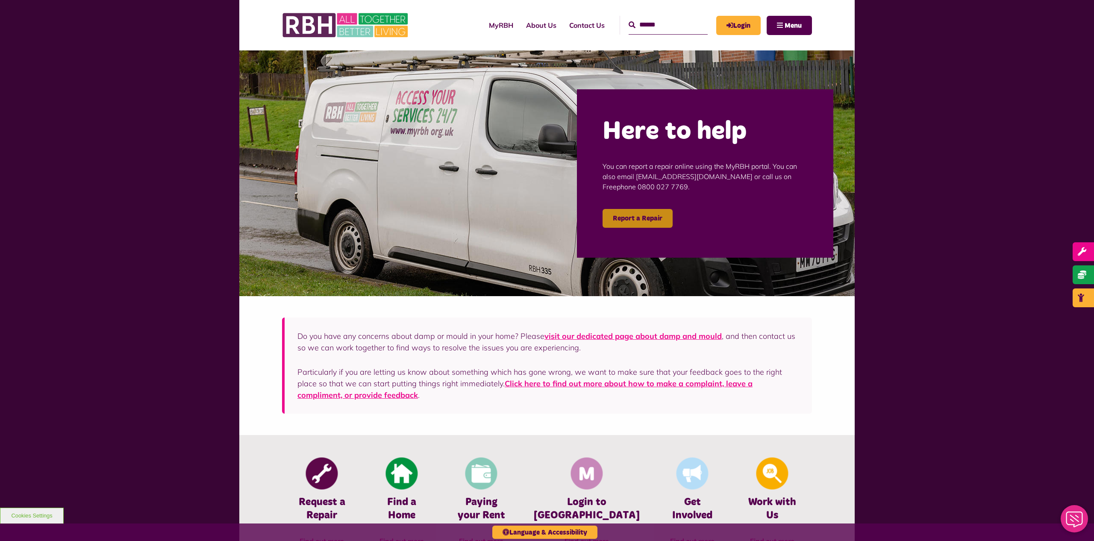
click at [636, 219] on link "Report a Repair" at bounding box center [638, 218] width 70 height 19
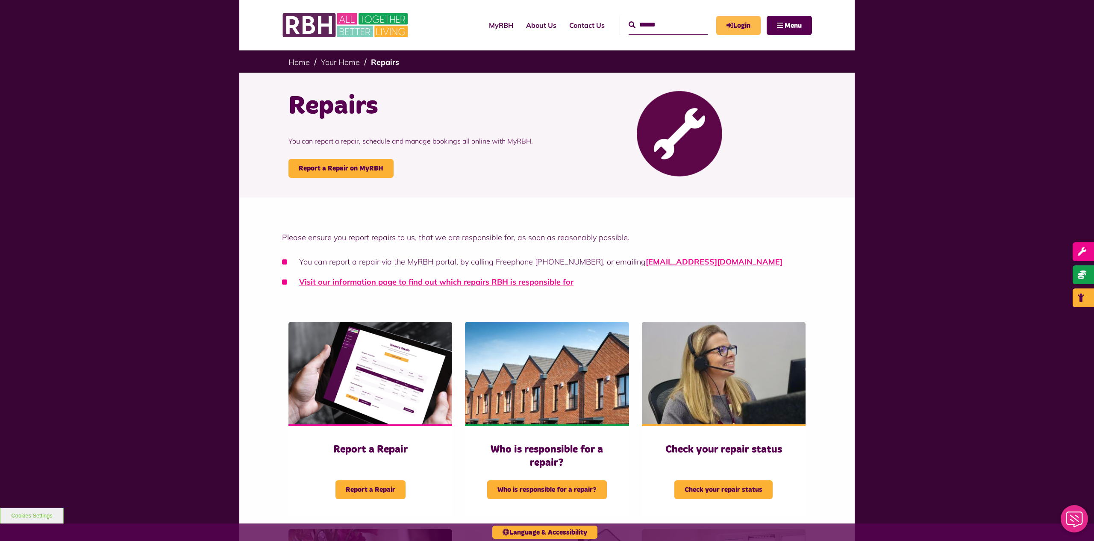
click at [743, 16] on link "Login" at bounding box center [738, 25] width 44 height 19
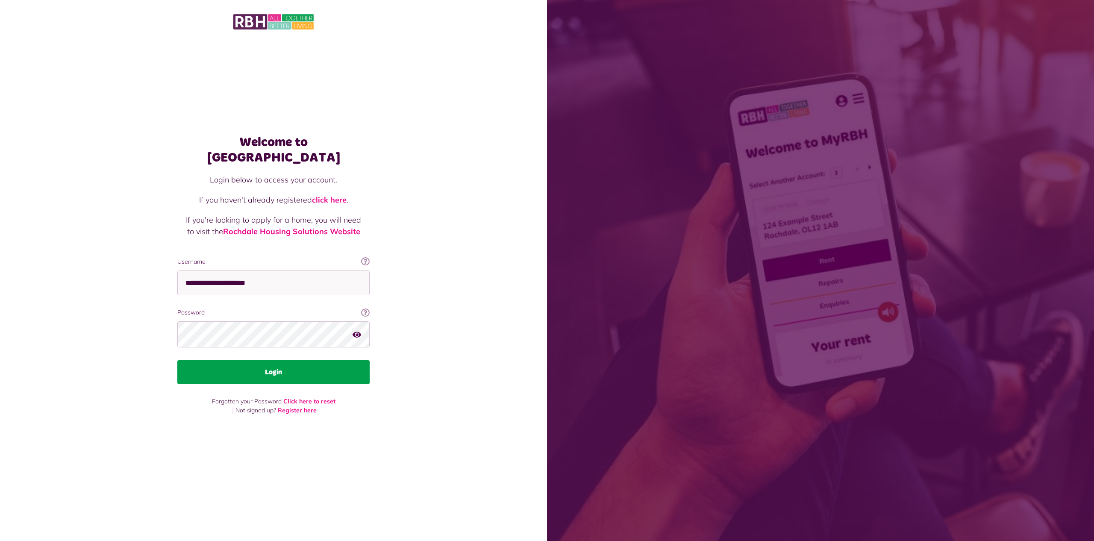
click at [252, 372] on button "Login" at bounding box center [273, 372] width 192 height 24
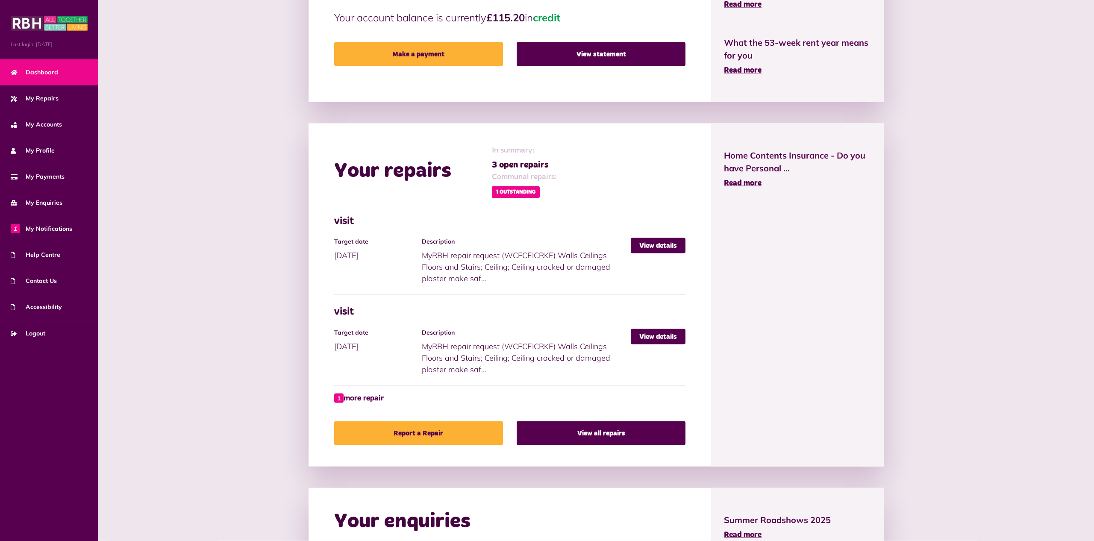
scroll to position [262, 0]
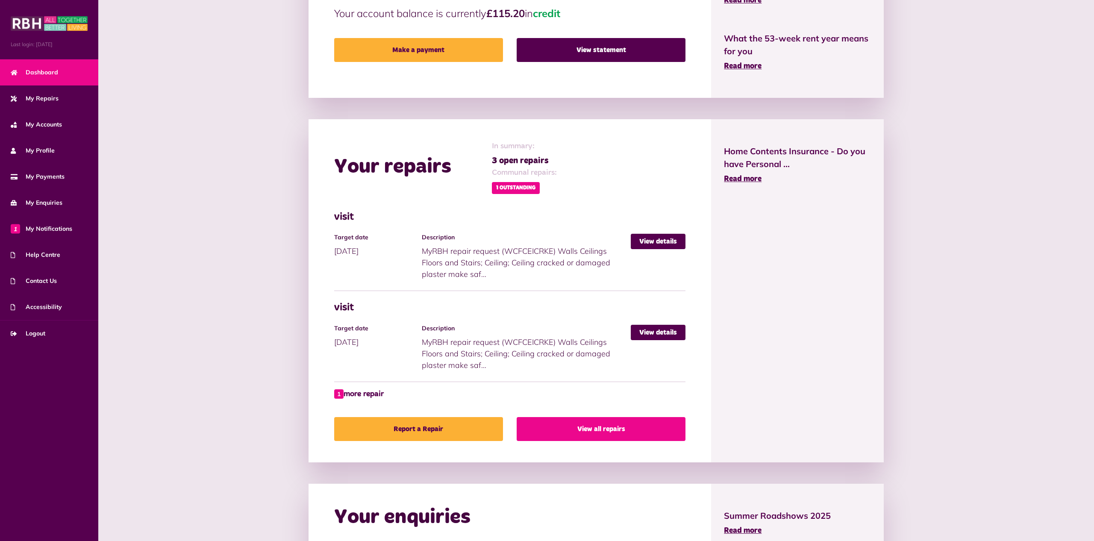
click at [587, 427] on link "View all repairs" at bounding box center [601, 429] width 169 height 24
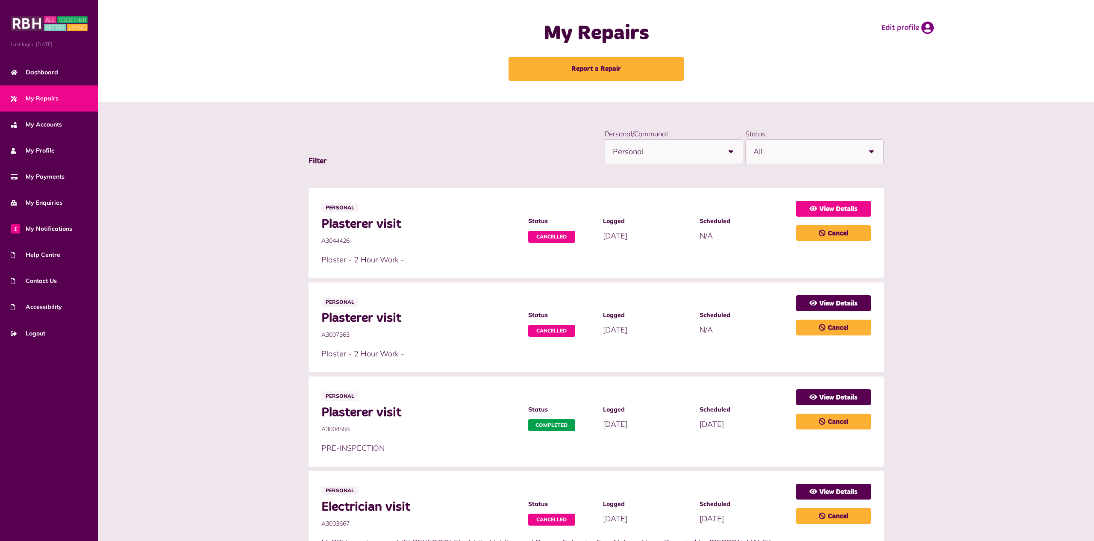
click at [825, 209] on link "View Details" at bounding box center [833, 209] width 75 height 16
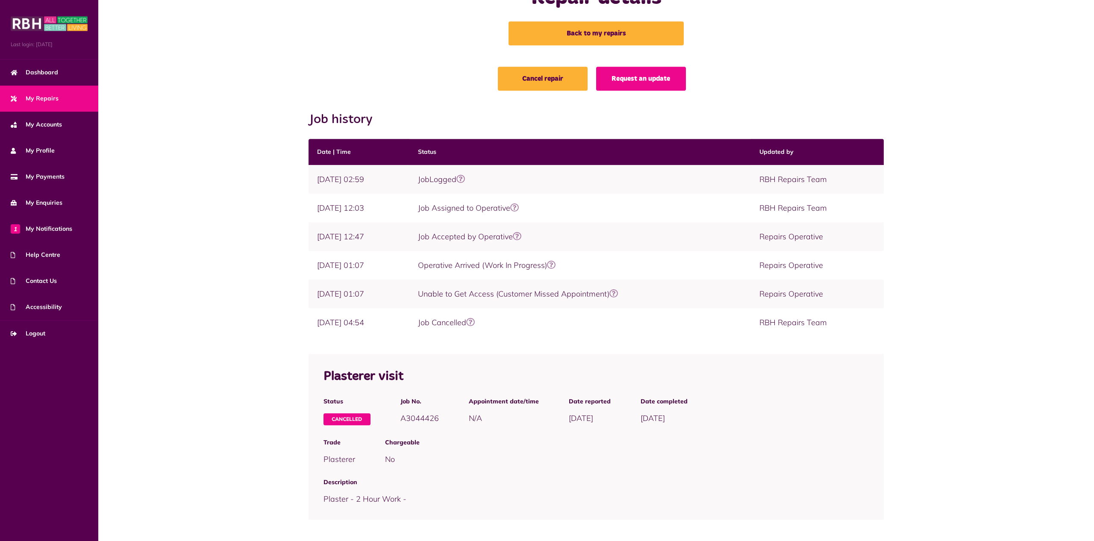
scroll to position [39, 0]
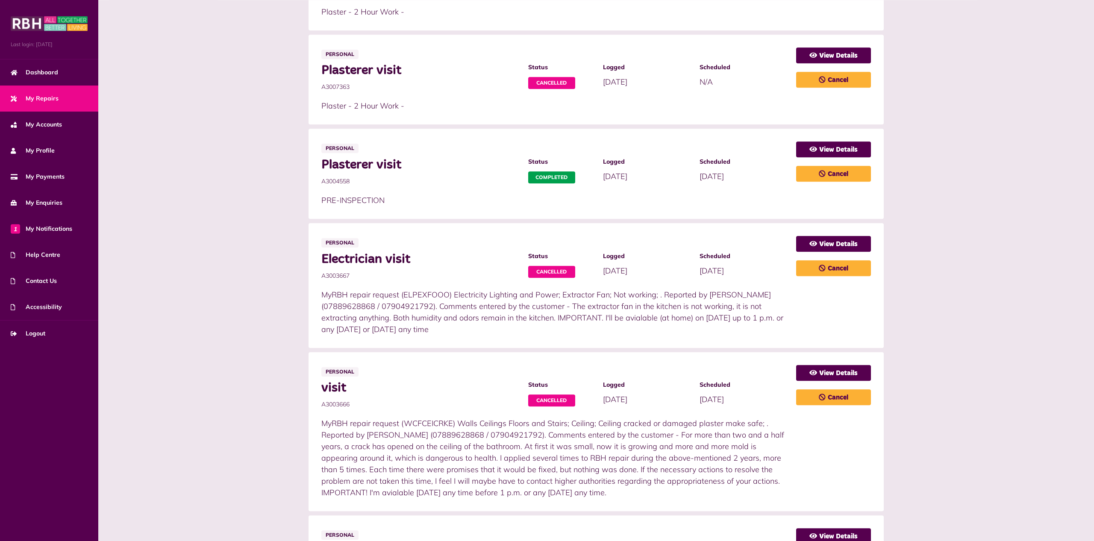
scroll to position [262, 0]
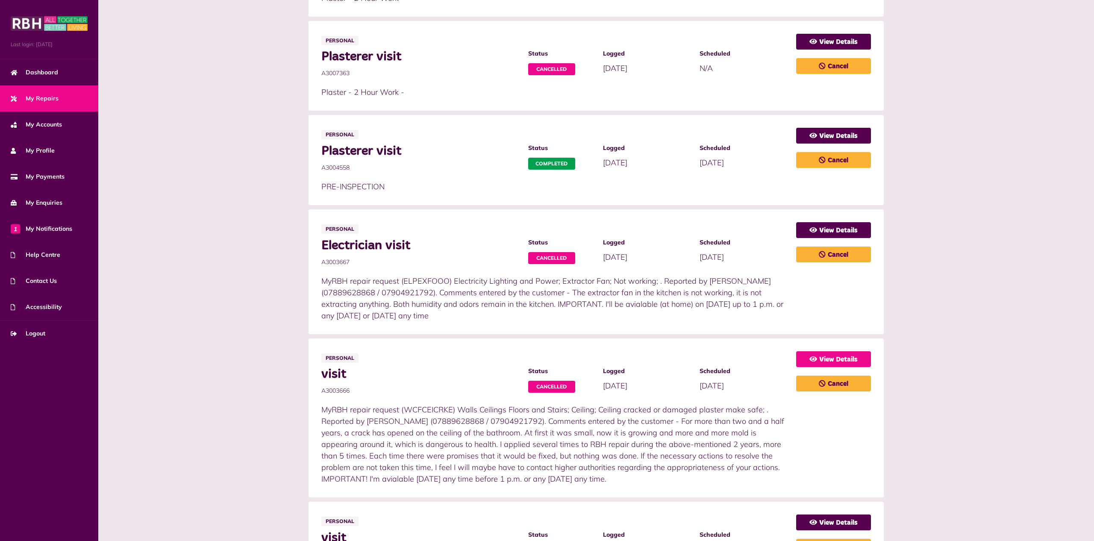
click at [831, 359] on link "View Details" at bounding box center [833, 359] width 75 height 16
click at [827, 359] on link "View Details" at bounding box center [833, 359] width 75 height 16
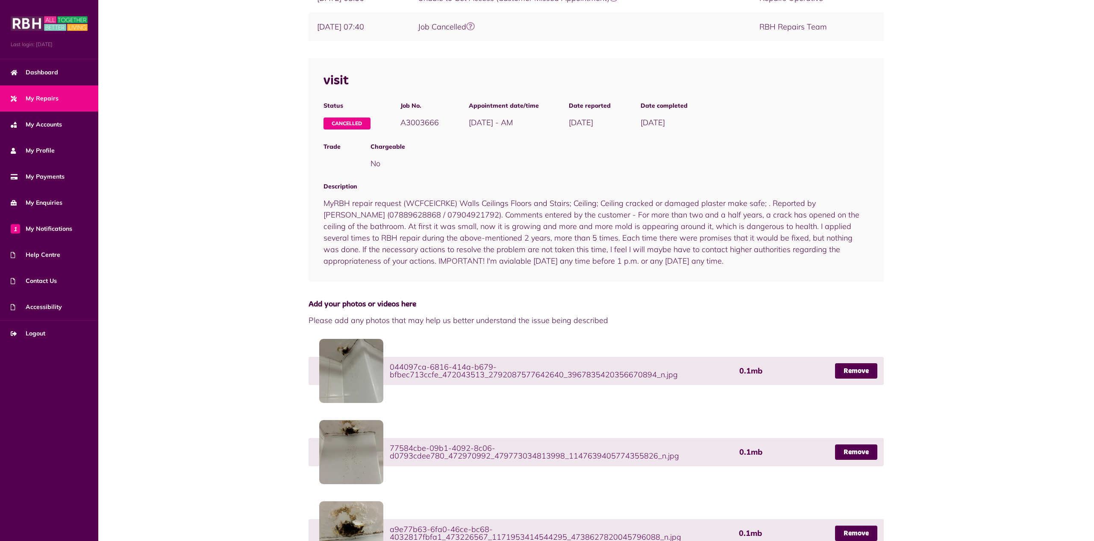
scroll to position [433, 0]
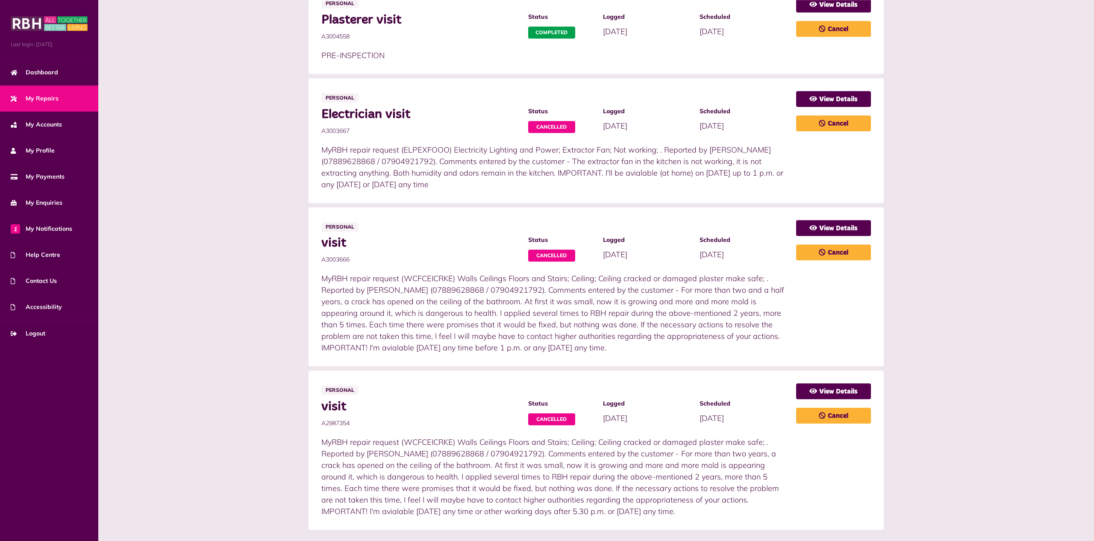
scroll to position [453, 0]
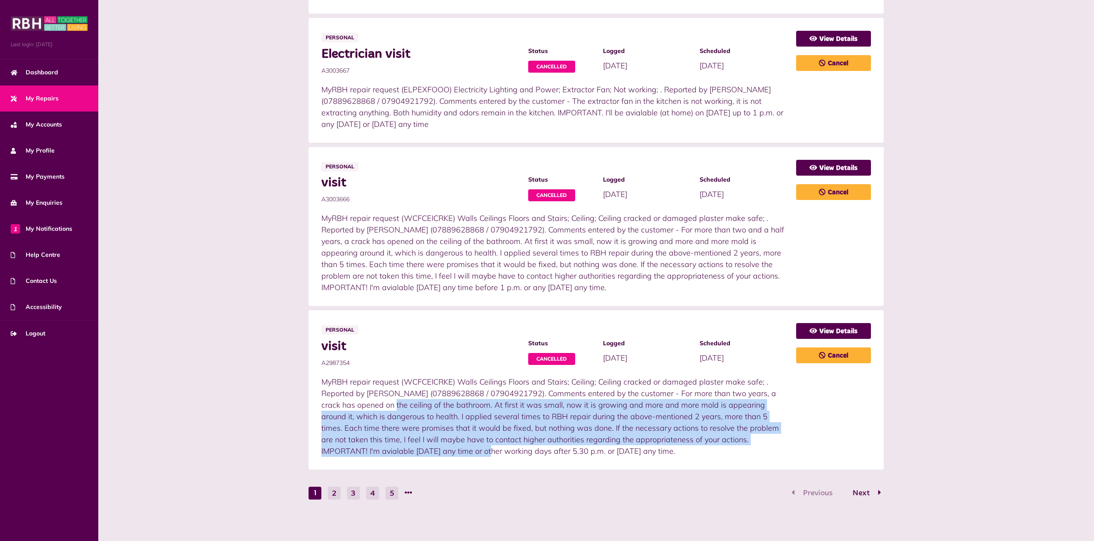
drag, startPoint x: 688, startPoint y: 392, endPoint x: 696, endPoint y: 438, distance: 46.9
click at [696, 438] on p "MyRBH repair request (WCFCEICRKE) Walls Ceilings Floors and Stairs; Ceiling; Ce…" at bounding box center [554, 416] width 467 height 81
copy p "For more than two years, a crack has opened on the ceiling of the bathroom. At …"
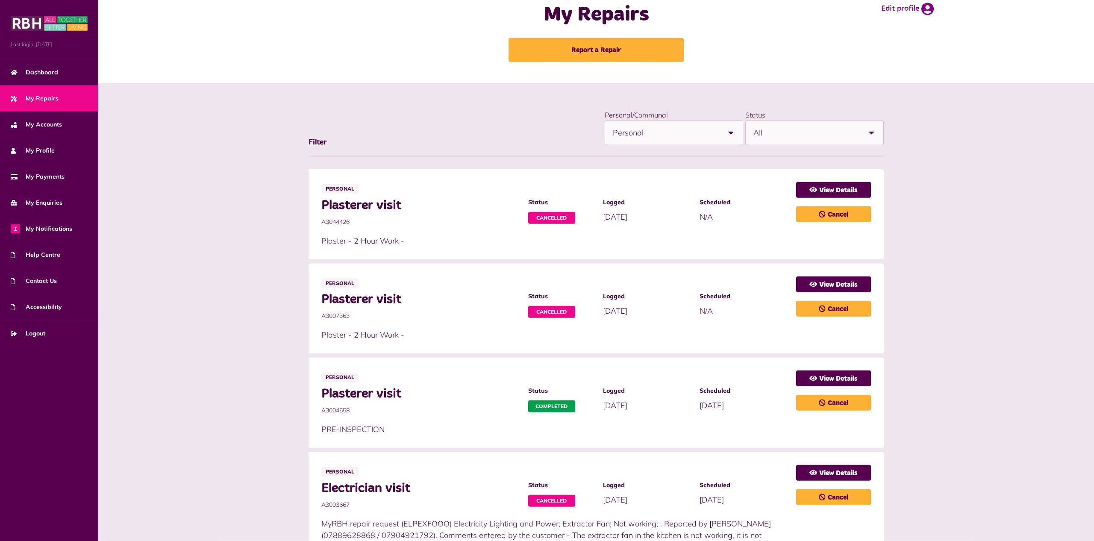
scroll to position [0, 0]
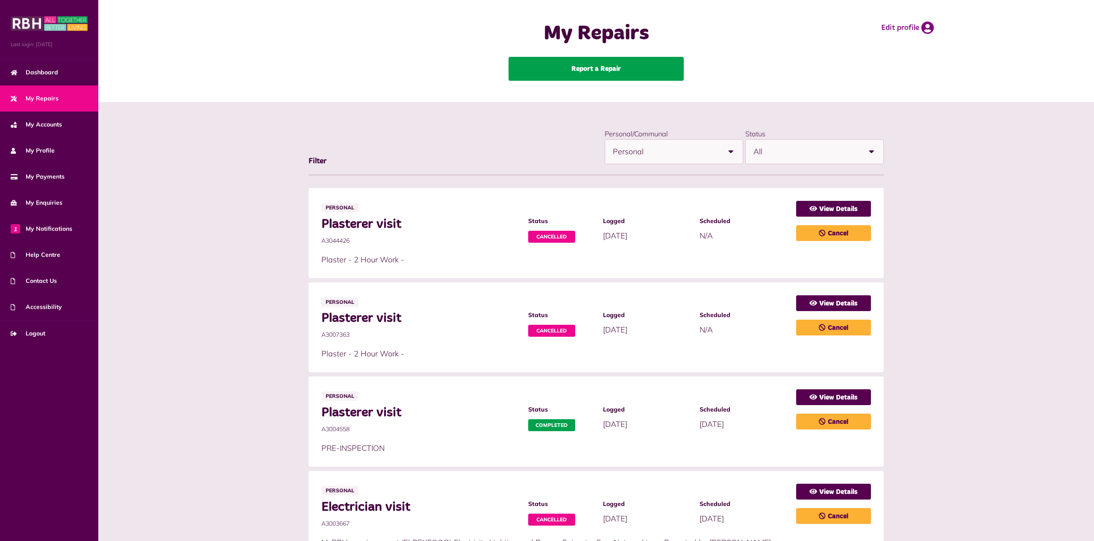
click at [573, 64] on link "Report a Repair" at bounding box center [596, 69] width 175 height 24
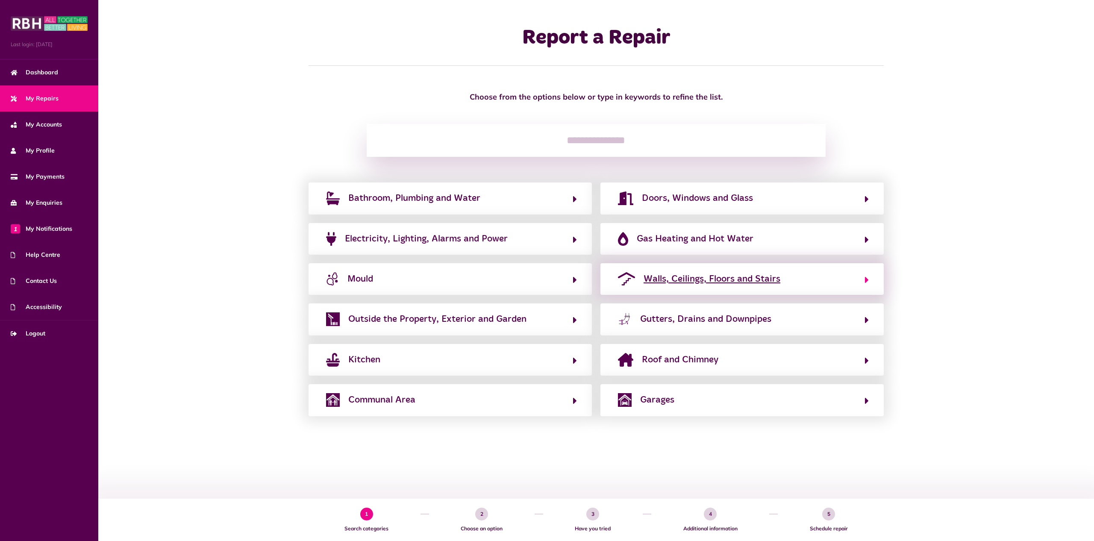
click at [852, 275] on button "Walls, Ceilings, Floors and Stairs" at bounding box center [742, 279] width 253 height 15
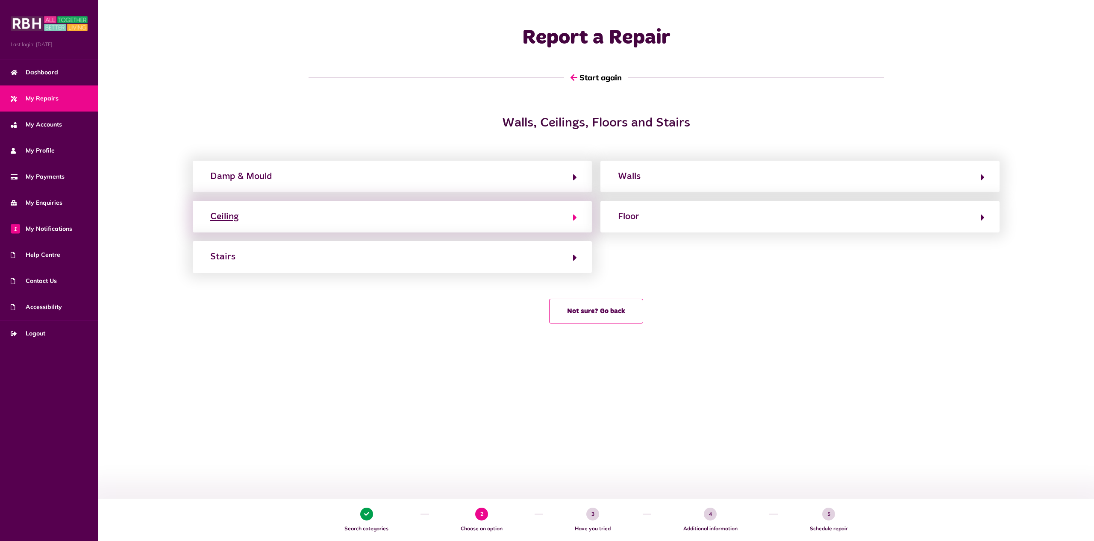
click at [548, 218] on button "Ceiling" at bounding box center [392, 216] width 369 height 15
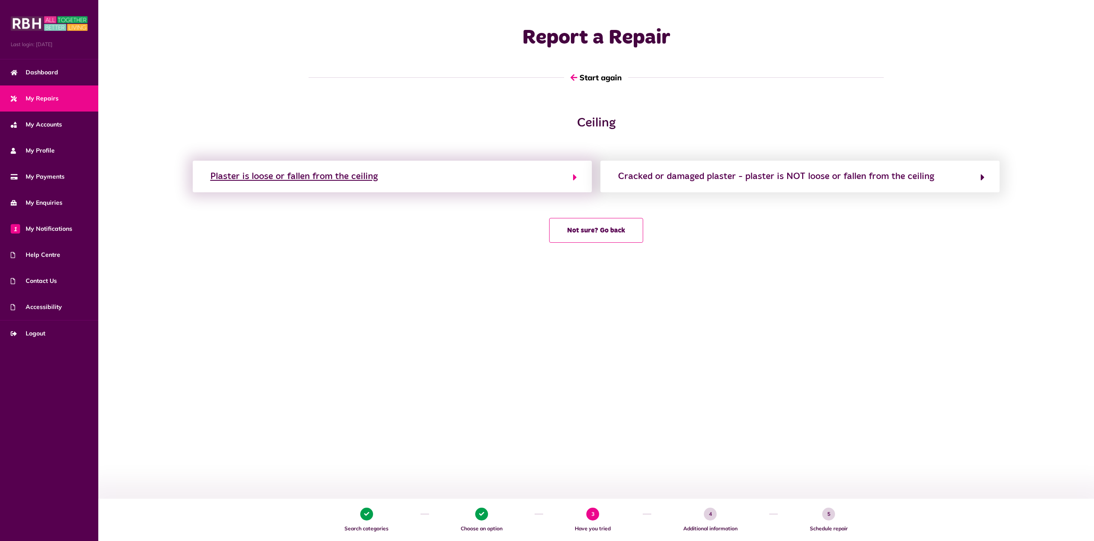
click at [497, 182] on button "Plaster is loose or fallen from the ceiling" at bounding box center [392, 176] width 369 height 15
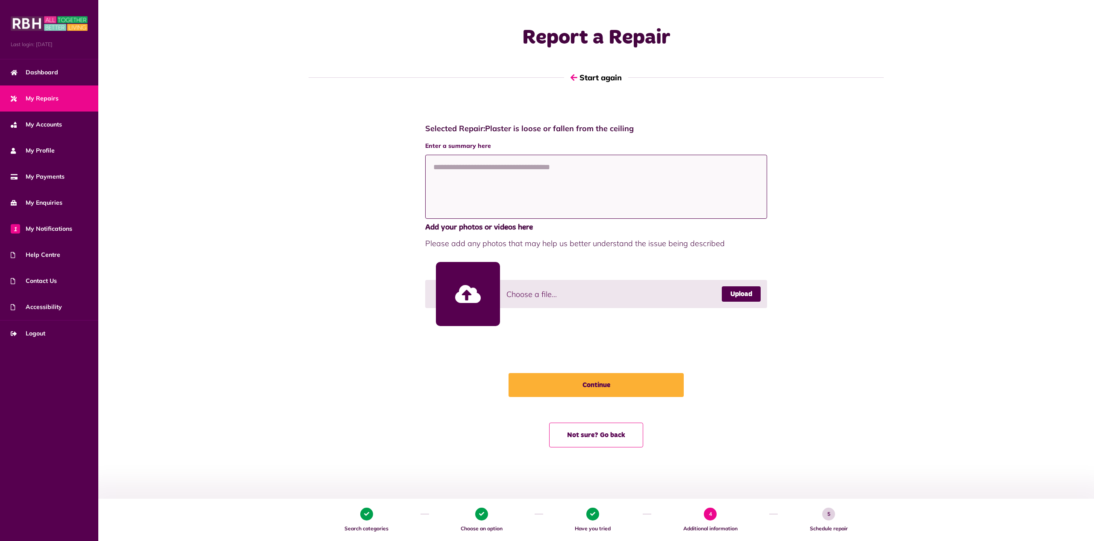
click at [497, 182] on textarea at bounding box center [596, 187] width 342 height 64
paste textarea "**********"
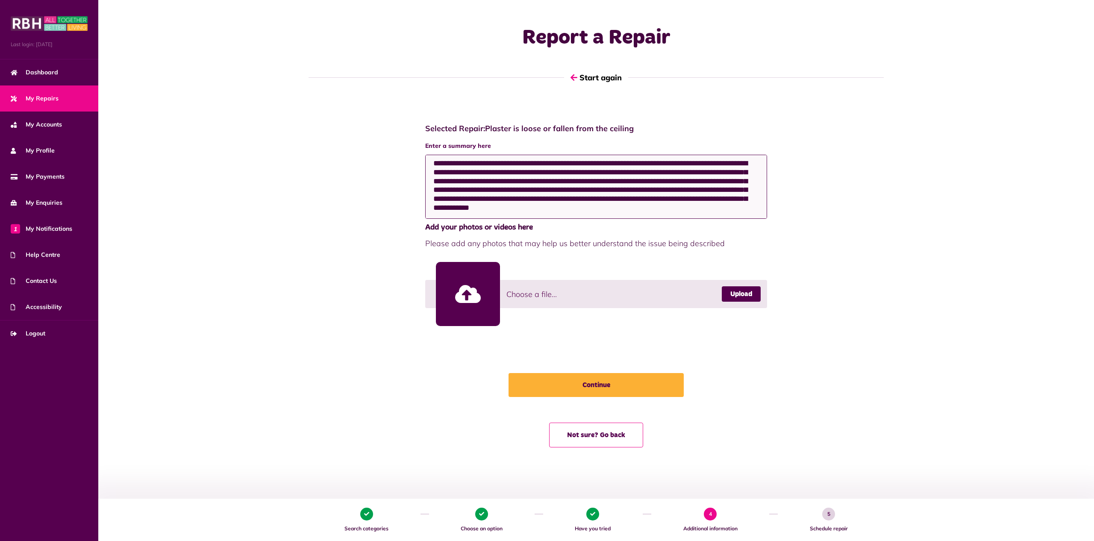
scroll to position [5, 0]
drag, startPoint x: 498, startPoint y: 162, endPoint x: 485, endPoint y: 162, distance: 13.7
click at [485, 162] on textarea "**********" at bounding box center [596, 187] width 342 height 64
click at [748, 178] on textarea "**********" at bounding box center [596, 187] width 342 height 64
drag, startPoint x: 485, startPoint y: 197, endPoint x: 753, endPoint y: 206, distance: 268.6
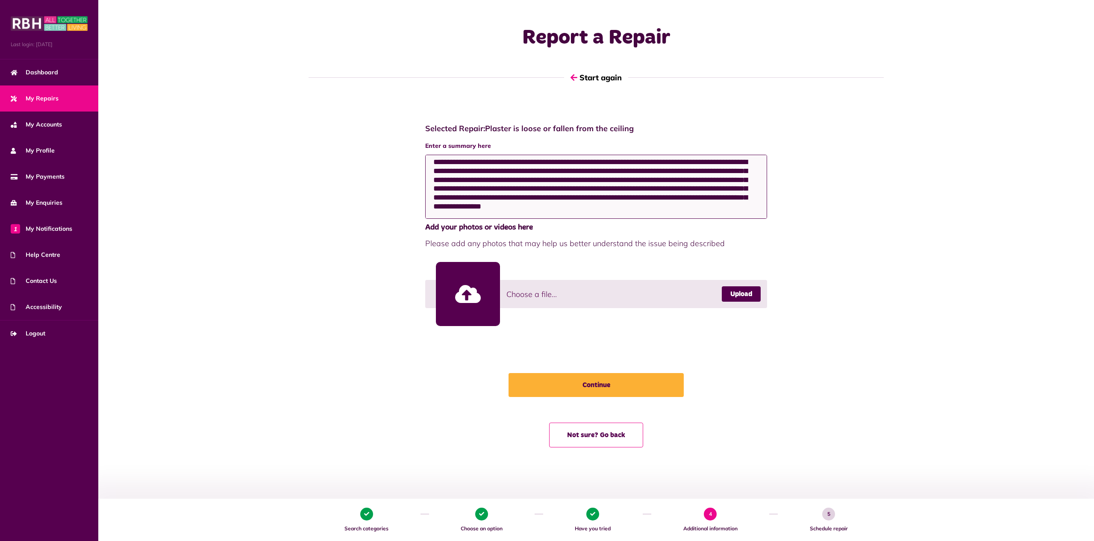
click at [753, 206] on textarea "**********" at bounding box center [596, 187] width 342 height 64
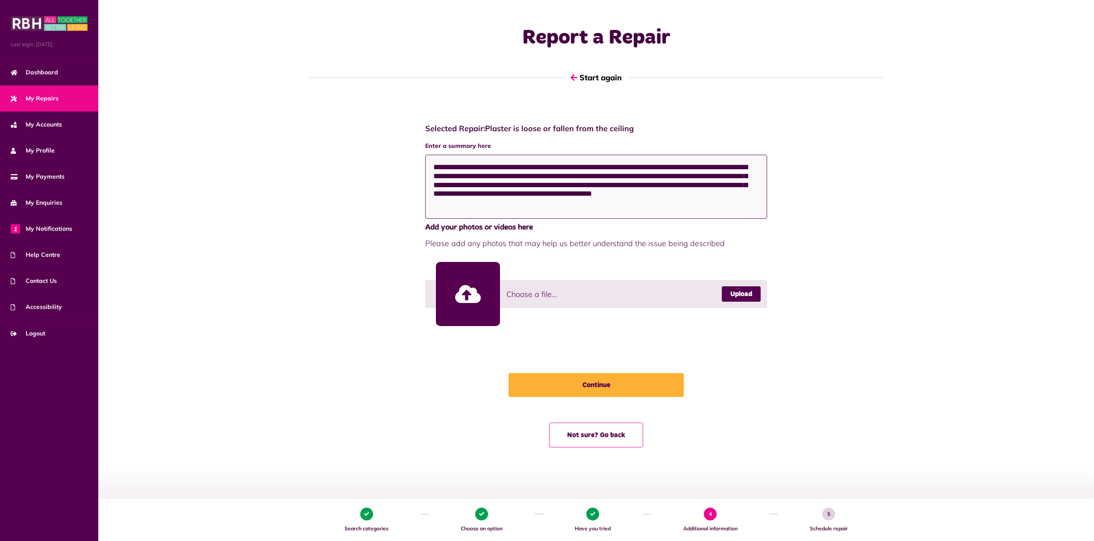
scroll to position [0, 0]
type textarea "**********"
click at [736, 295] on link "Upload" at bounding box center [741, 293] width 39 height 15
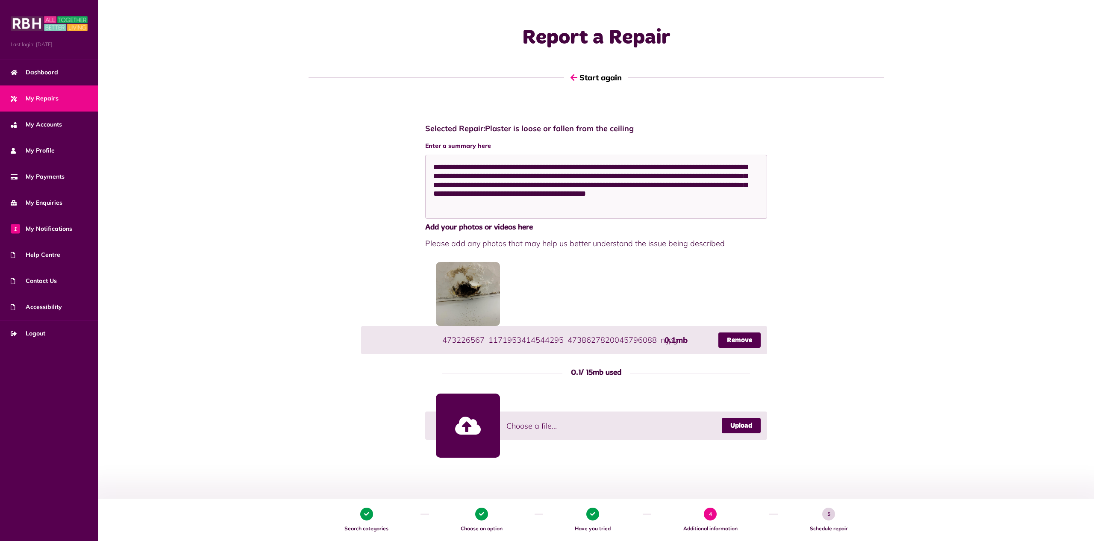
click at [475, 421] on link at bounding box center [468, 426] width 64 height 64
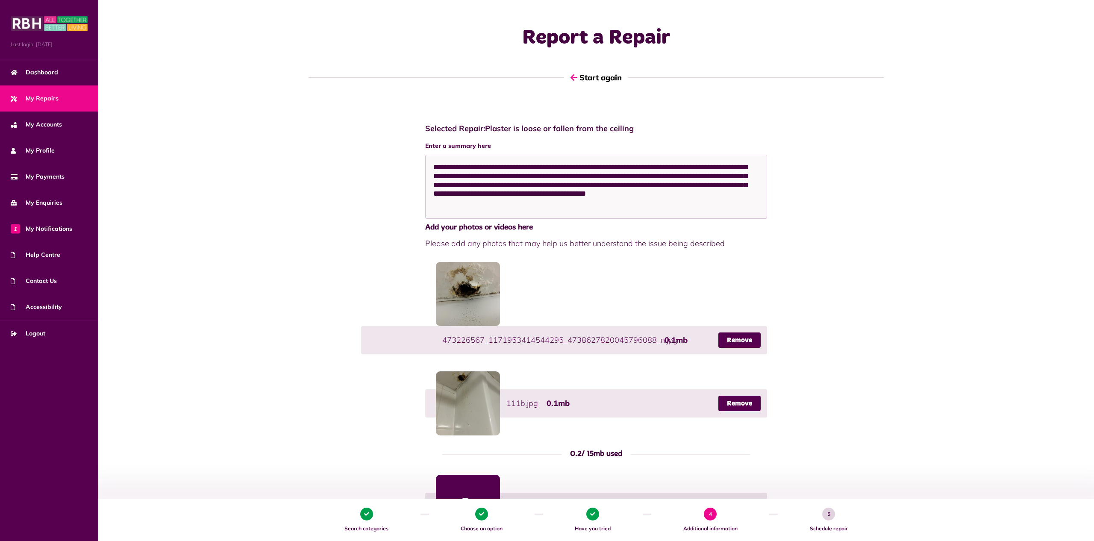
scroll to position [181, 0]
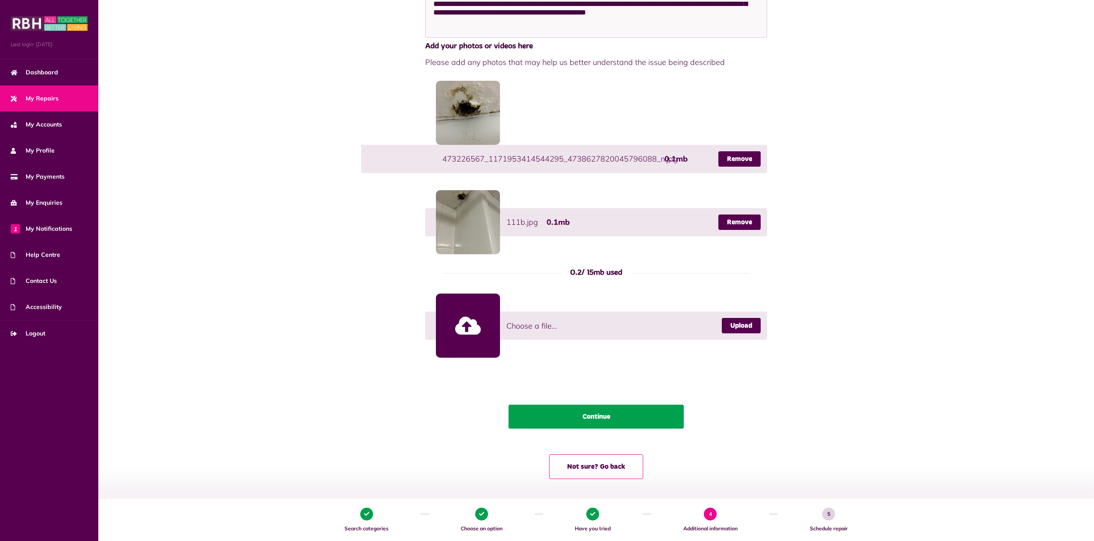
click at [590, 415] on button "Continue" at bounding box center [596, 417] width 175 height 24
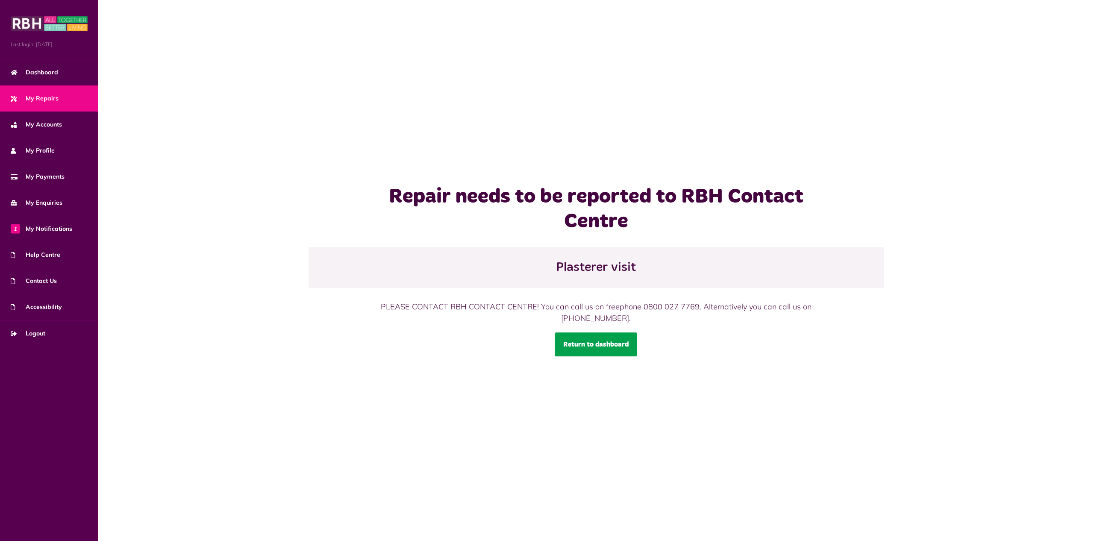
click at [581, 347] on link "Return to dashboard" at bounding box center [596, 345] width 82 height 24
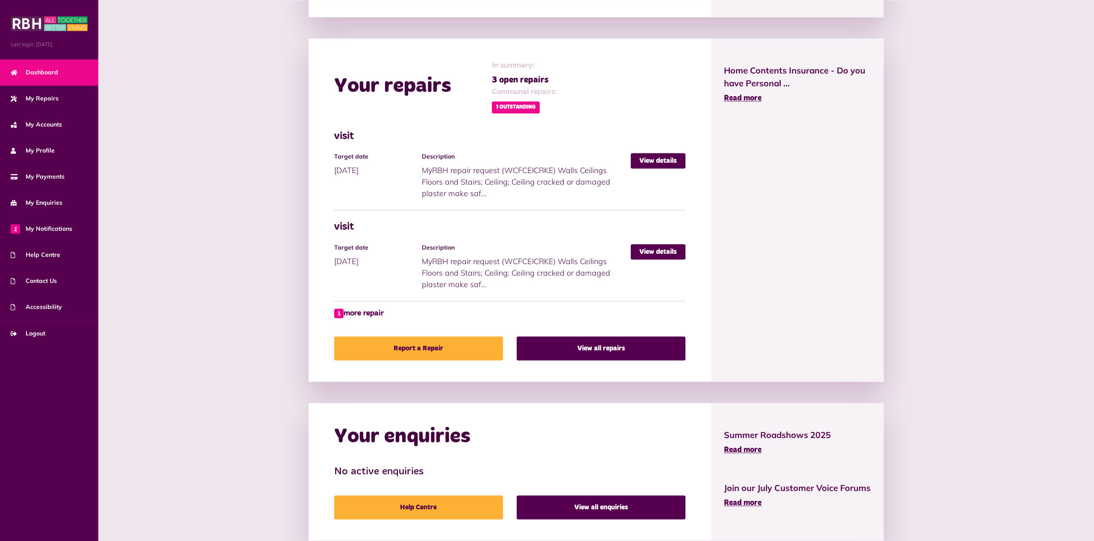
scroll to position [365, 0]
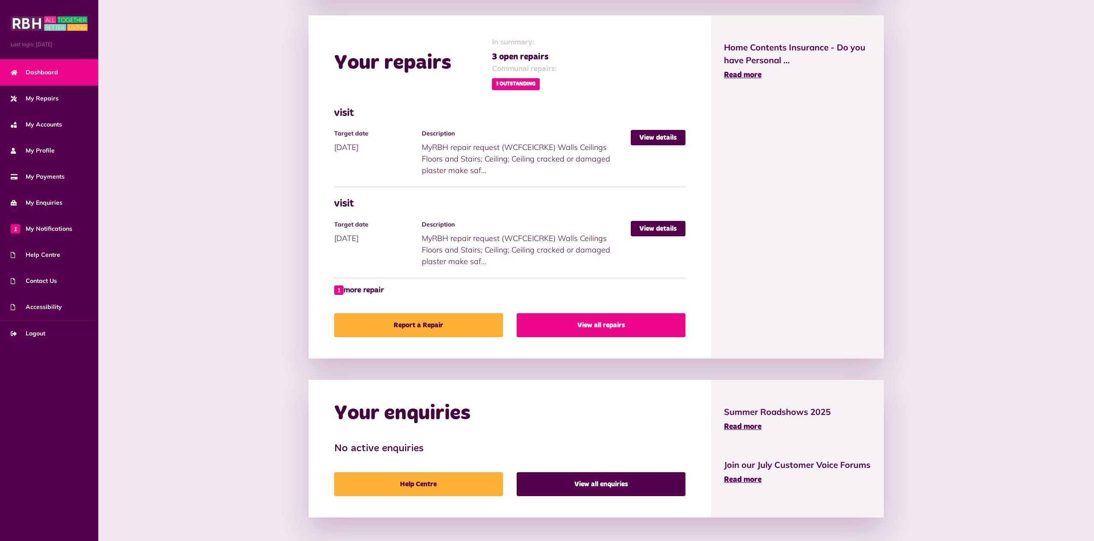
click at [573, 324] on link "View all repairs" at bounding box center [601, 325] width 169 height 24
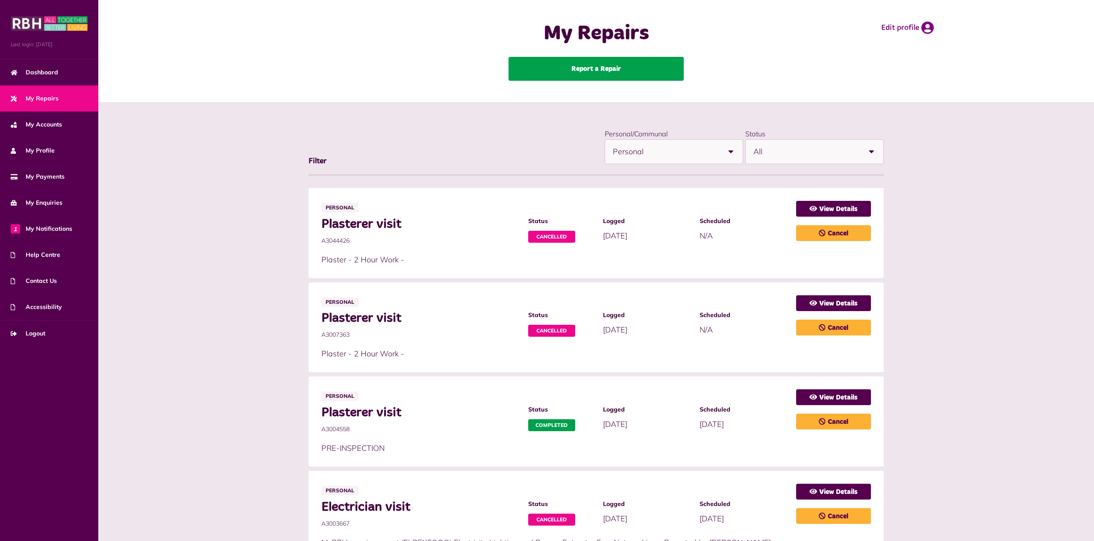
click at [566, 72] on link "Report a Repair" at bounding box center [596, 69] width 175 height 24
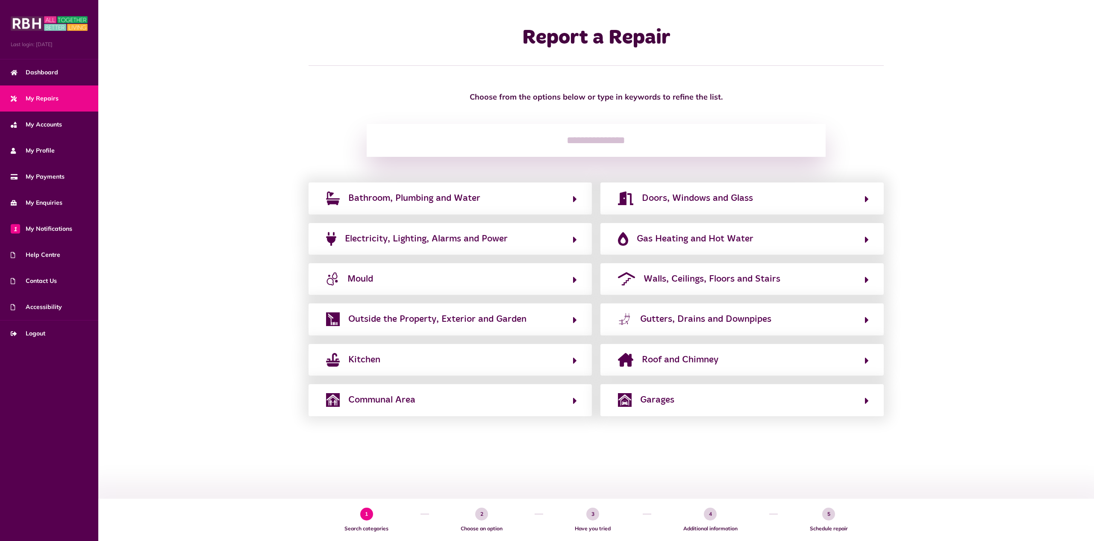
click at [30, 98] on span "My Repairs" at bounding box center [35, 98] width 48 height 9
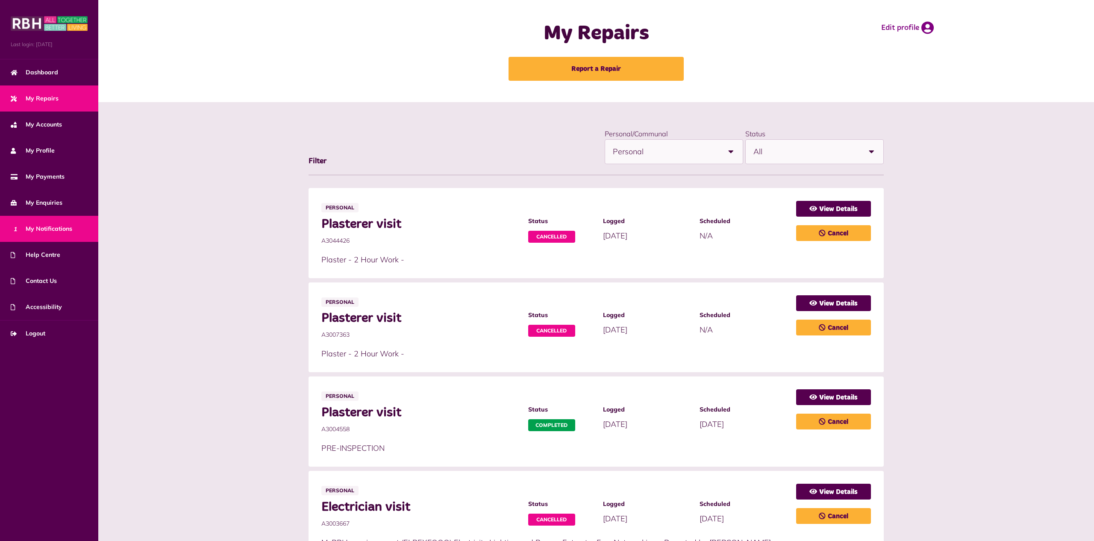
click at [62, 222] on link "1 My Notifications" at bounding box center [49, 229] width 98 height 26
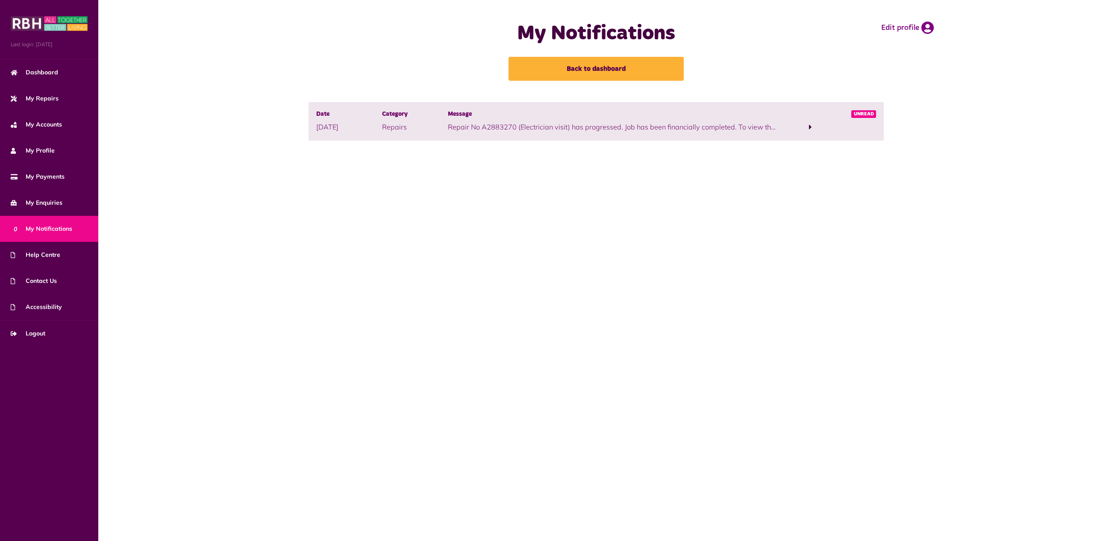
click at [811, 125] on span at bounding box center [810, 127] width 3 height 8
click at [488, 138] on link "click here" at bounding box center [482, 137] width 30 height 9
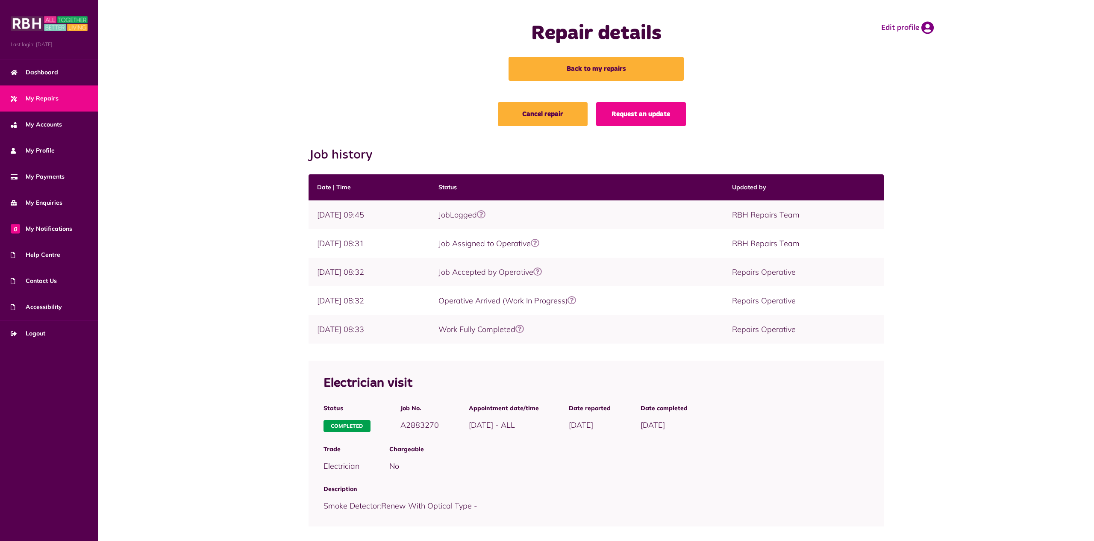
click at [38, 94] on link "My Repairs" at bounding box center [49, 98] width 98 height 26
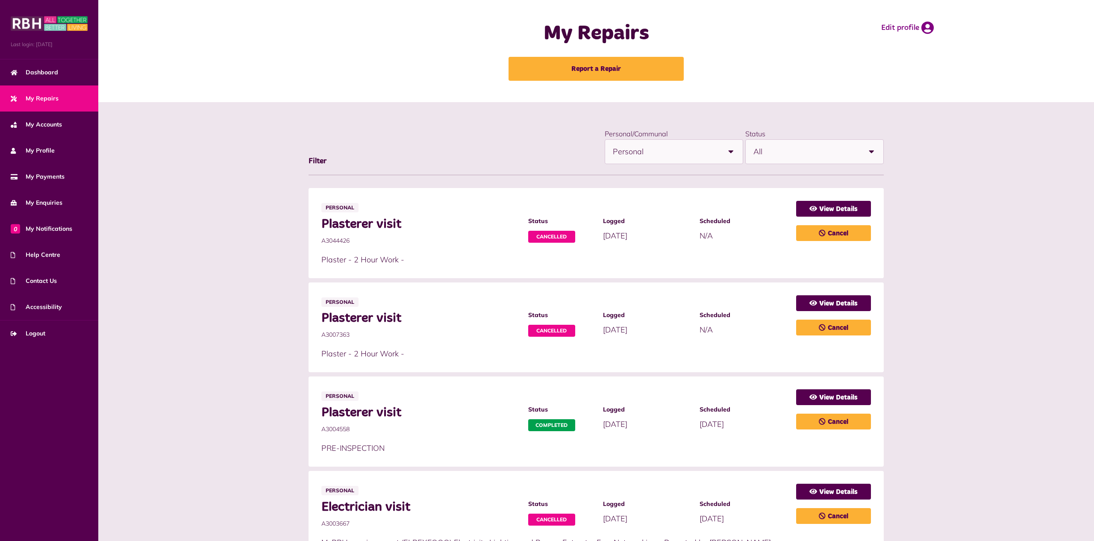
click at [866, 153] on b at bounding box center [872, 152] width 24 height 24
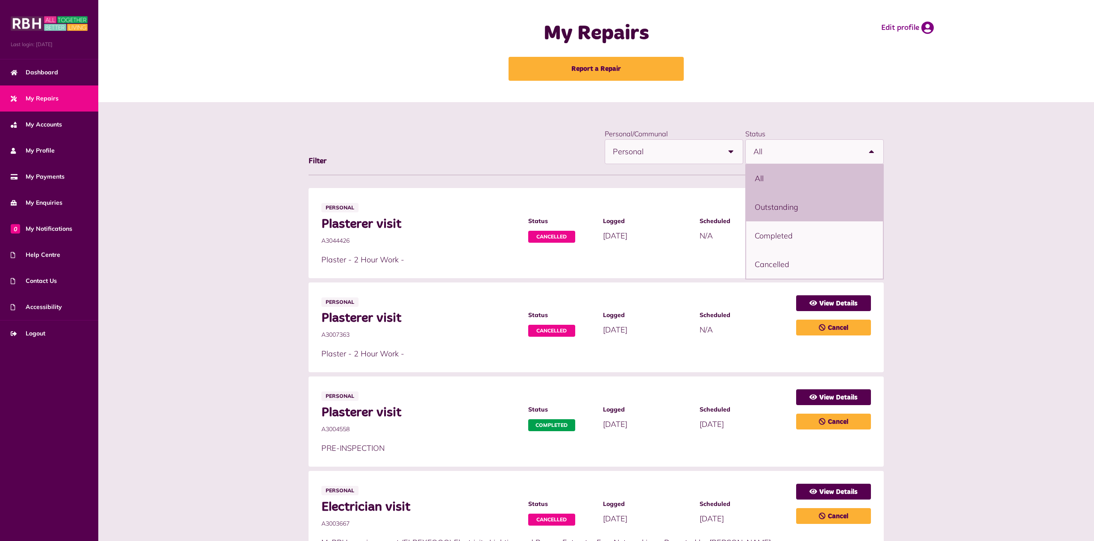
click at [778, 200] on li "Outstanding" at bounding box center [814, 207] width 137 height 29
select select "**********"
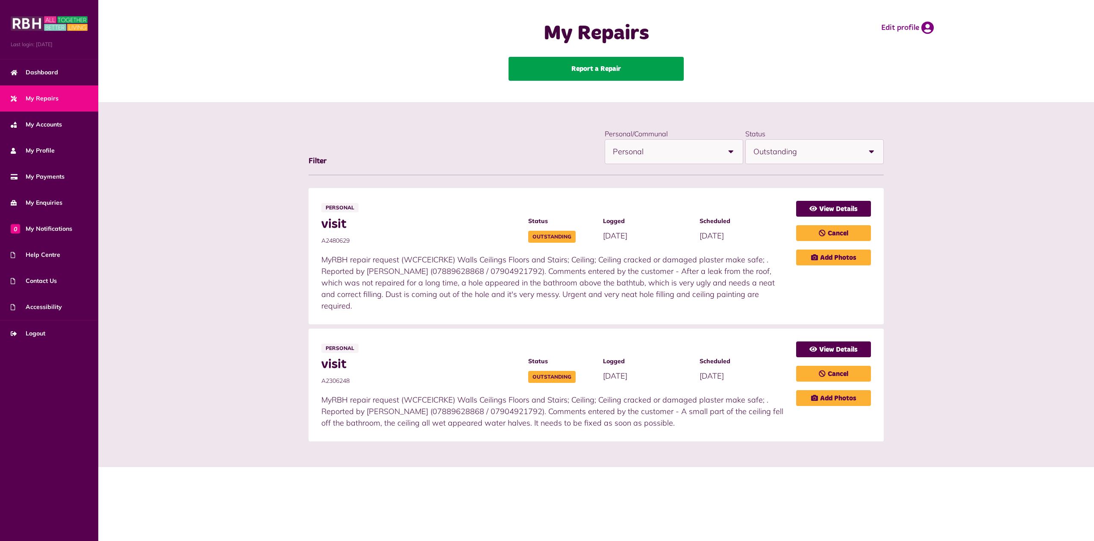
click at [604, 64] on link "Report a Repair" at bounding box center [596, 69] width 175 height 24
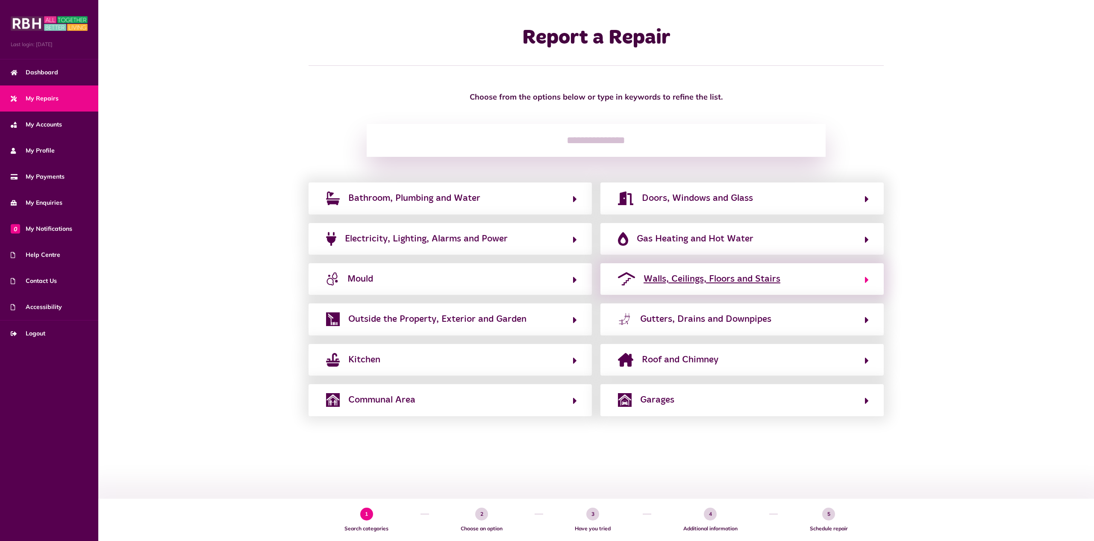
click at [695, 281] on span "Walls, Ceilings, Floors and Stairs" at bounding box center [712, 279] width 137 height 14
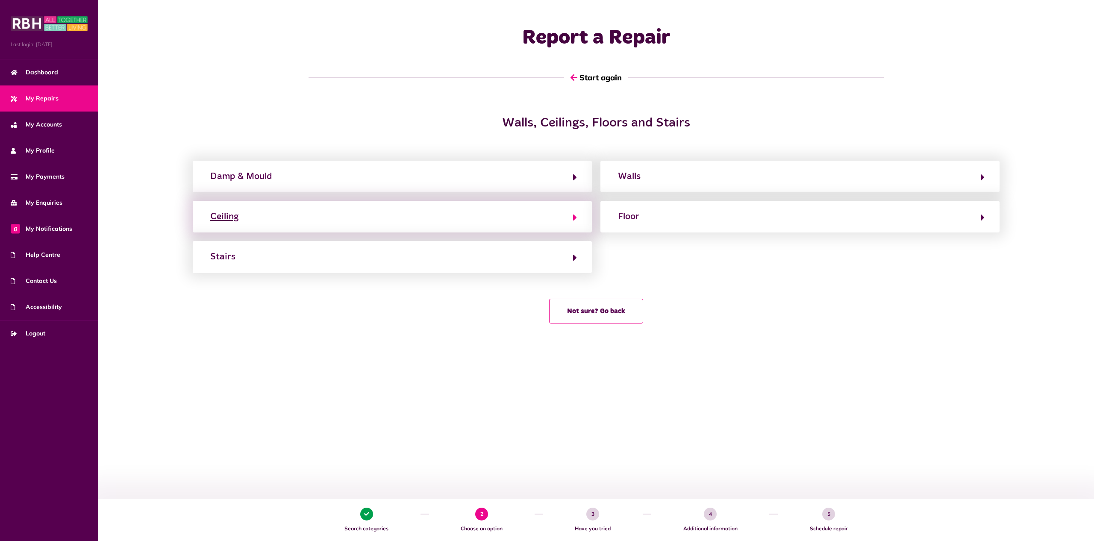
click at [566, 218] on button "Ceiling" at bounding box center [392, 216] width 369 height 15
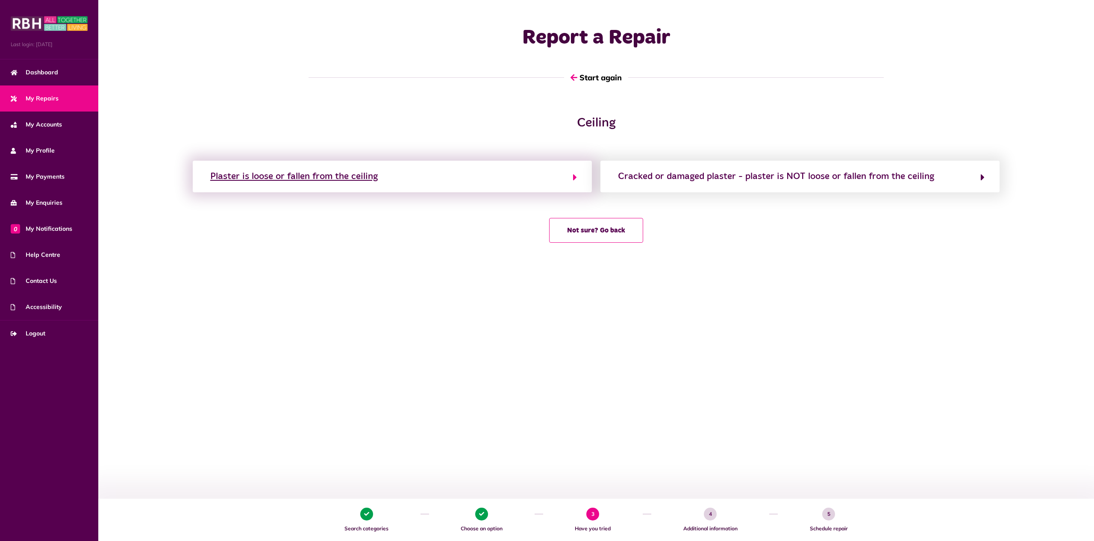
click at [495, 178] on button "Plaster is loose or fallen from the ceiling" at bounding box center [392, 176] width 369 height 15
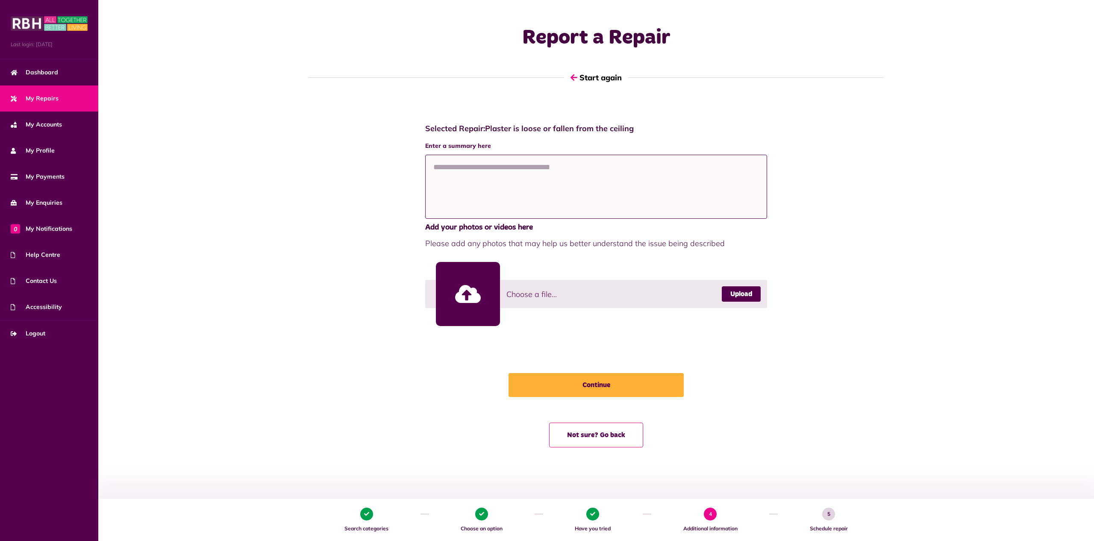
click at [495, 178] on textarea at bounding box center [596, 187] width 342 height 64
paste textarea "**********"
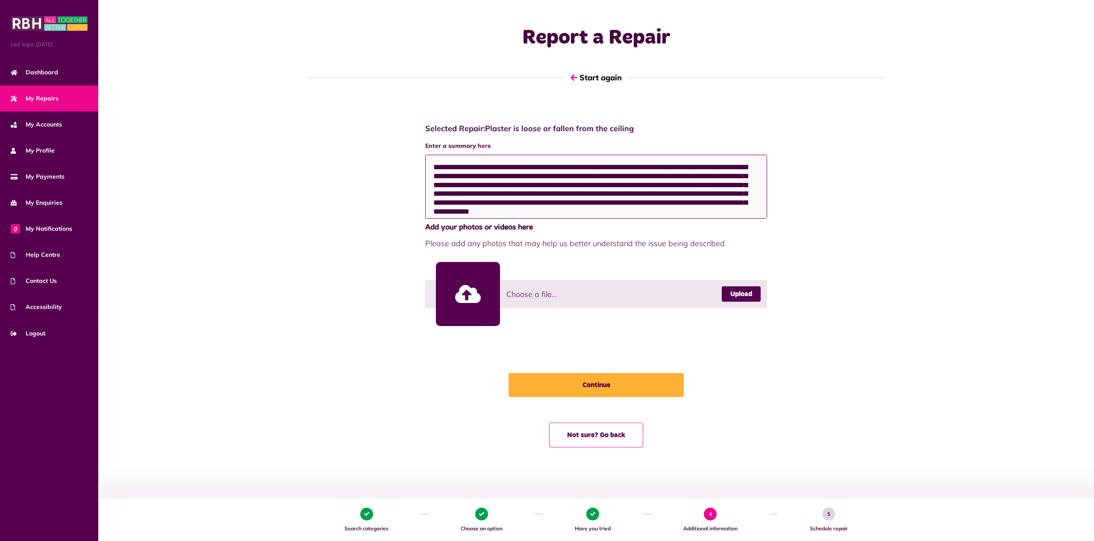
drag, startPoint x: 498, startPoint y: 166, endPoint x: 486, endPoint y: 168, distance: 12.2
click at [487, 168] on textarea "**********" at bounding box center [596, 187] width 342 height 64
drag, startPoint x: 484, startPoint y: 168, endPoint x: 498, endPoint y: 169, distance: 13.3
click at [498, 169] on textarea "**********" at bounding box center [596, 187] width 342 height 64
drag, startPoint x: 751, startPoint y: 184, endPoint x: 745, endPoint y: 185, distance: 6.0
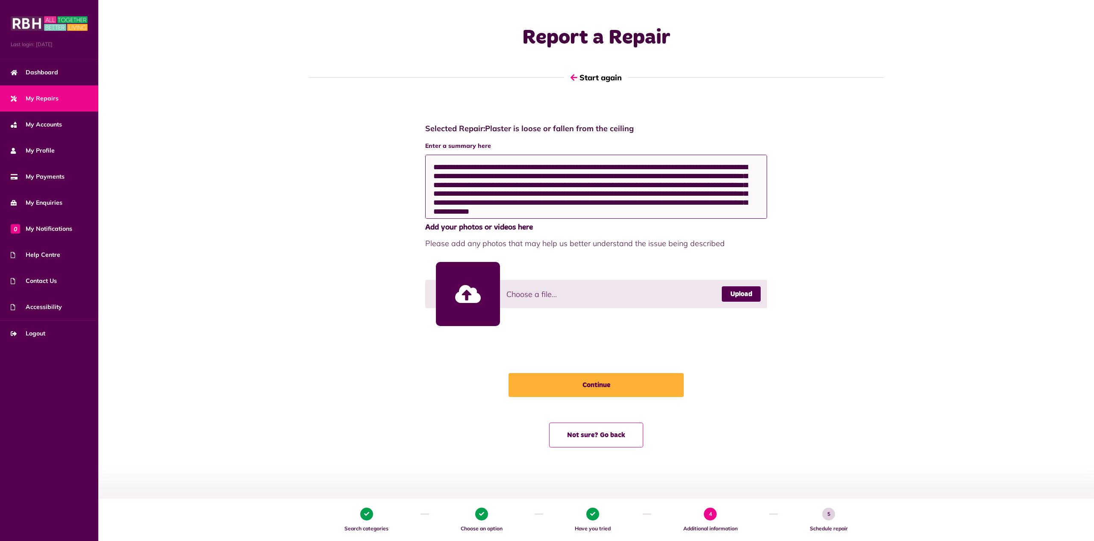
click at [745, 185] on textarea "**********" at bounding box center [596, 187] width 342 height 64
drag, startPoint x: 749, startPoint y: 212, endPoint x: 478, endPoint y: 209, distance: 271.4
click at [535, 209] on textarea "**********" at bounding box center [596, 187] width 342 height 64
drag, startPoint x: 478, startPoint y: 209, endPoint x: 466, endPoint y: 203, distance: 13.4
click at [461, 203] on textarea "**********" at bounding box center [596, 187] width 342 height 64
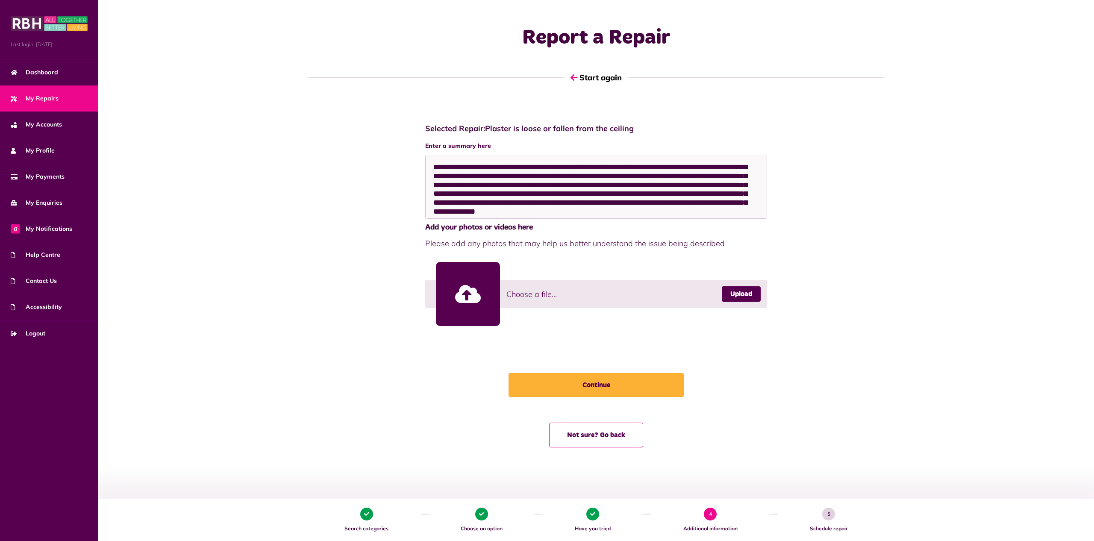
click at [772, 200] on div "**********" at bounding box center [596, 281] width 701 height 333
drag, startPoint x: 743, startPoint y: 213, endPoint x: 471, endPoint y: 203, distance: 271.6
click at [471, 203] on textarea "**********" at bounding box center [596, 187] width 342 height 64
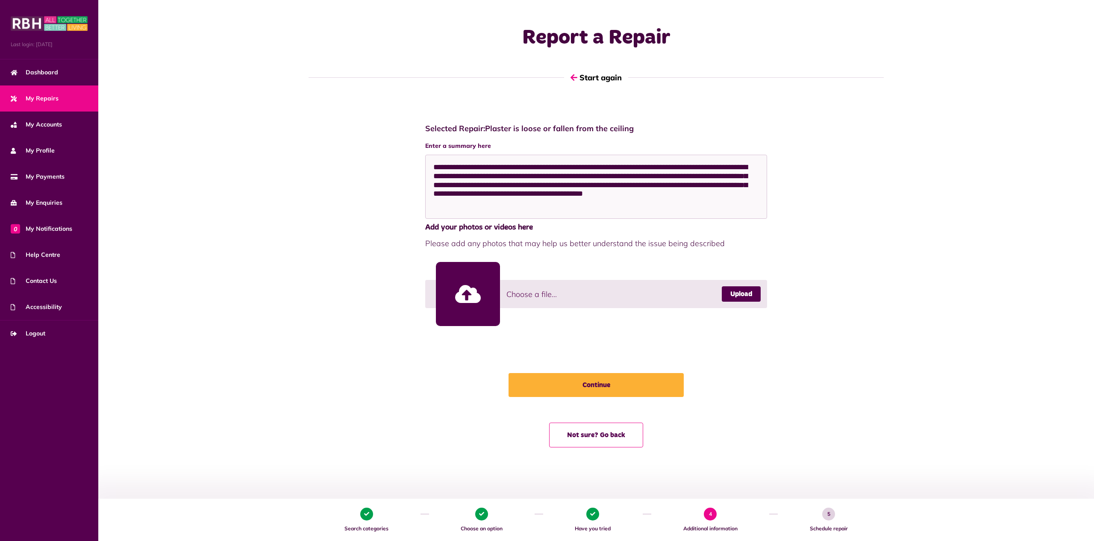
click at [468, 289] on link at bounding box center [468, 294] width 64 height 64
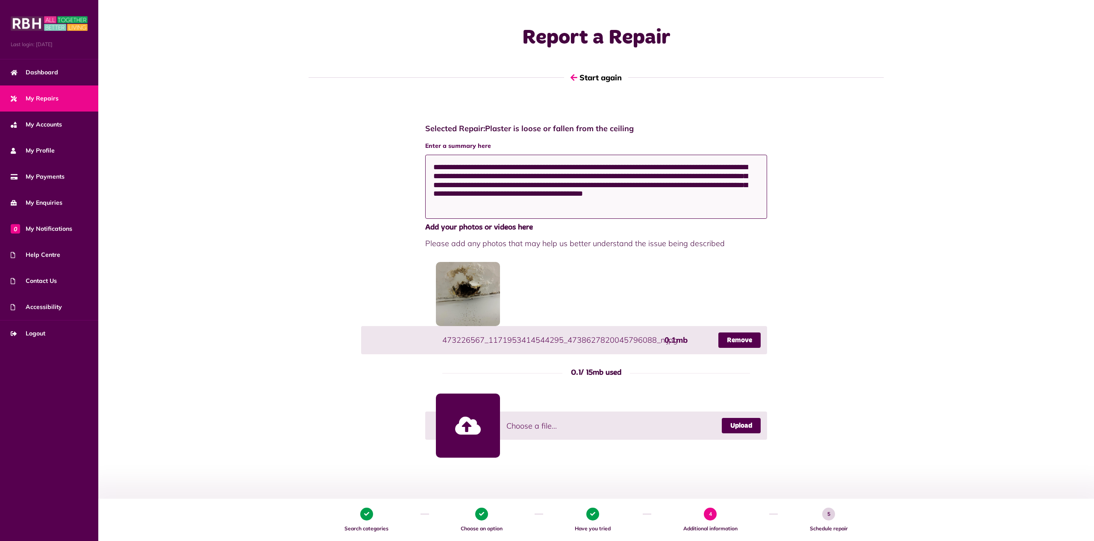
click at [475, 207] on textarea "**********" at bounding box center [596, 187] width 342 height 64
type textarea "**********"
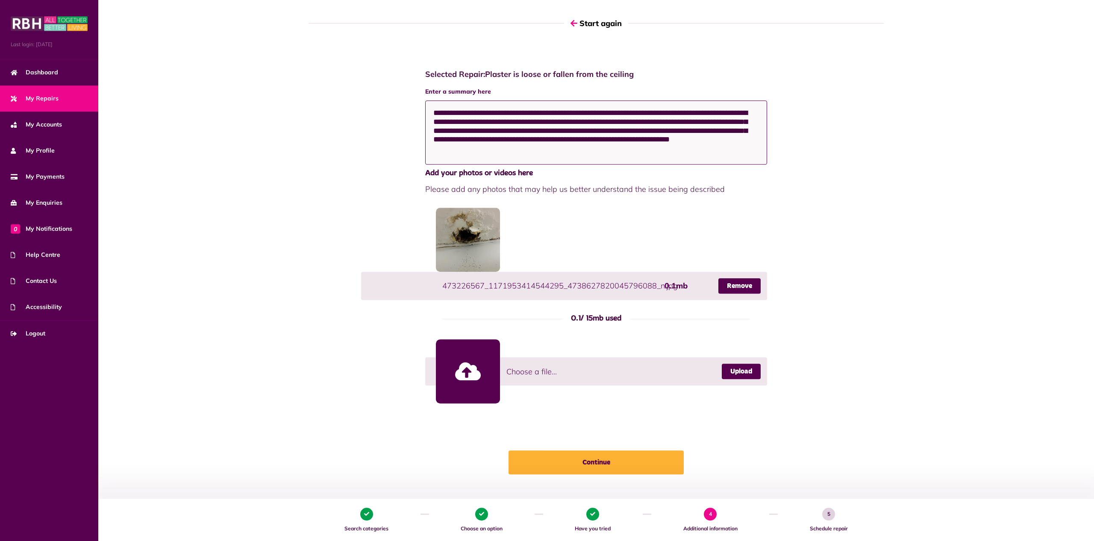
scroll to position [100, 0]
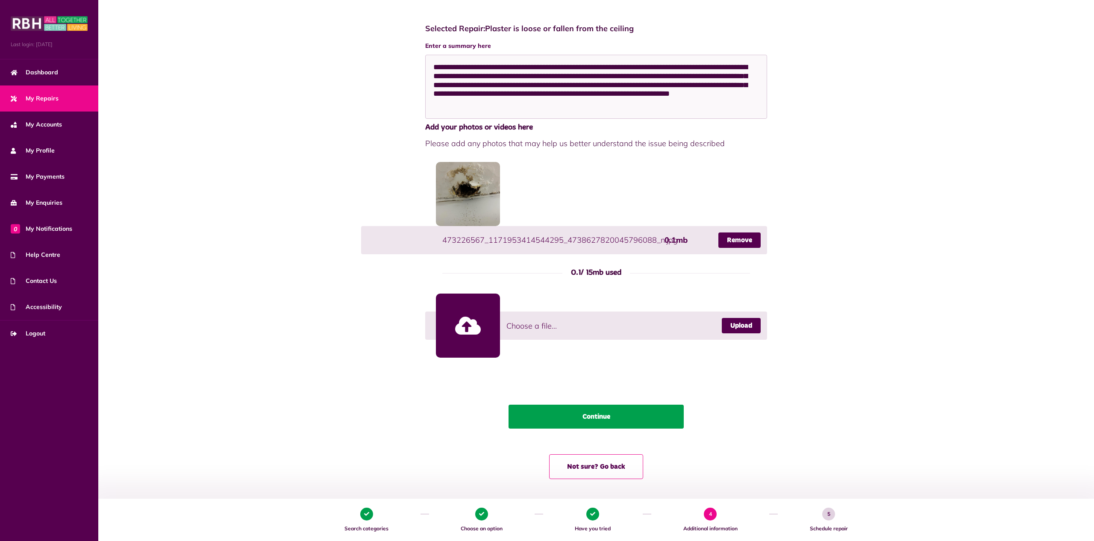
click at [571, 414] on button "Continue" at bounding box center [596, 417] width 175 height 24
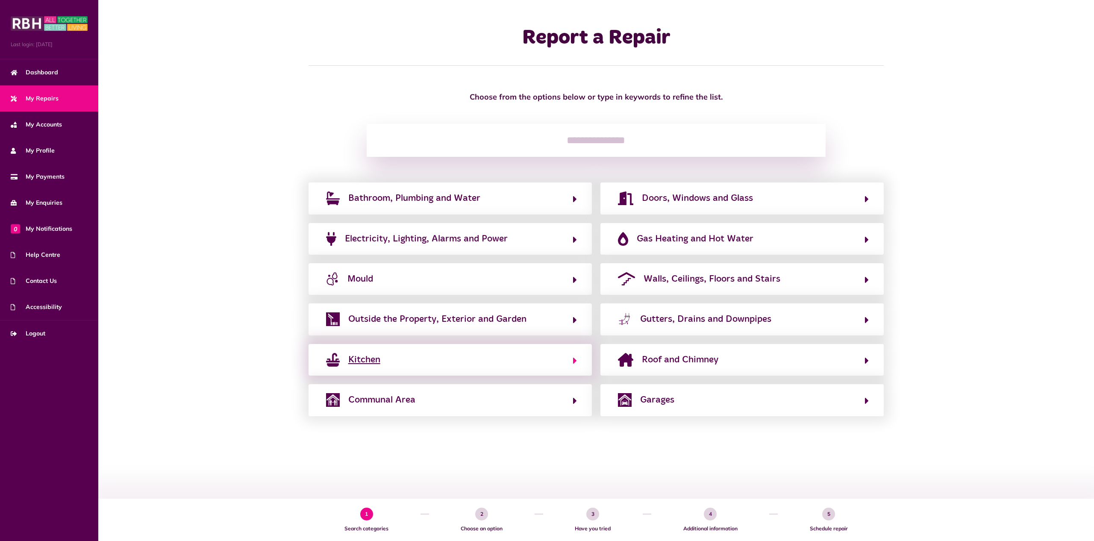
click at [438, 366] on button "Kitchen" at bounding box center [450, 360] width 253 height 15
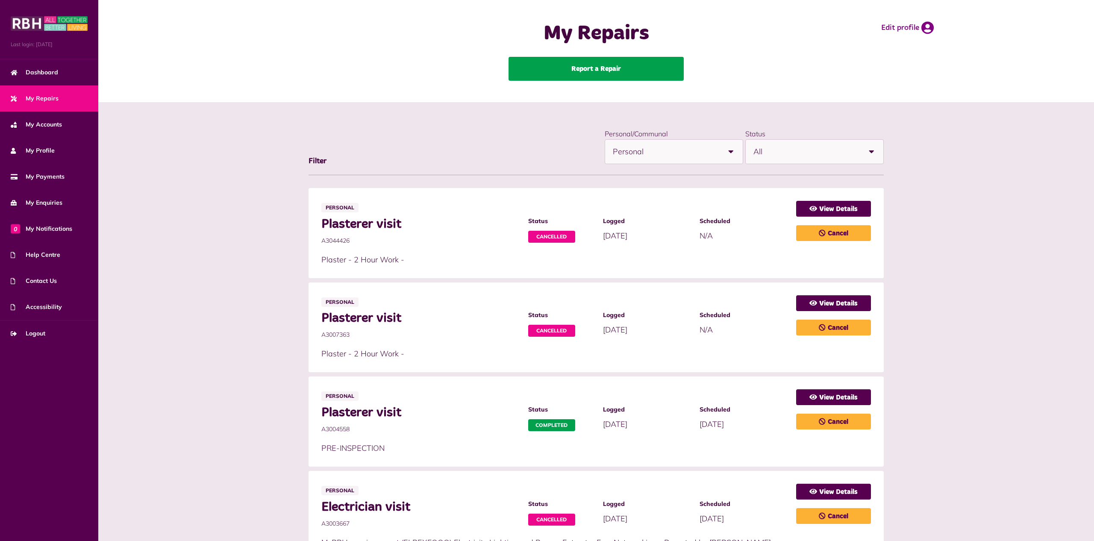
click at [635, 71] on link "Report a Repair" at bounding box center [596, 69] width 175 height 24
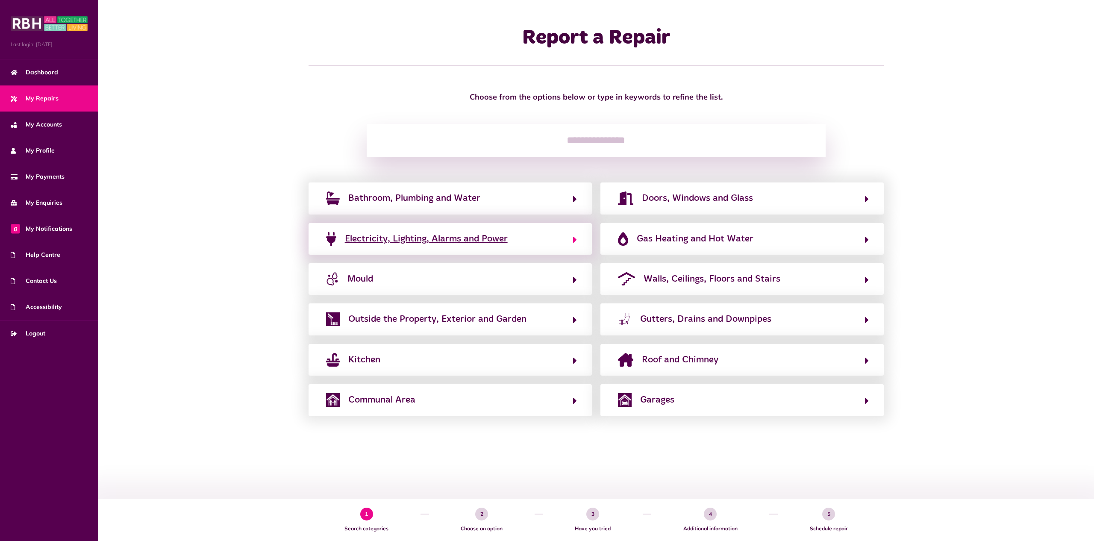
click at [551, 245] on button "Electricity, Lighting, Alarms and Power" at bounding box center [450, 239] width 253 height 15
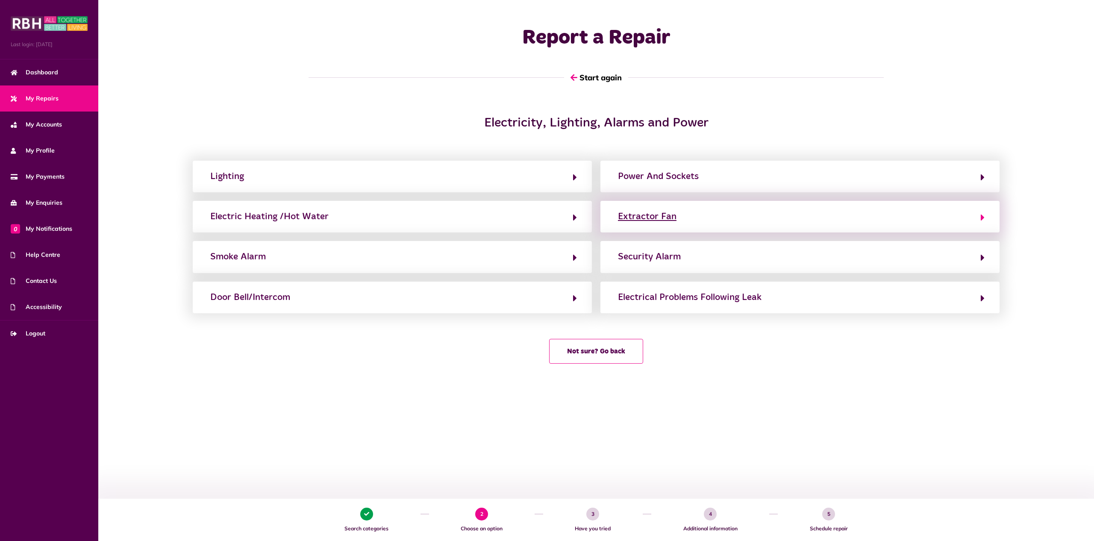
click at [710, 210] on button "Extractor Fan" at bounding box center [800, 216] width 369 height 15
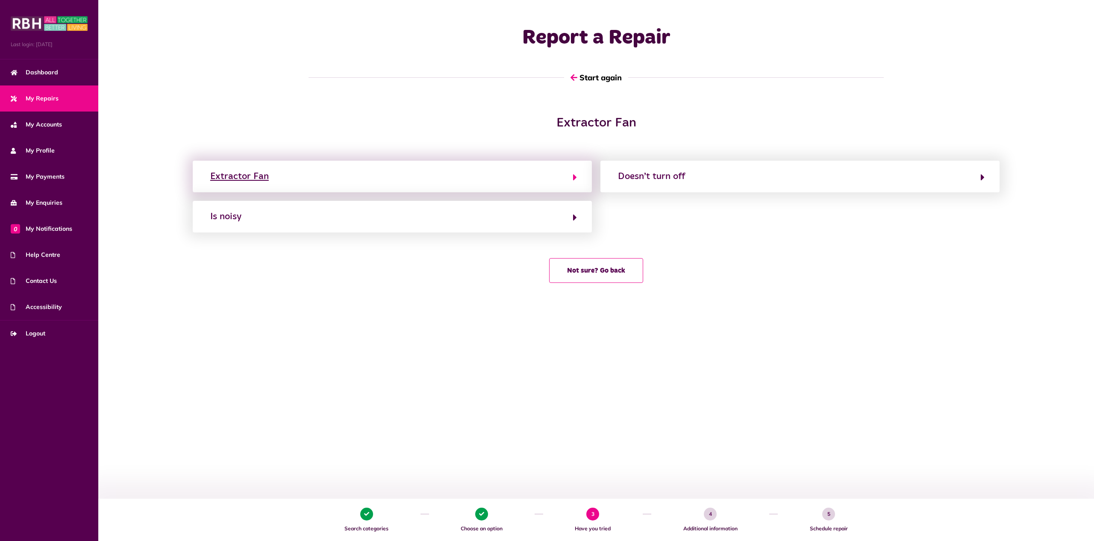
click at [564, 182] on button "Extractor Fan" at bounding box center [392, 176] width 369 height 15
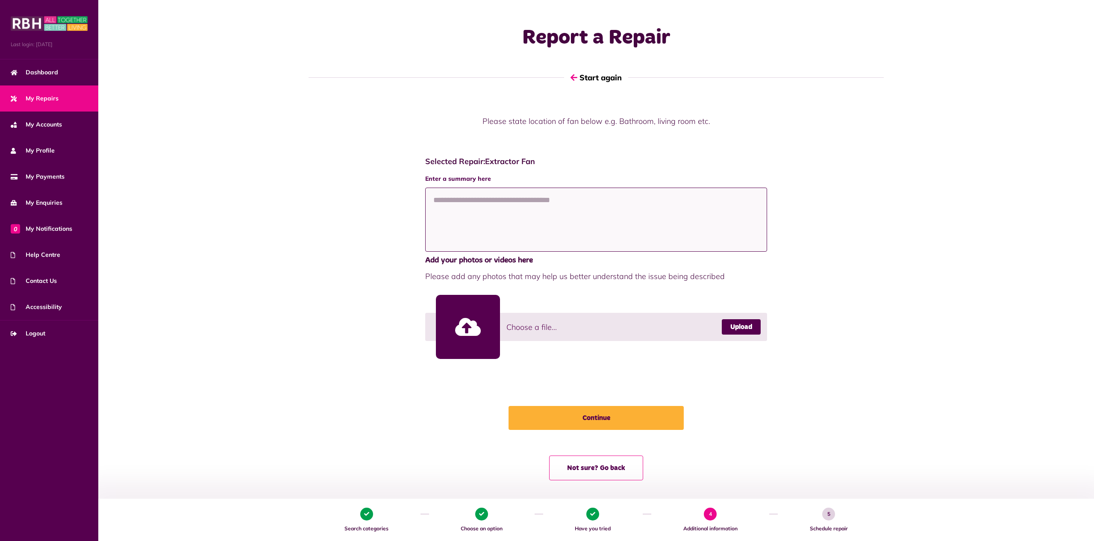
click at [532, 210] on textarea at bounding box center [596, 220] width 342 height 64
type textarea "*"
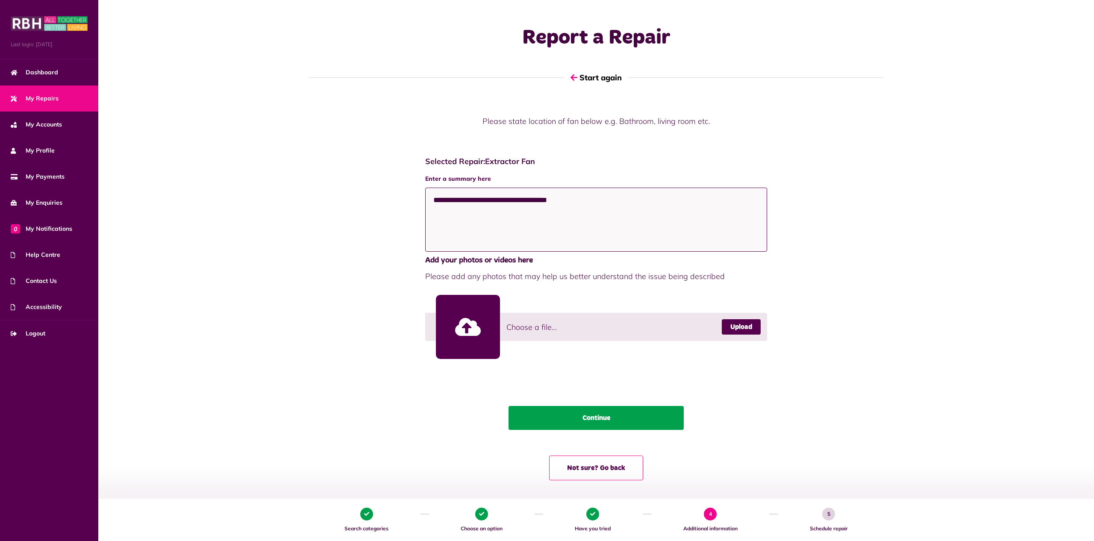
type textarea "**********"
click at [619, 415] on button "Continue" at bounding box center [596, 418] width 175 height 24
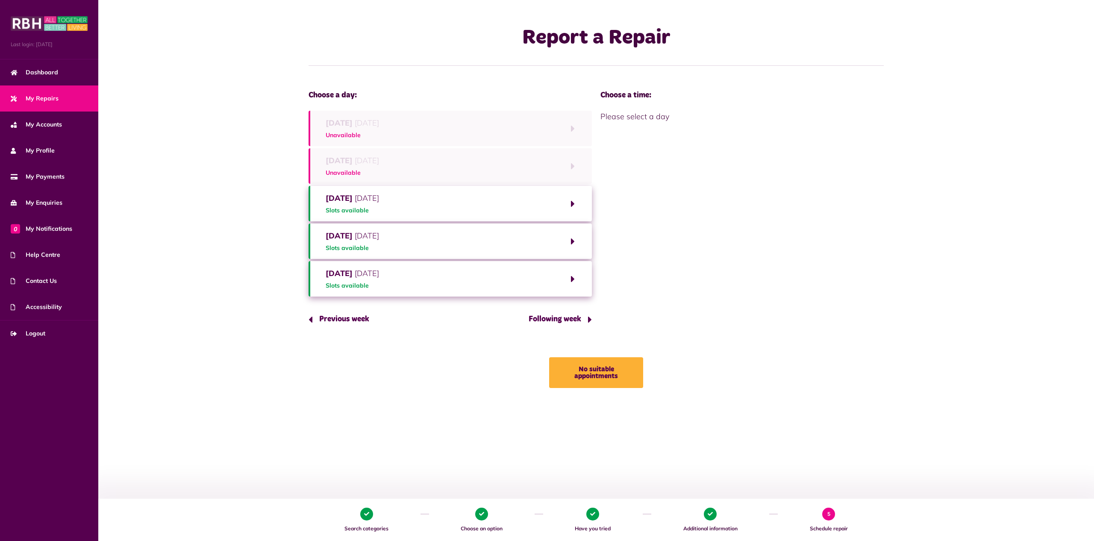
click at [548, 319] on button "Following week" at bounding box center [557, 319] width 70 height 24
click at [548, 322] on button "Following week" at bounding box center [557, 319] width 70 height 24
click at [575, 277] on button "Friday 29th August 2025 Slots available" at bounding box center [450, 278] width 283 height 35
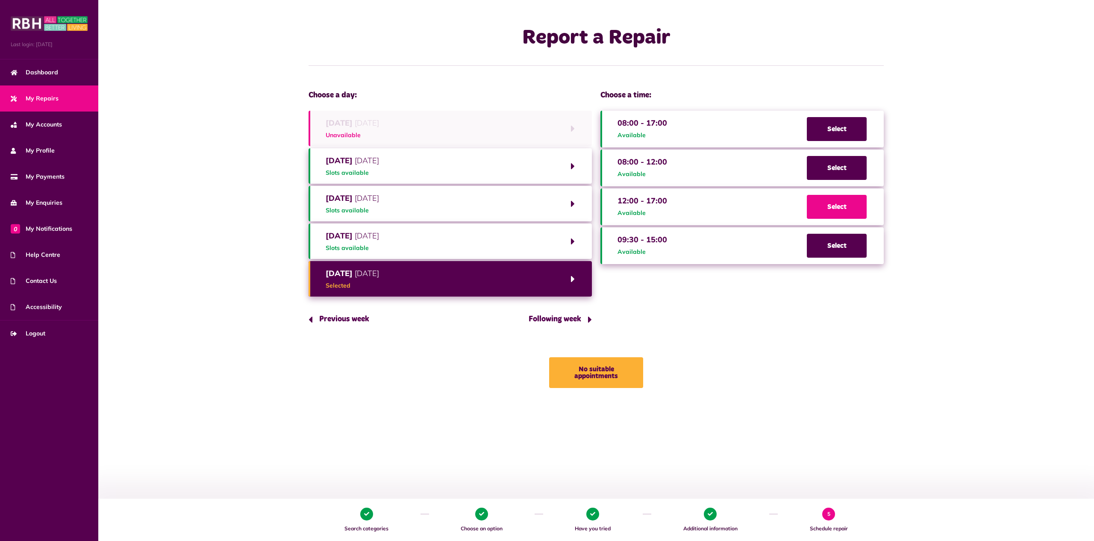
click at [833, 204] on span "Select" at bounding box center [837, 207] width 60 height 24
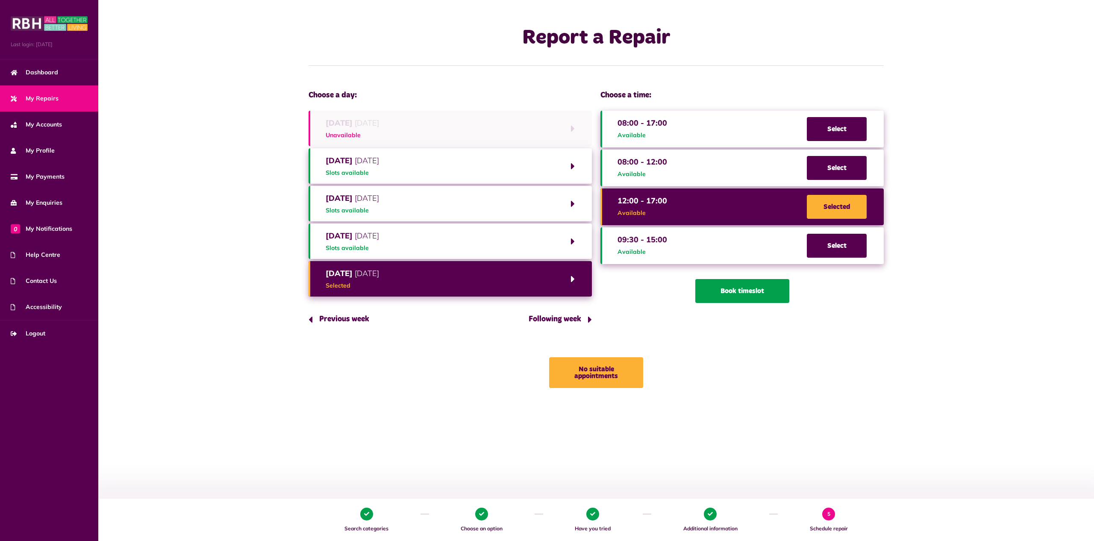
click at [728, 290] on button "Book timeslot" at bounding box center [742, 291] width 94 height 24
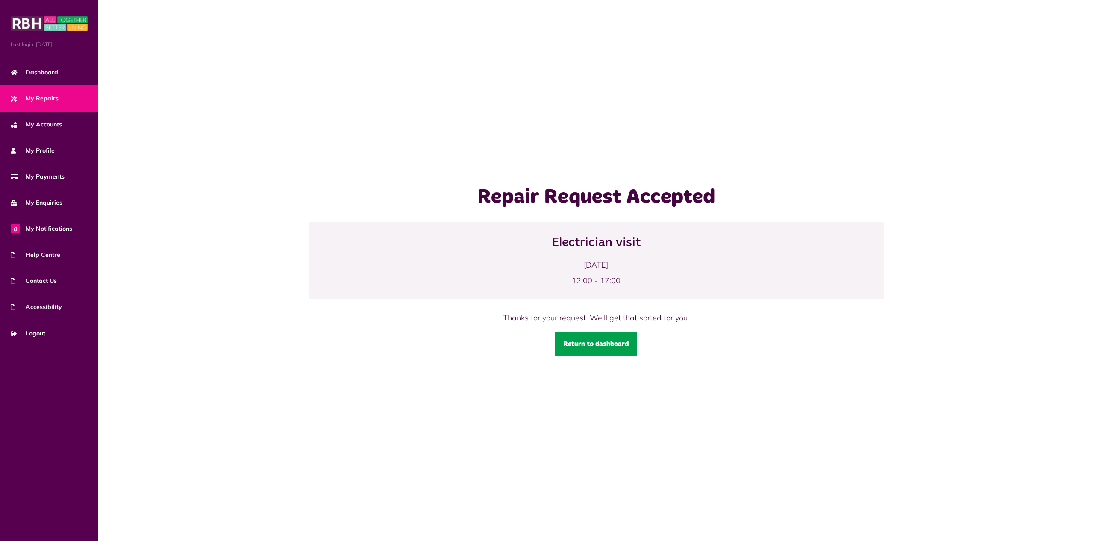
click at [604, 352] on link "Return to dashboard" at bounding box center [596, 344] width 82 height 24
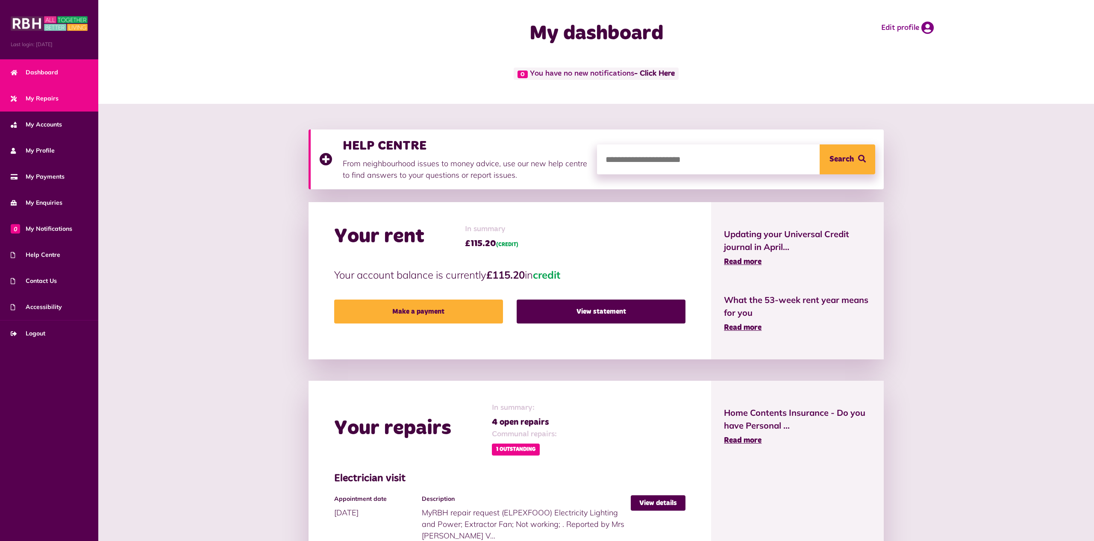
click at [27, 99] on span "My Repairs" at bounding box center [35, 98] width 48 height 9
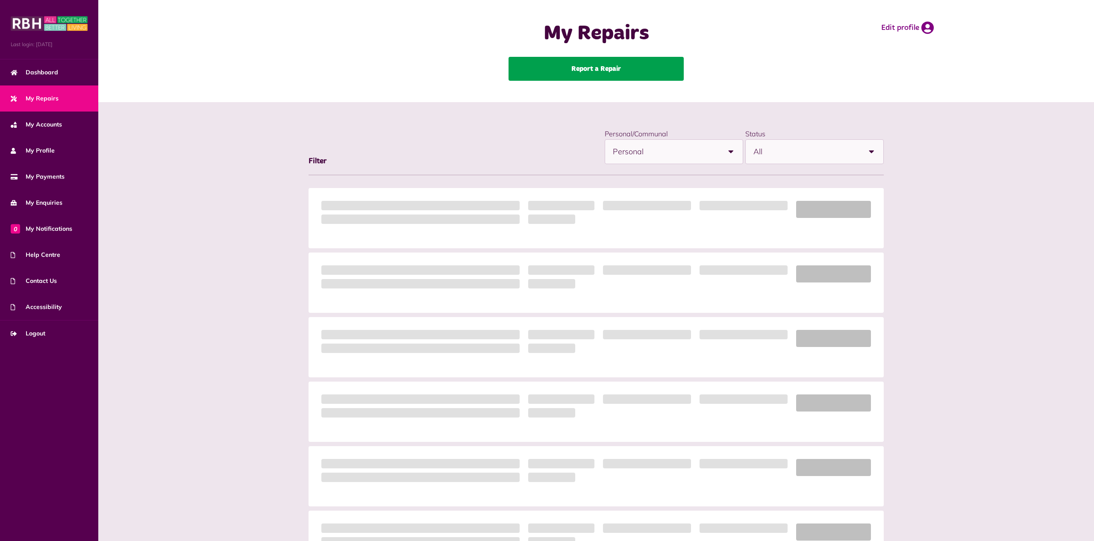
click at [580, 73] on link "Report a Repair" at bounding box center [596, 69] width 175 height 24
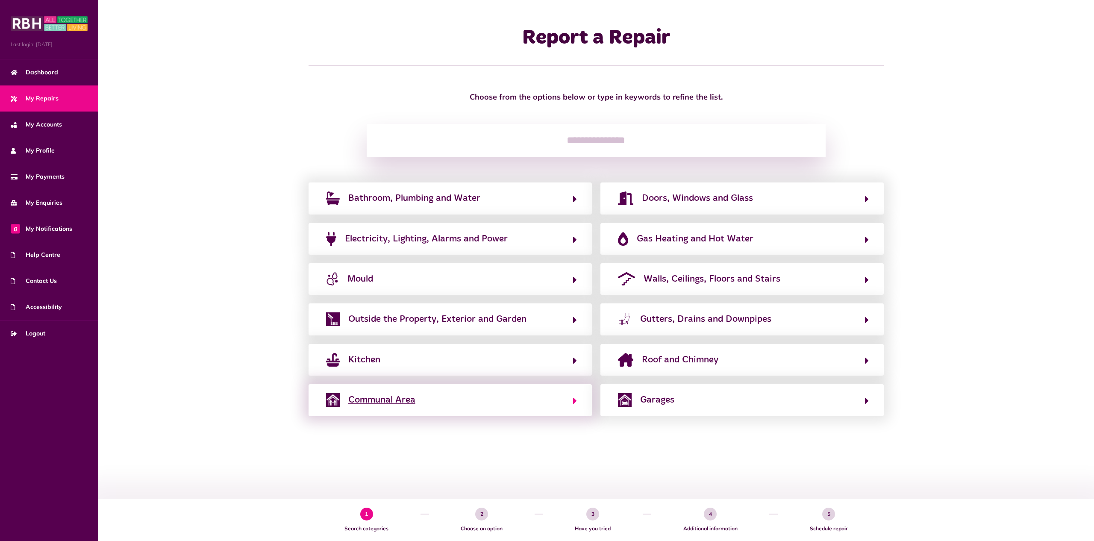
click at [460, 400] on button "Communal Area" at bounding box center [450, 400] width 253 height 15
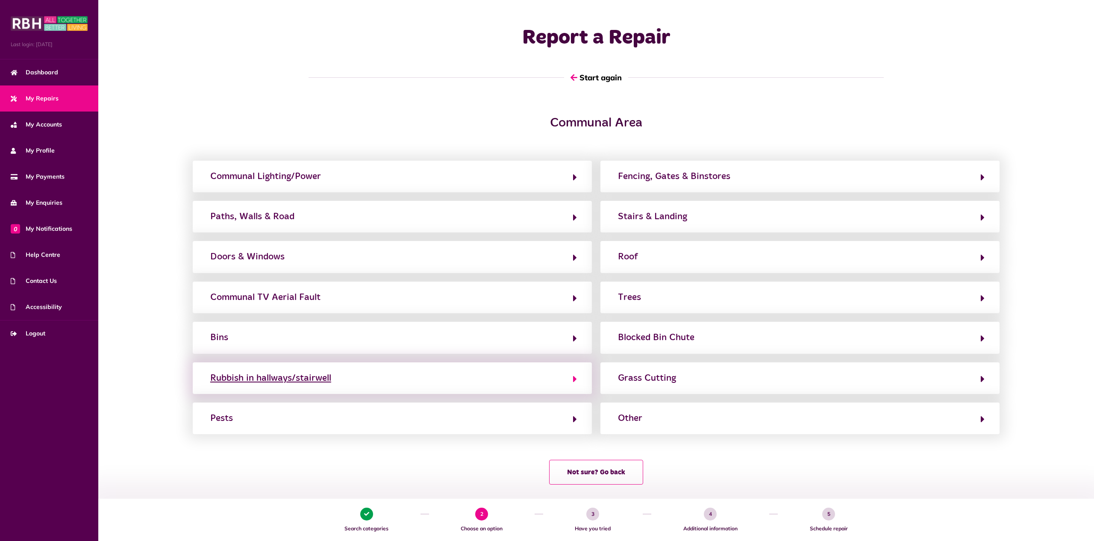
click at [462, 380] on button "Rubbish in hallways/stairwell" at bounding box center [392, 378] width 369 height 15
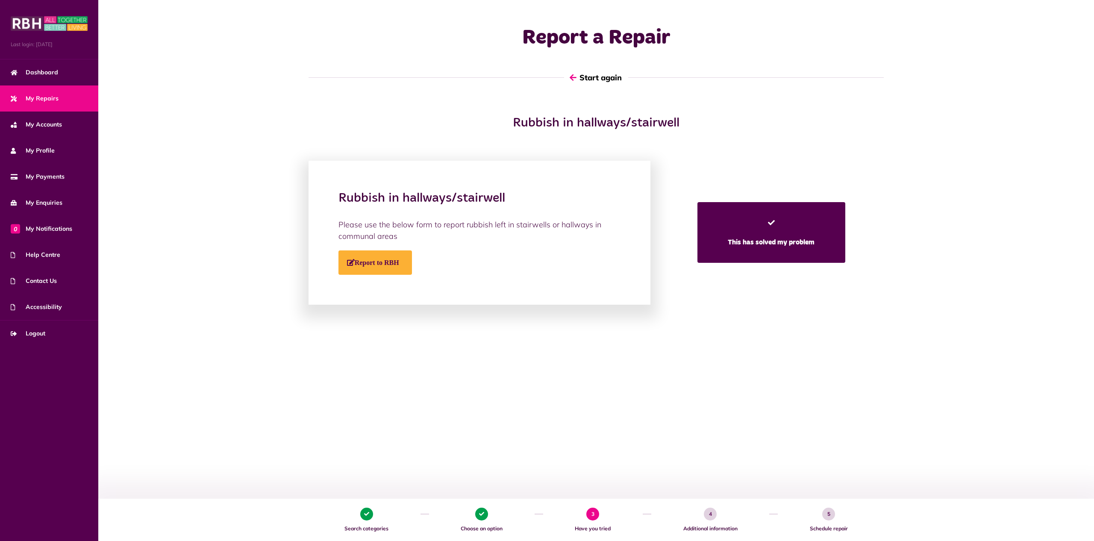
click at [574, 77] on icon "button" at bounding box center [573, 78] width 7 height 8
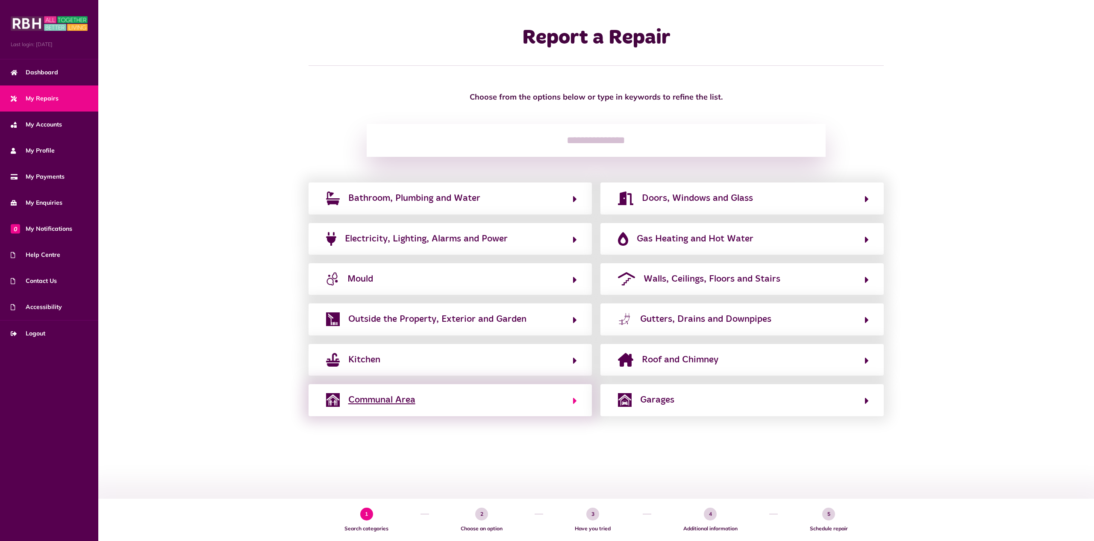
click at [484, 401] on button "Communal Area" at bounding box center [450, 400] width 253 height 15
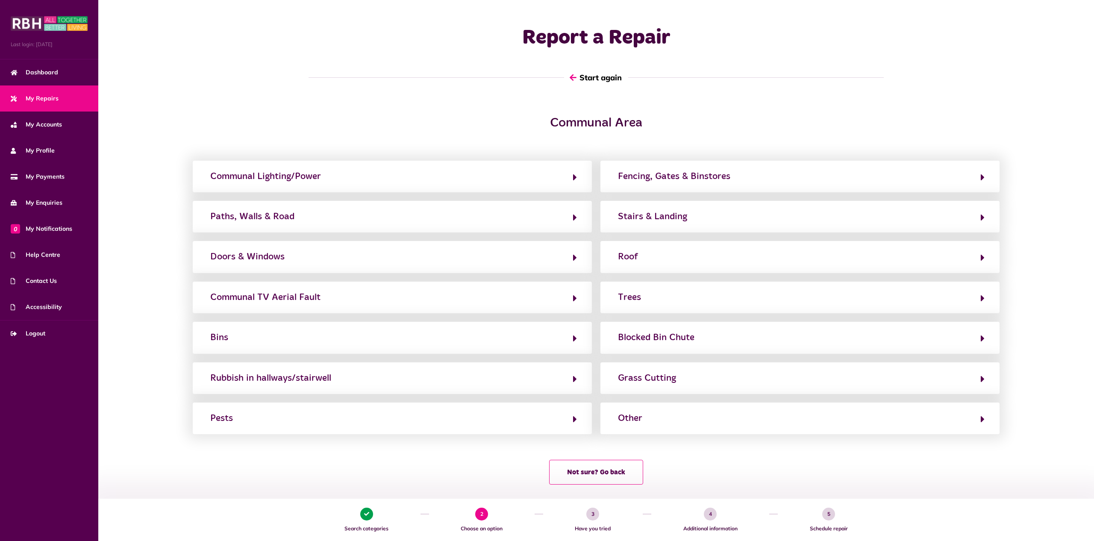
click at [575, 77] on icon "button" at bounding box center [573, 78] width 7 height 8
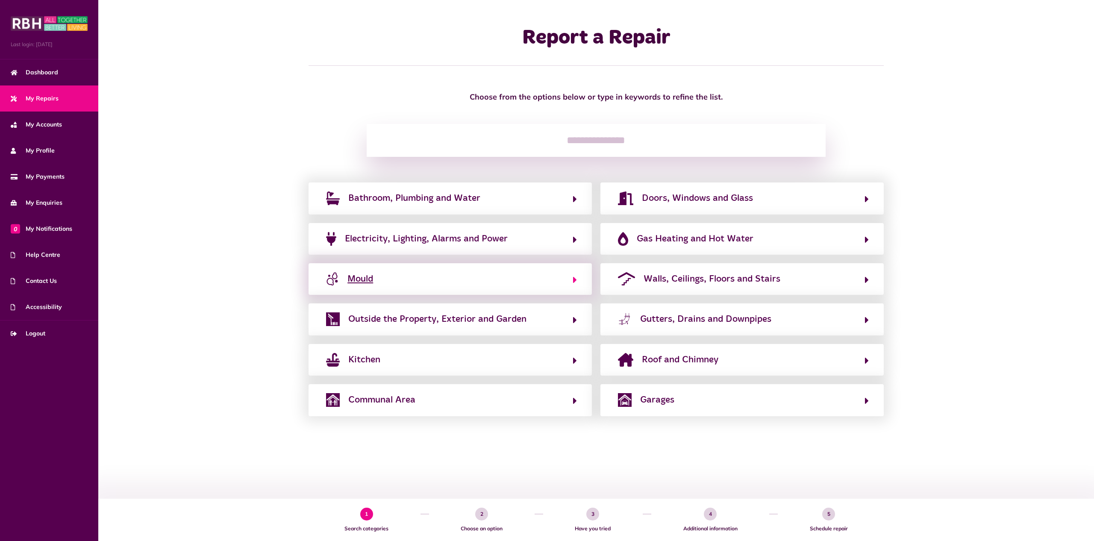
click at [560, 284] on button "Mould" at bounding box center [450, 279] width 253 height 15
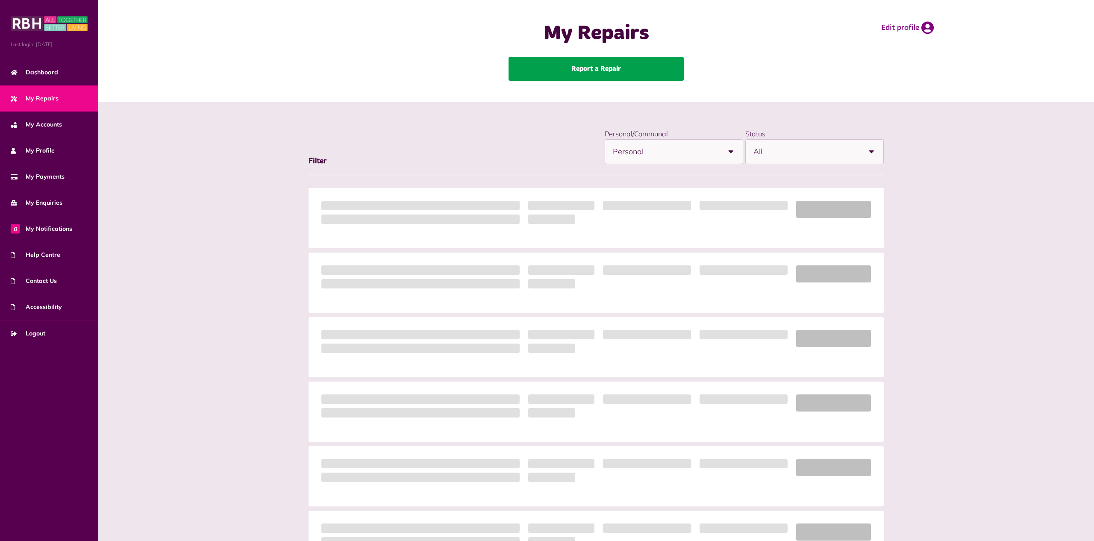
click at [569, 67] on link "Report a Repair" at bounding box center [596, 69] width 175 height 24
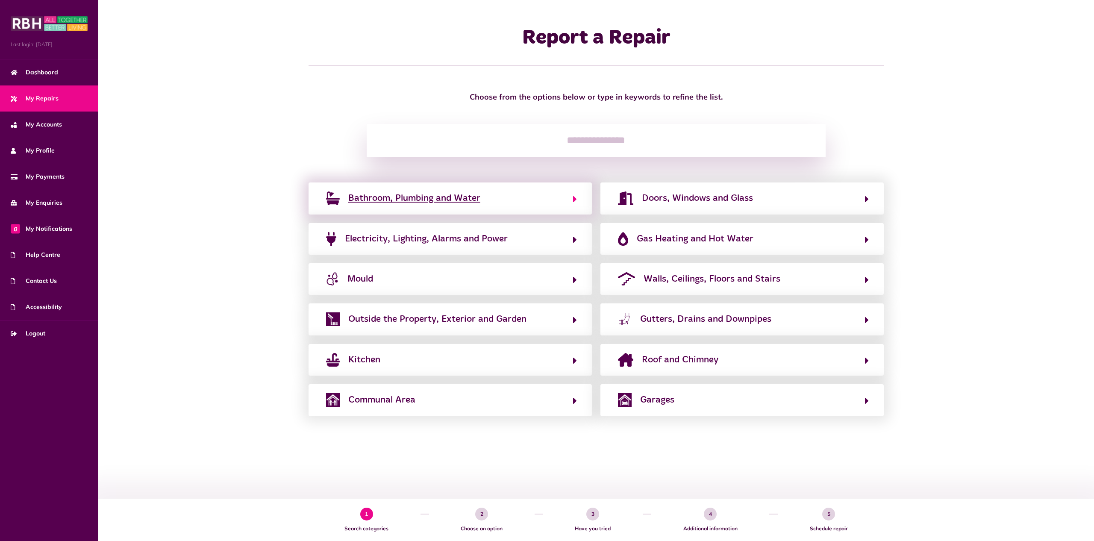
click at [528, 202] on button "Bathroom, Plumbing and Water" at bounding box center [450, 198] width 253 height 15
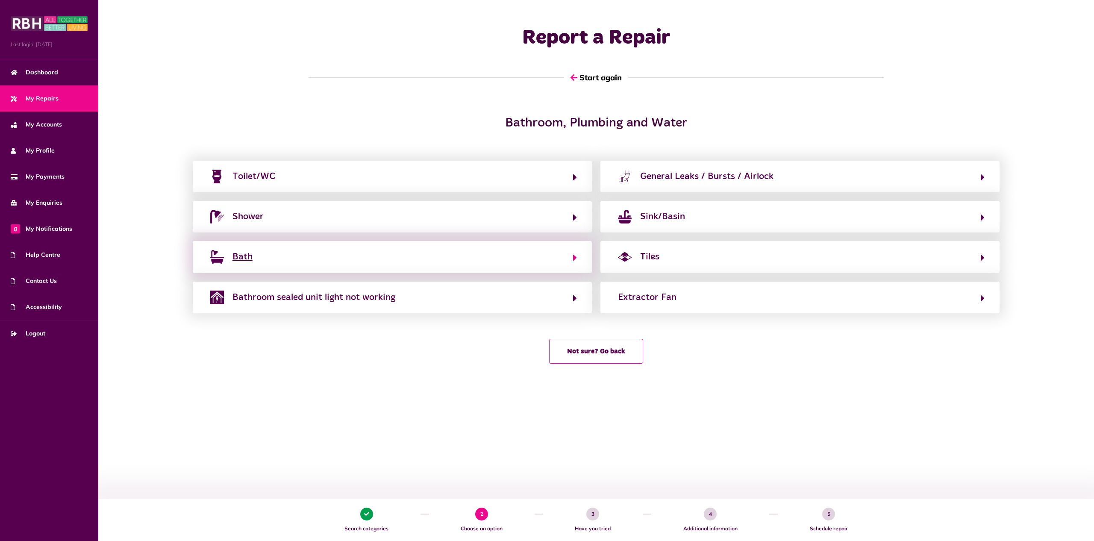
click at [521, 258] on button "Bath" at bounding box center [392, 257] width 369 height 15
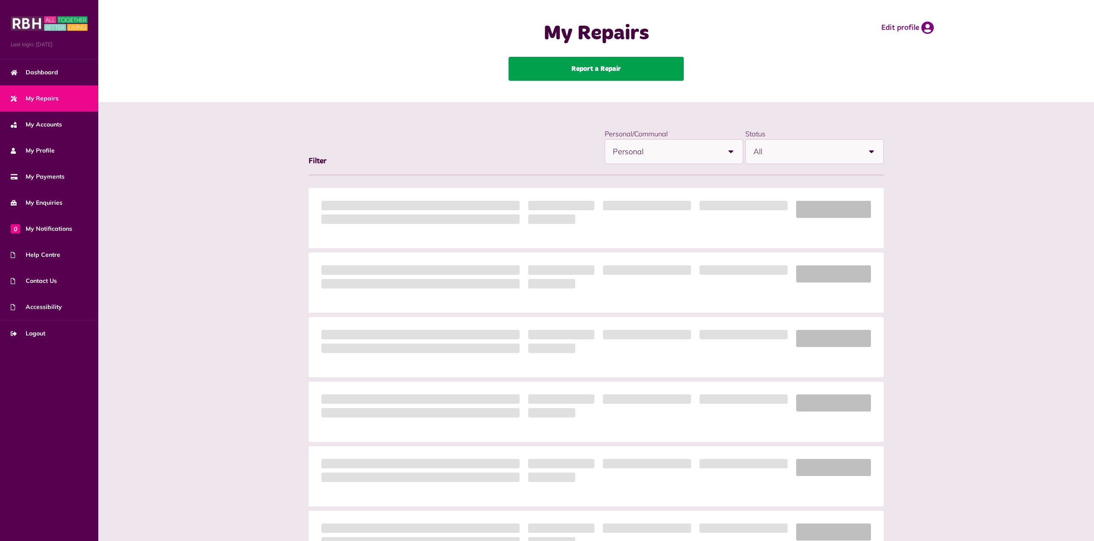
click at [575, 70] on link "Report a Repair" at bounding box center [596, 69] width 175 height 24
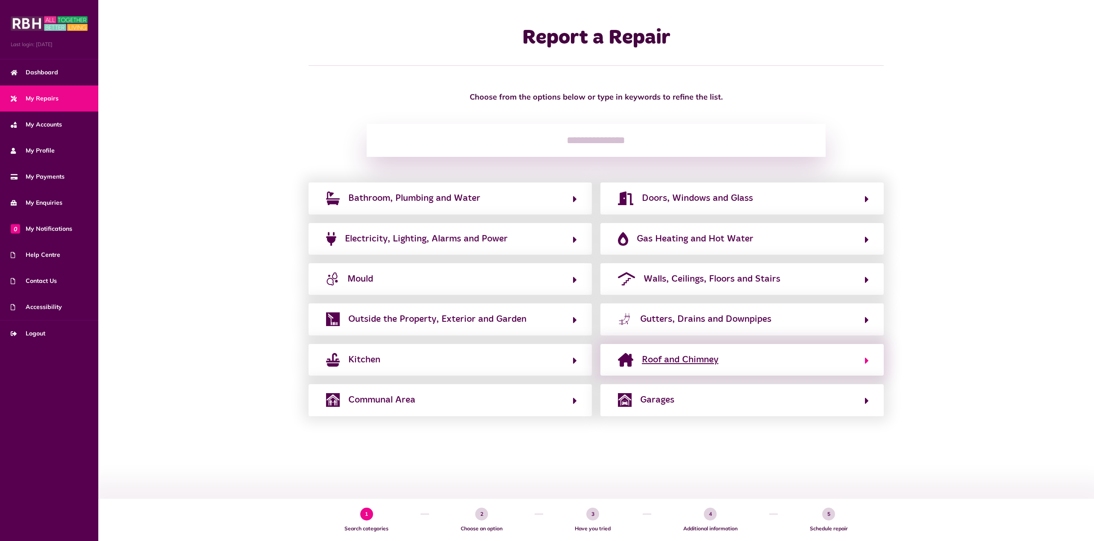
click at [793, 356] on button "Roof and Chimney" at bounding box center [742, 360] width 253 height 15
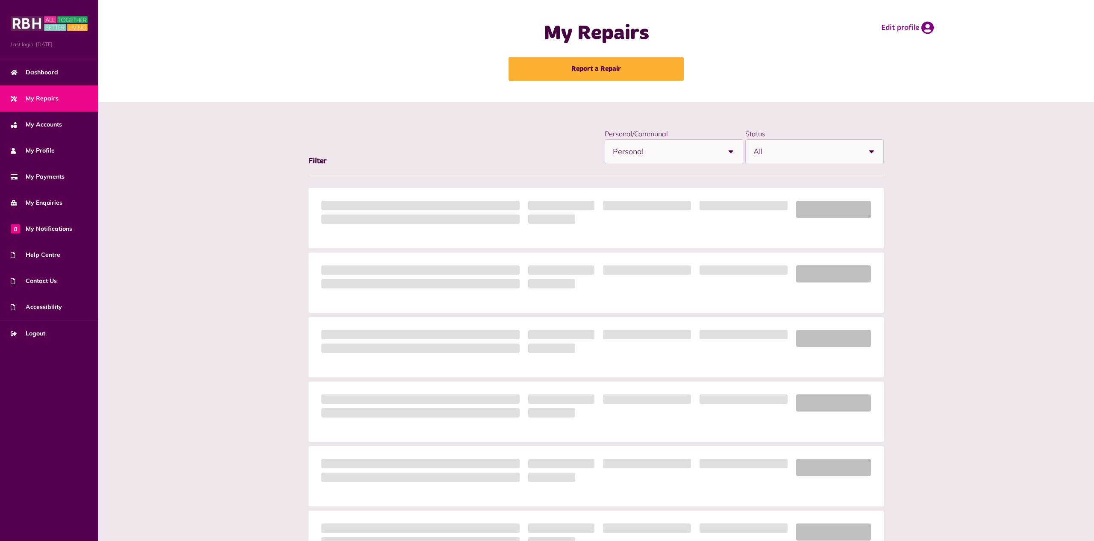
click at [576, 68] on link "Report a Repair" at bounding box center [596, 69] width 175 height 24
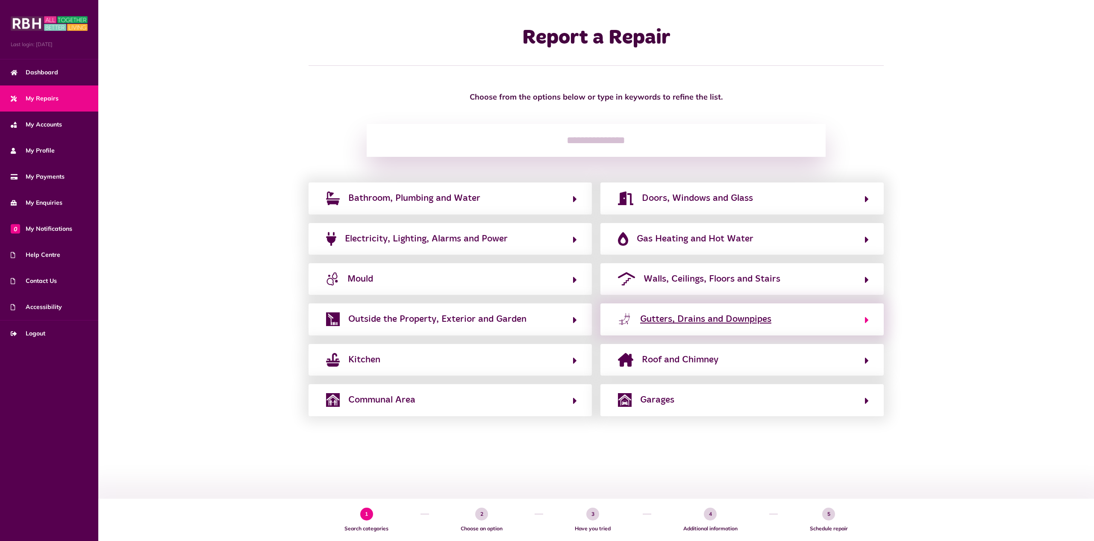
click at [753, 325] on span "Gutters, Drains and Downpipes" at bounding box center [705, 319] width 131 height 14
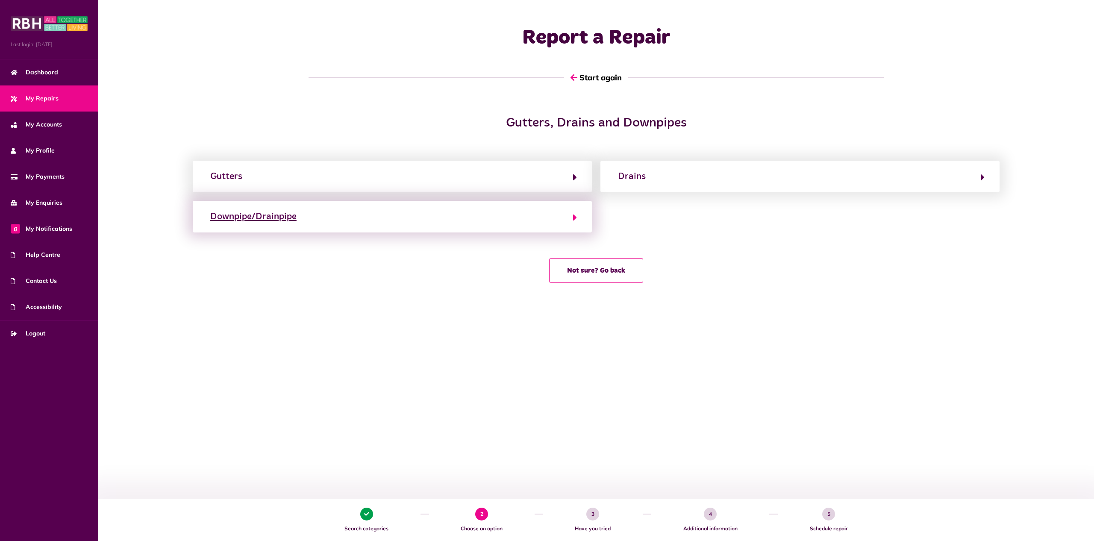
click at [485, 219] on button "Downpipe/Drainpipe" at bounding box center [392, 216] width 369 height 15
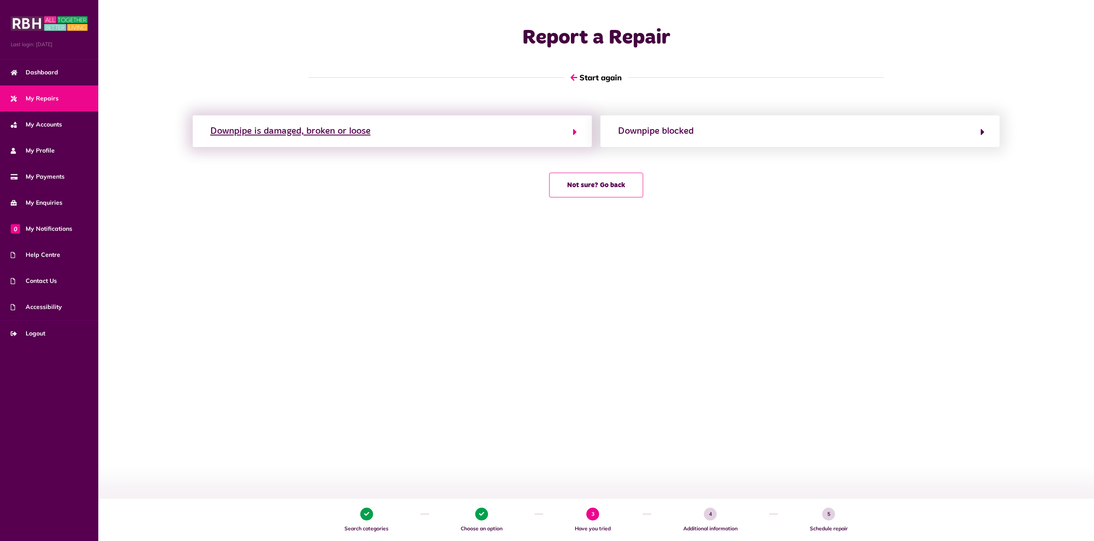
click at [481, 128] on button "Downpipe is damaged, broken or loose" at bounding box center [392, 131] width 369 height 15
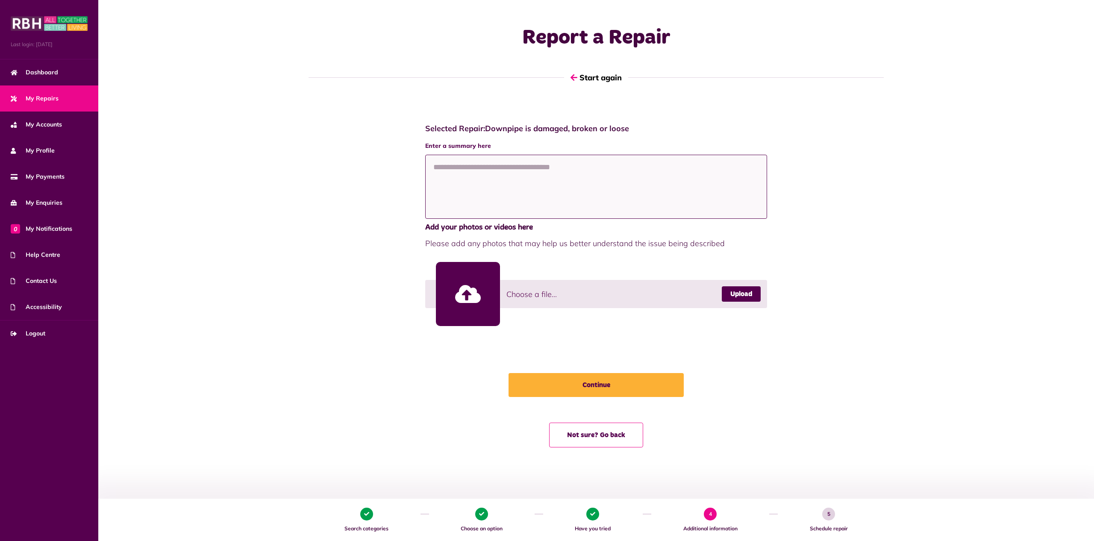
click at [471, 173] on textarea at bounding box center [596, 187] width 342 height 64
paste textarea "**********"
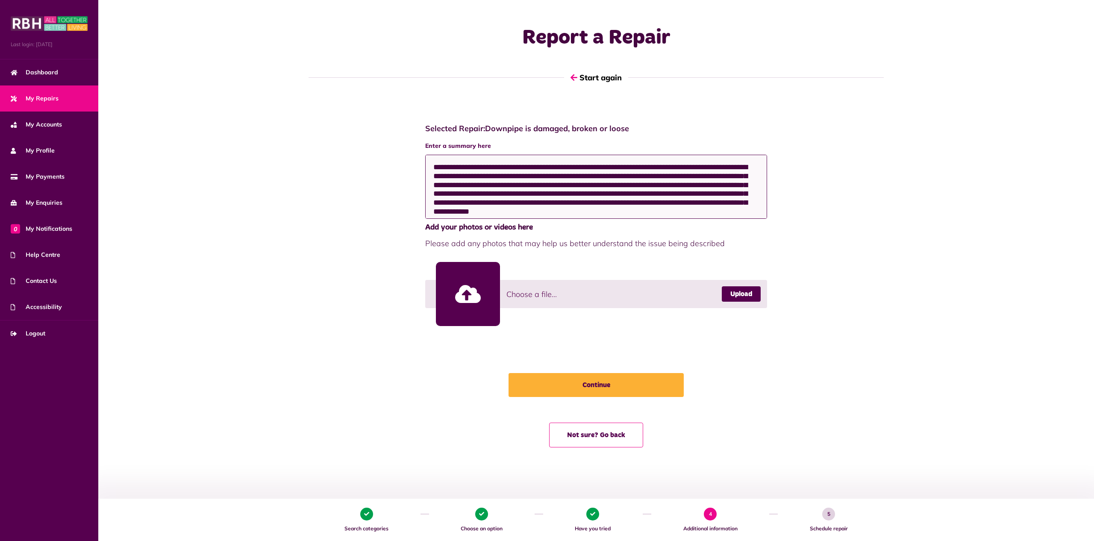
drag, startPoint x: 499, startPoint y: 168, endPoint x: 484, endPoint y: 167, distance: 15.0
click at [484, 167] on textarea "**********" at bounding box center [596, 187] width 342 height 64
drag, startPoint x: 749, startPoint y: 185, endPoint x: 743, endPoint y: 185, distance: 6.0
click at [743, 185] on textarea "**********" at bounding box center [596, 187] width 342 height 64
drag, startPoint x: 473, startPoint y: 202, endPoint x: 773, endPoint y: 208, distance: 300.1
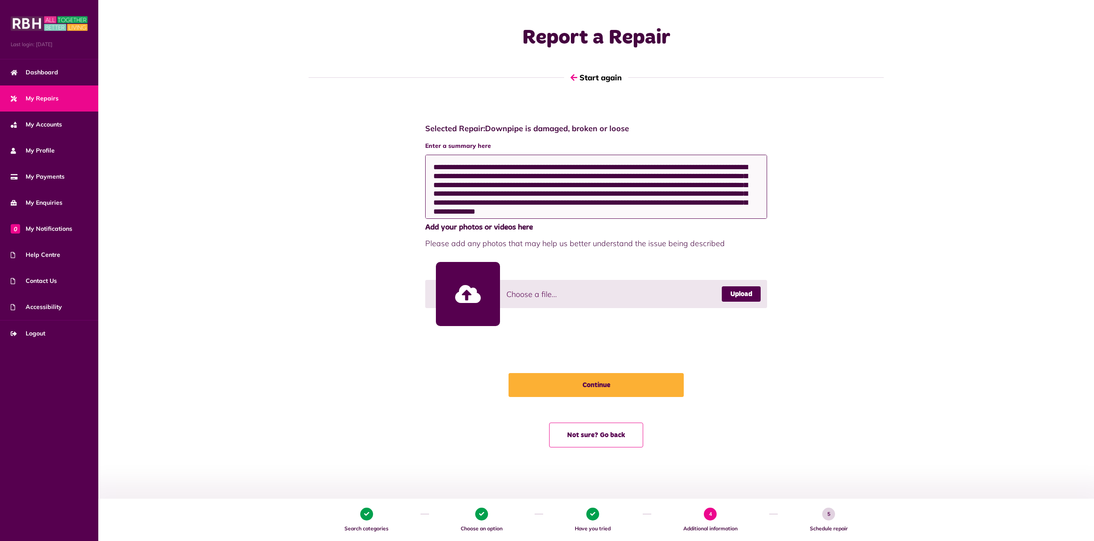
click at [767, 207] on textarea "**********" at bounding box center [596, 187] width 342 height 64
click at [789, 209] on div "**********" at bounding box center [596, 281] width 701 height 333
drag, startPoint x: 789, startPoint y: 209, endPoint x: 727, endPoint y: 215, distance: 62.2
click at [727, 215] on div "**********" at bounding box center [596, 281] width 701 height 333
drag, startPoint x: 481, startPoint y: 202, endPoint x: 533, endPoint y: 202, distance: 51.7
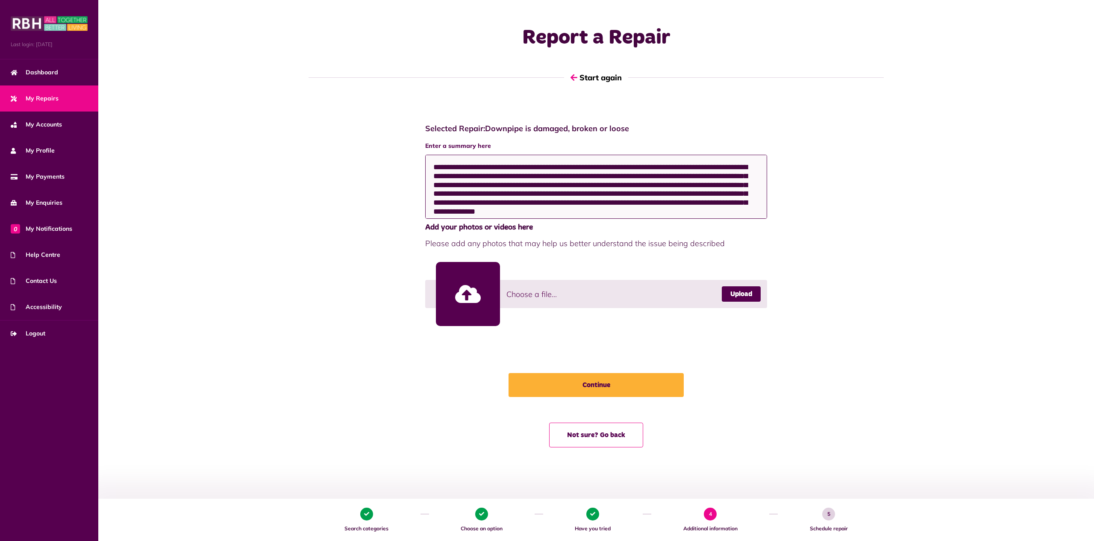
click at [491, 202] on textarea "**********" at bounding box center [596, 187] width 342 height 64
click at [512, 202] on textarea "**********" at bounding box center [596, 187] width 342 height 64
drag, startPoint x: 533, startPoint y: 202, endPoint x: 684, endPoint y: 209, distance: 151.9
click at [645, 205] on textarea "**********" at bounding box center [596, 187] width 342 height 64
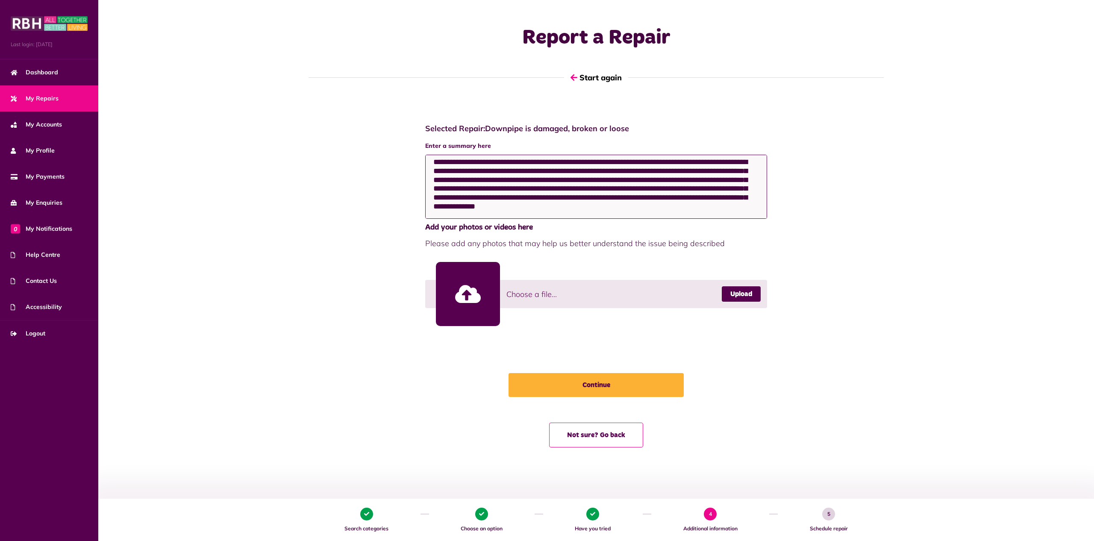
drag, startPoint x: 684, startPoint y: 209, endPoint x: 752, endPoint y: 217, distance: 68.0
click at [752, 217] on textarea "**********" at bounding box center [596, 187] width 342 height 64
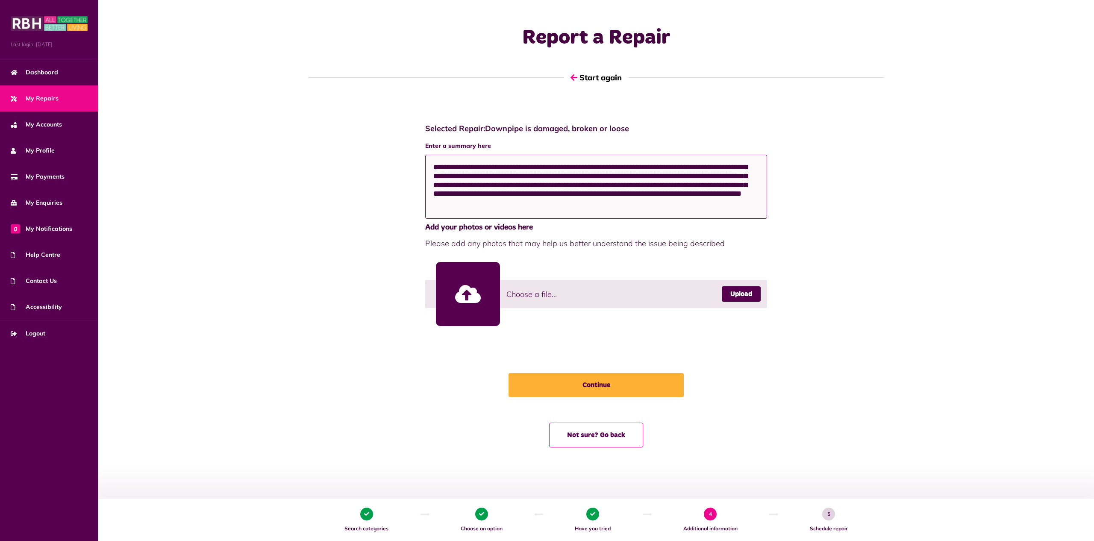
scroll to position [0, 0]
type textarea "**********"
click at [464, 293] on link at bounding box center [468, 294] width 64 height 64
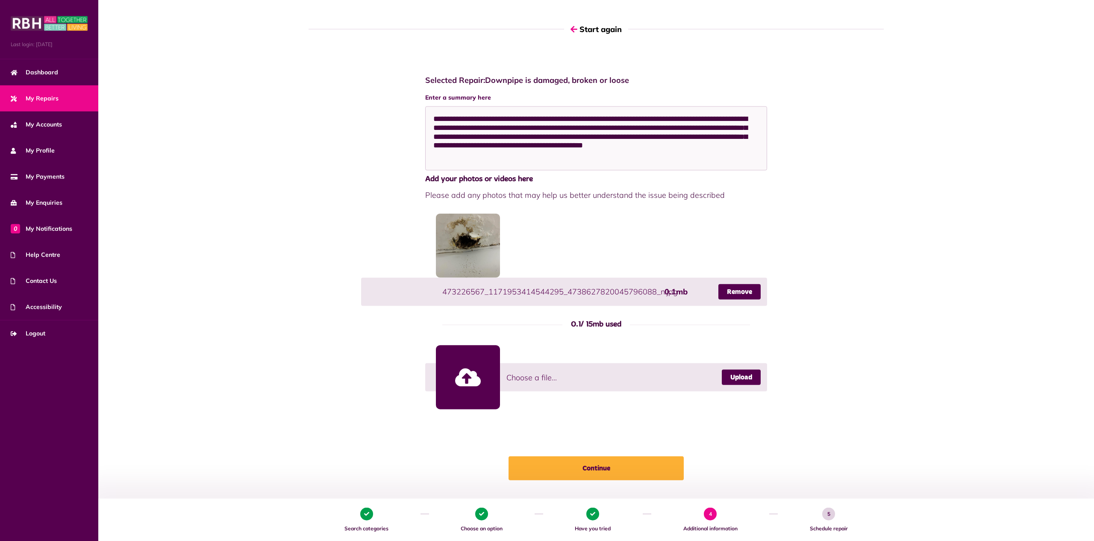
scroll to position [100, 0]
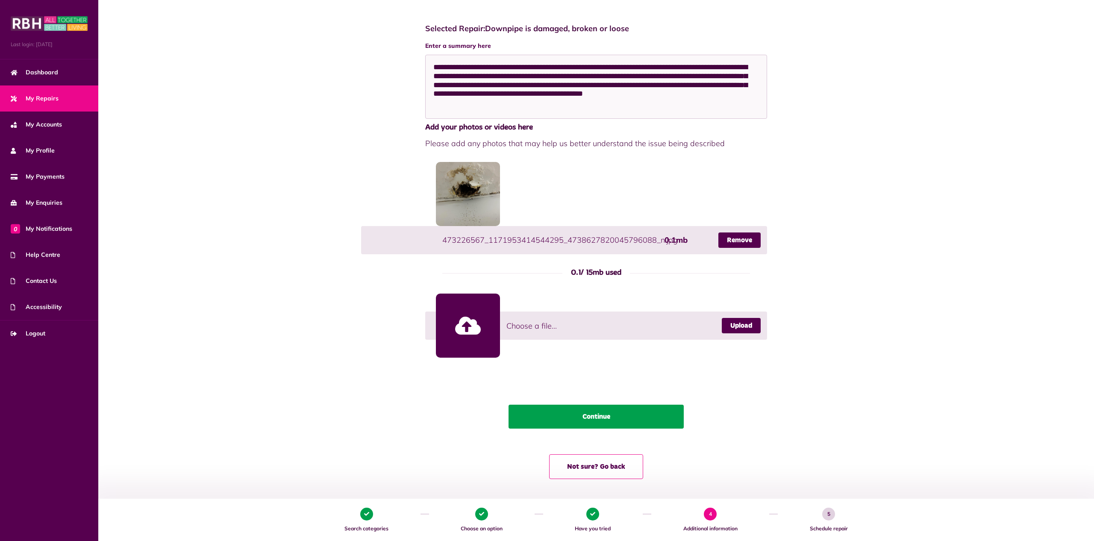
click at [591, 418] on button "Continue" at bounding box center [596, 417] width 175 height 24
click at [589, 417] on div "Continue" at bounding box center [596, 417] width 342 height 24
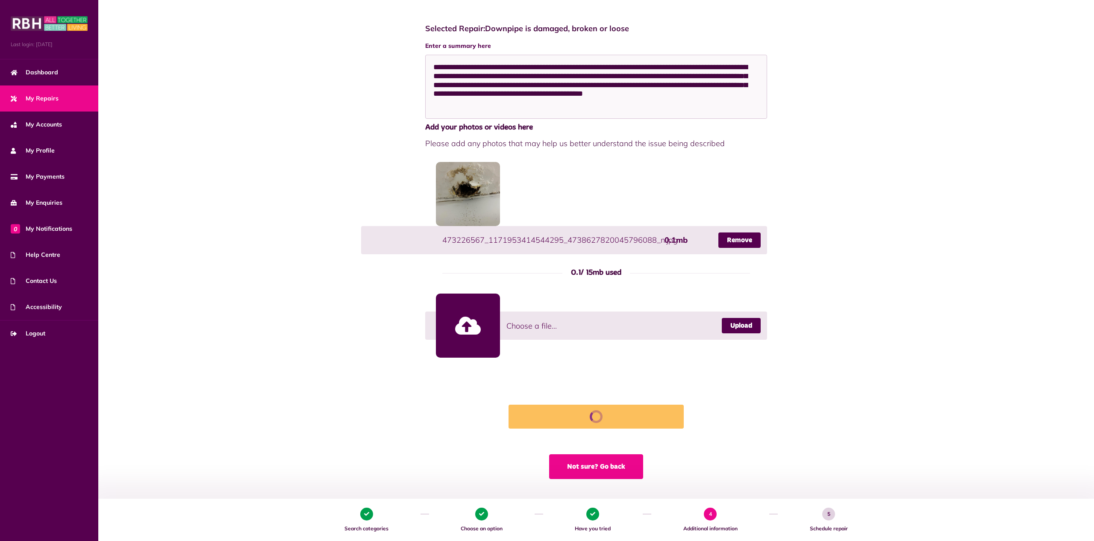
click at [596, 469] on button "Not sure? Go back" at bounding box center [596, 466] width 94 height 25
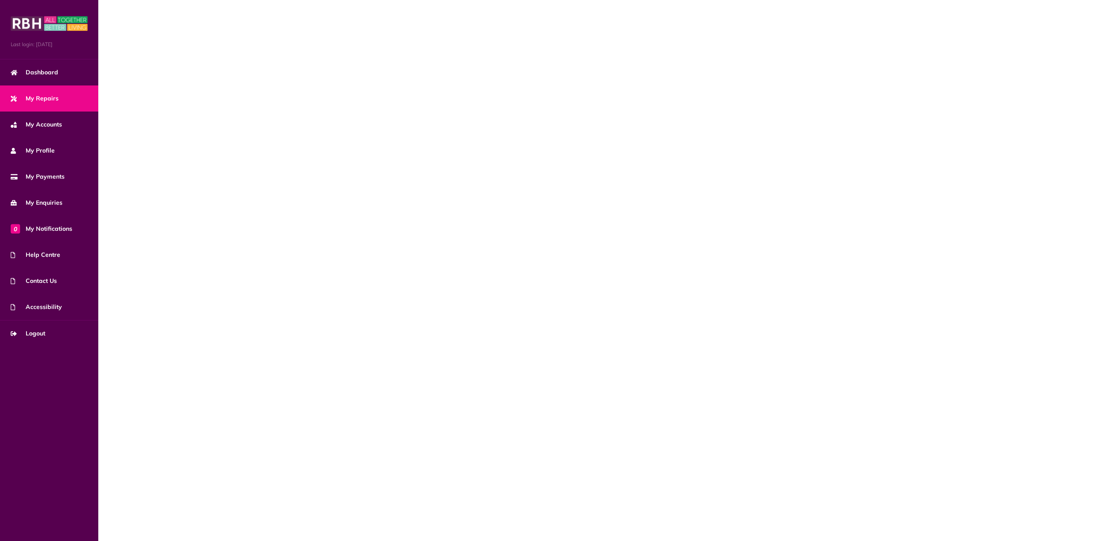
scroll to position [0, 0]
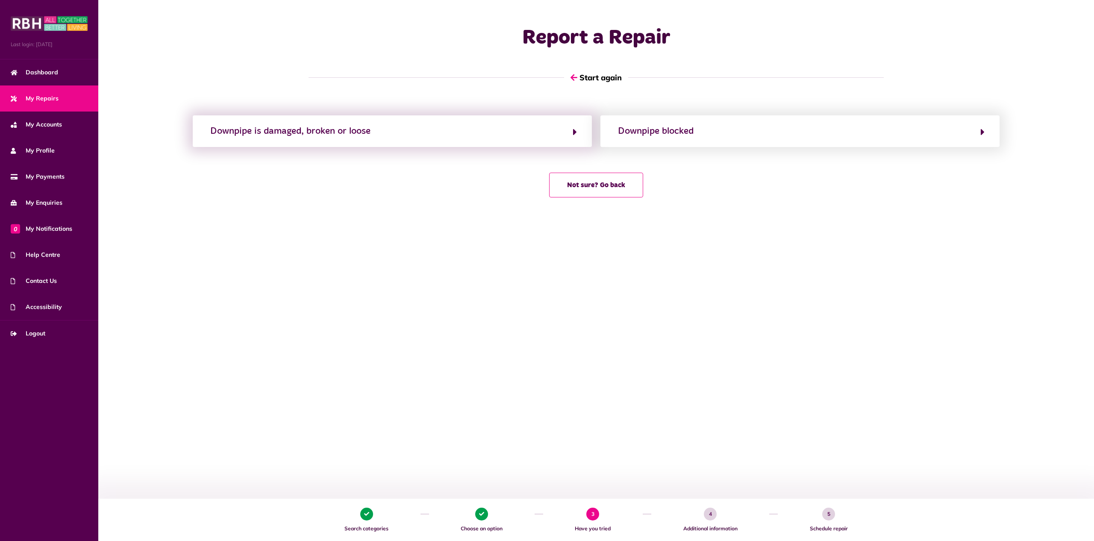
click at [465, 142] on div "Downpipe is damaged, broken or loose" at bounding box center [392, 131] width 399 height 32
click at [529, 130] on button "Downpipe is damaged, broken or loose" at bounding box center [392, 131] width 369 height 15
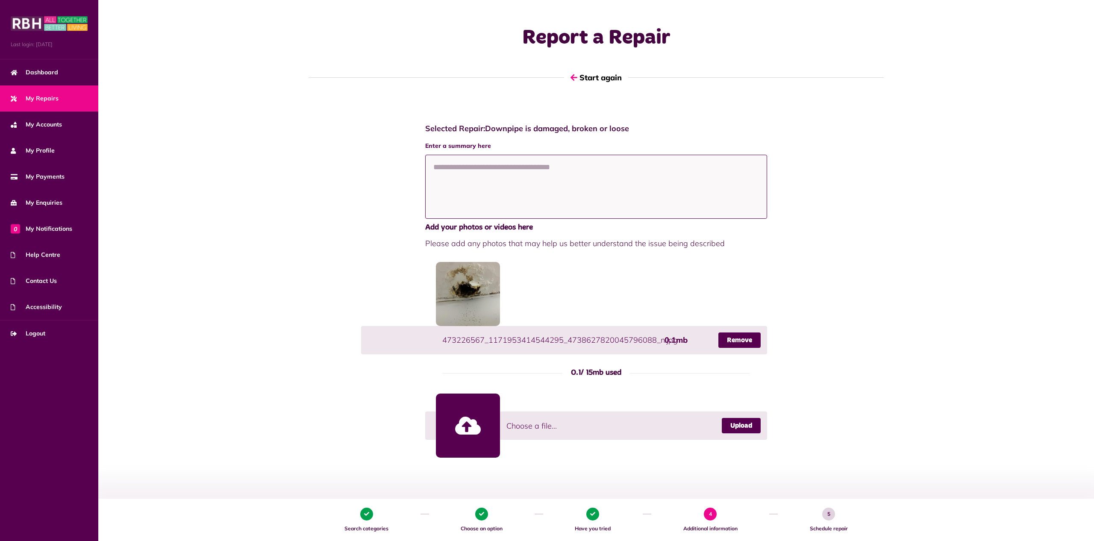
click at [527, 178] on textarea at bounding box center [596, 187] width 342 height 64
paste textarea "**********"
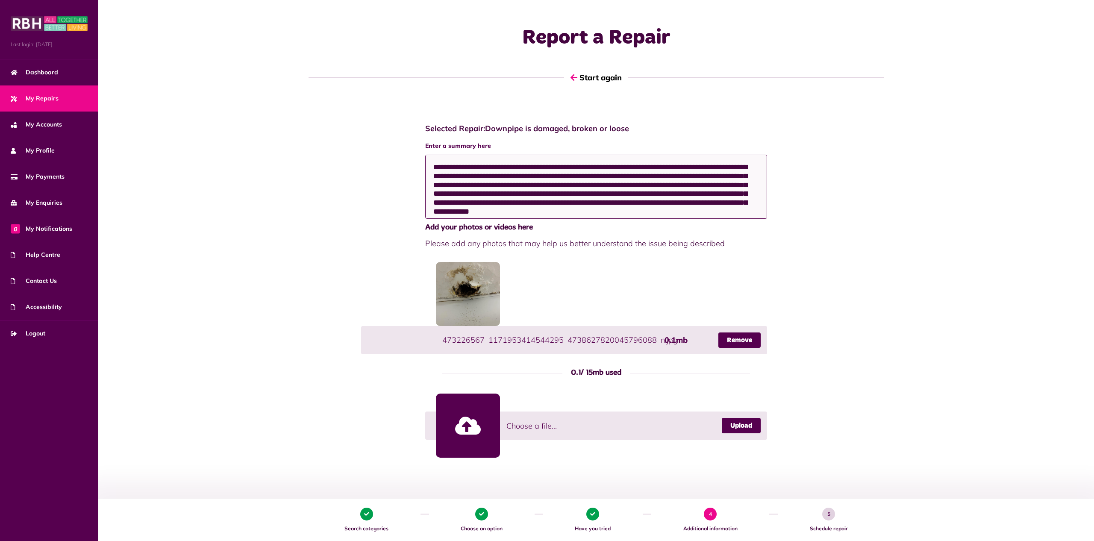
drag, startPoint x: 498, startPoint y: 166, endPoint x: 486, endPoint y: 168, distance: 11.6
click at [486, 168] on textarea "**********" at bounding box center [596, 187] width 342 height 64
click at [743, 186] on textarea "**********" at bounding box center [596, 187] width 342 height 64
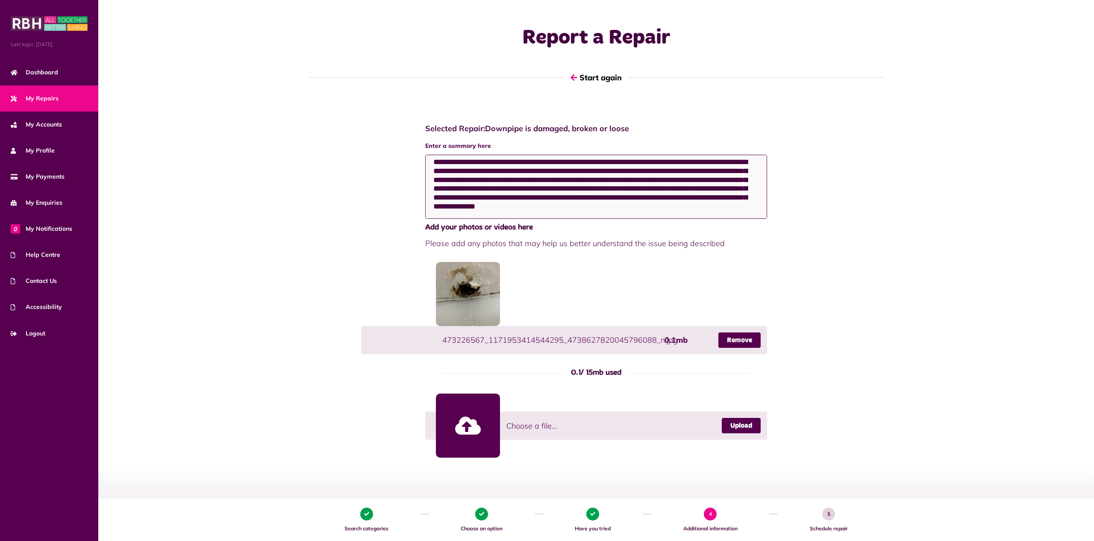
drag, startPoint x: 474, startPoint y: 203, endPoint x: 751, endPoint y: 221, distance: 278.4
click at [751, 219] on textarea "**********" at bounding box center [596, 187] width 342 height 64
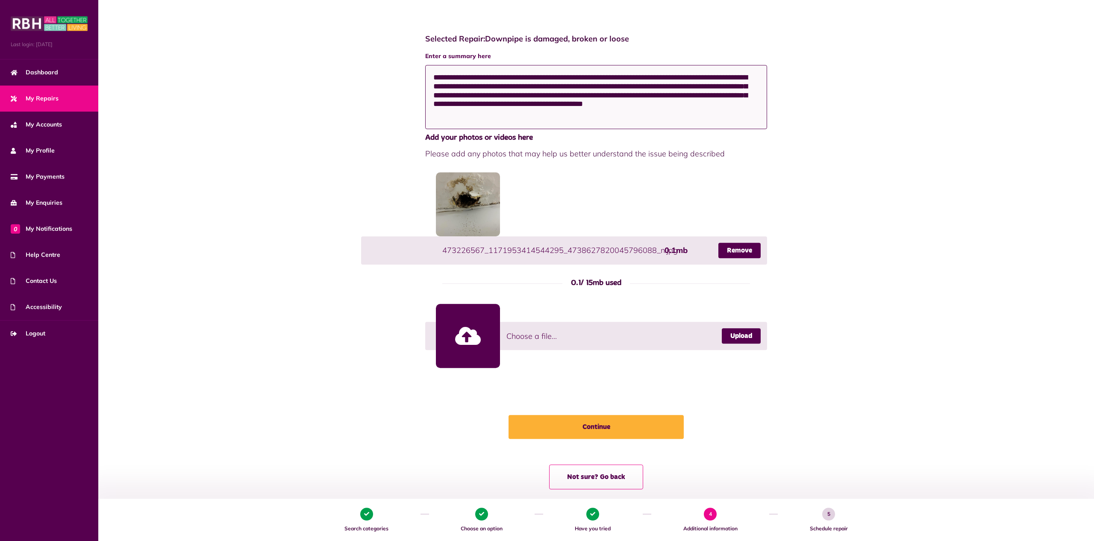
scroll to position [100, 0]
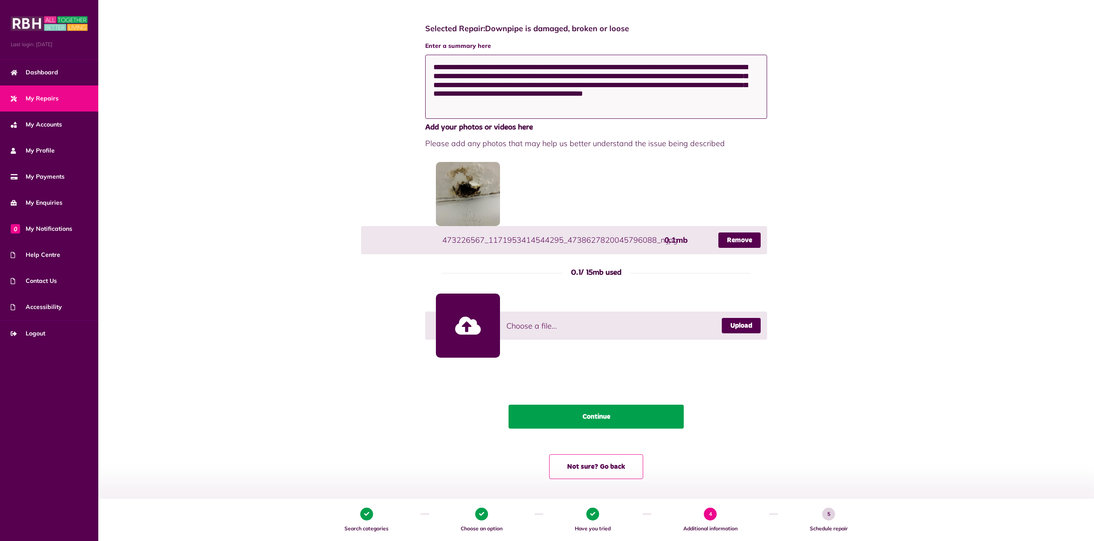
type textarea "**********"
click at [580, 418] on button "Continue" at bounding box center [596, 417] width 175 height 24
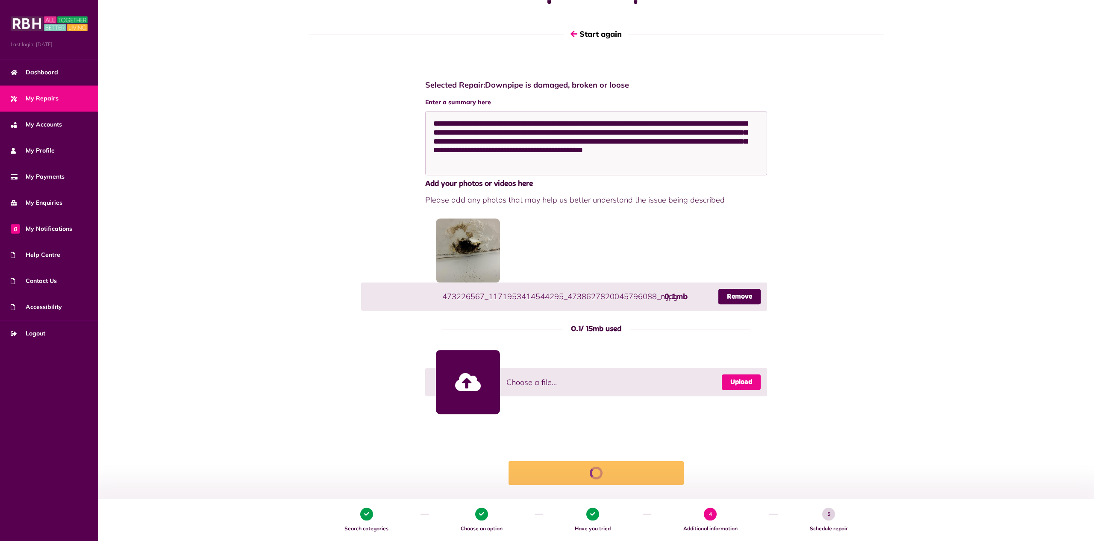
scroll to position [0, 0]
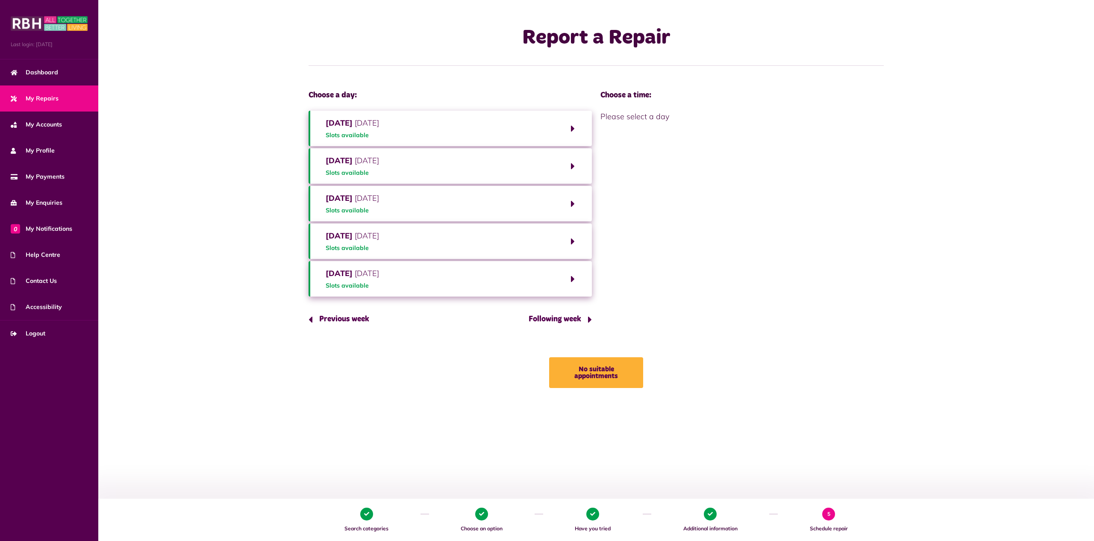
click at [563, 321] on button "Following week" at bounding box center [557, 319] width 70 height 24
click at [503, 277] on button "Friday 29th August 2025 Slots available" at bounding box center [450, 278] width 283 height 35
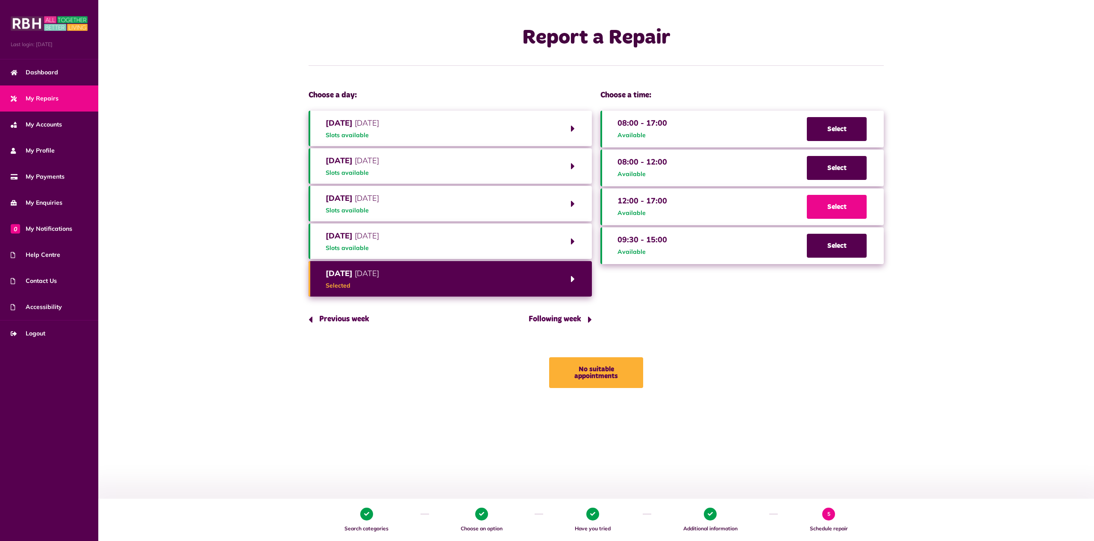
click at [837, 211] on span "Select" at bounding box center [837, 207] width 60 height 24
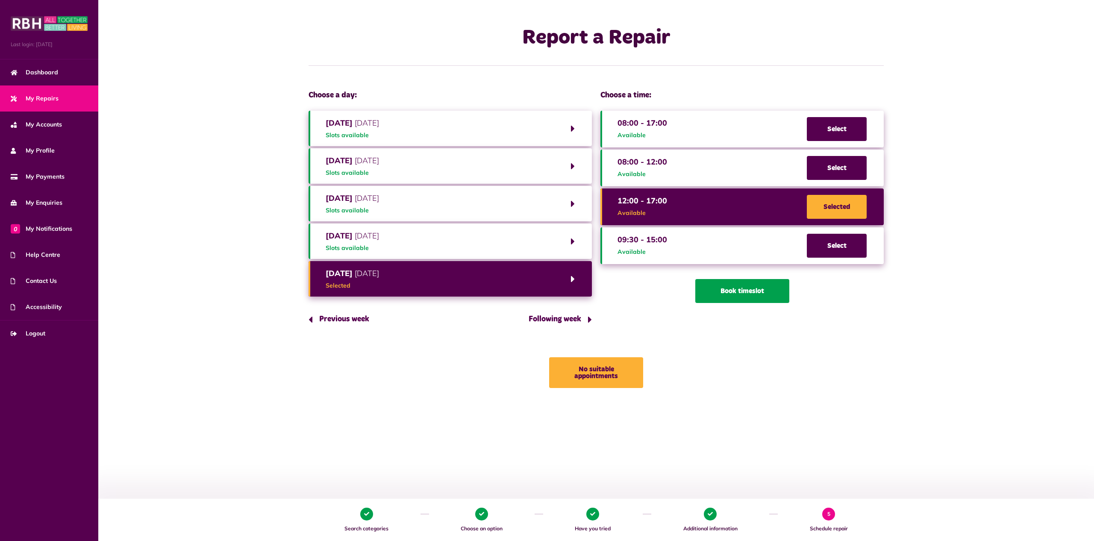
click at [733, 293] on button "Book timeslot" at bounding box center [742, 291] width 94 height 24
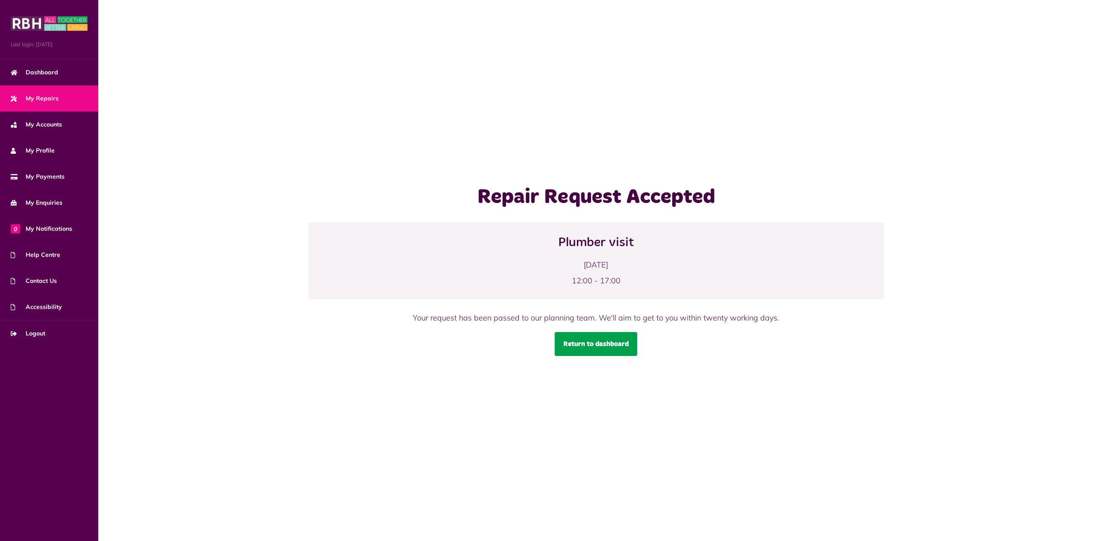
click at [588, 346] on link "Return to dashboard" at bounding box center [596, 344] width 82 height 24
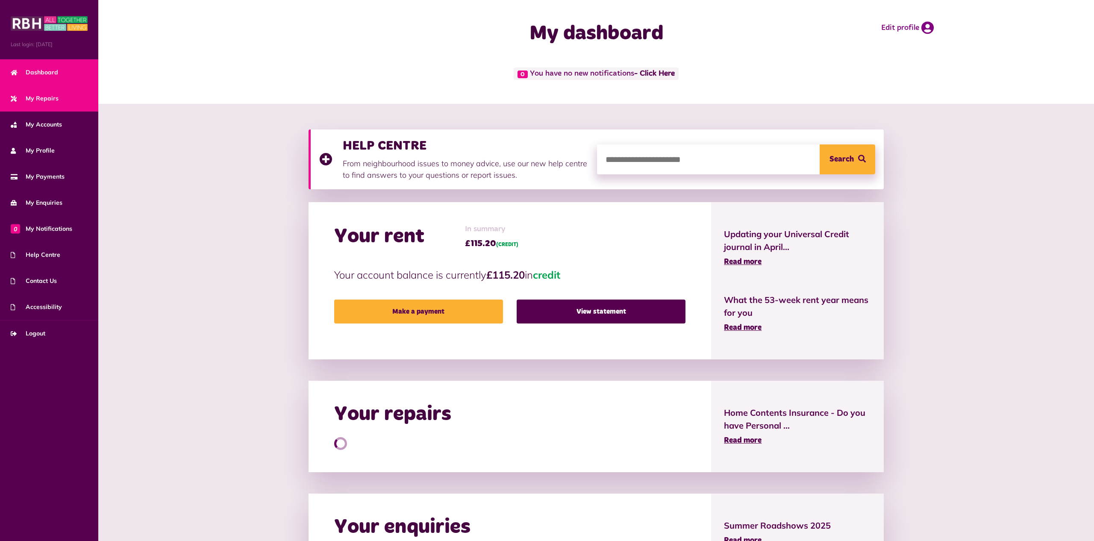
click at [37, 98] on span "My Repairs" at bounding box center [35, 98] width 48 height 9
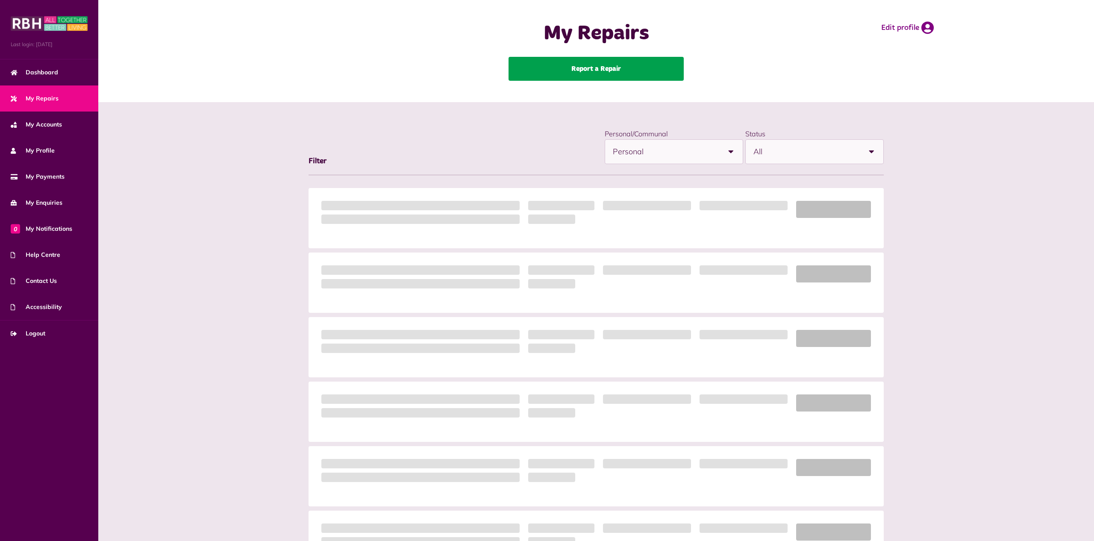
click at [624, 69] on link "Report a Repair" at bounding box center [596, 69] width 175 height 24
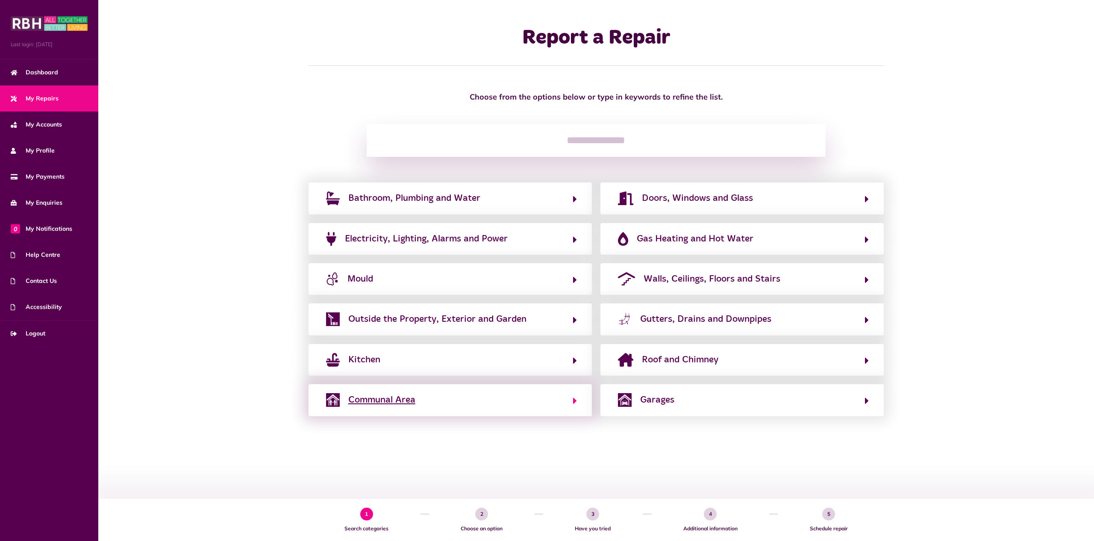
click at [454, 404] on button "Communal Area" at bounding box center [450, 400] width 253 height 15
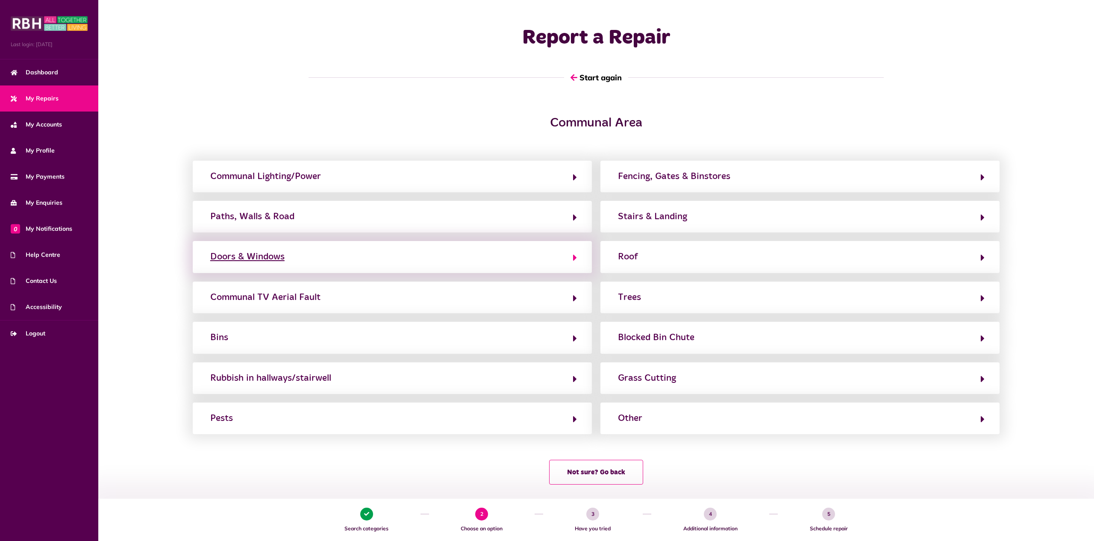
click at [265, 256] on div "Doors & Windows" at bounding box center [247, 257] width 74 height 14
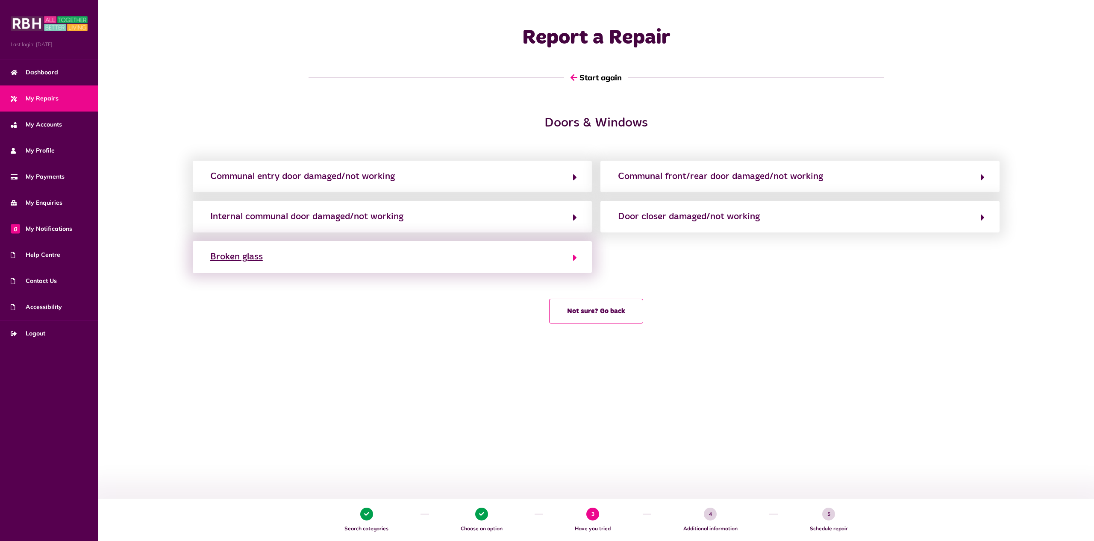
click at [559, 257] on button "Broken glass" at bounding box center [392, 257] width 369 height 15
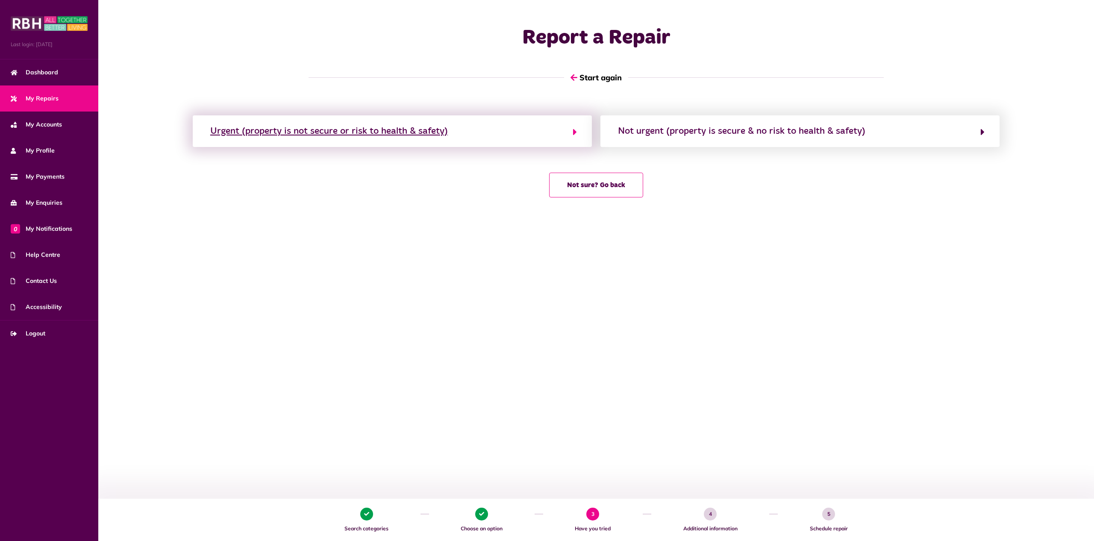
click at [548, 135] on button "Urgent (property is not secure or risk to health & safety)" at bounding box center [392, 131] width 369 height 15
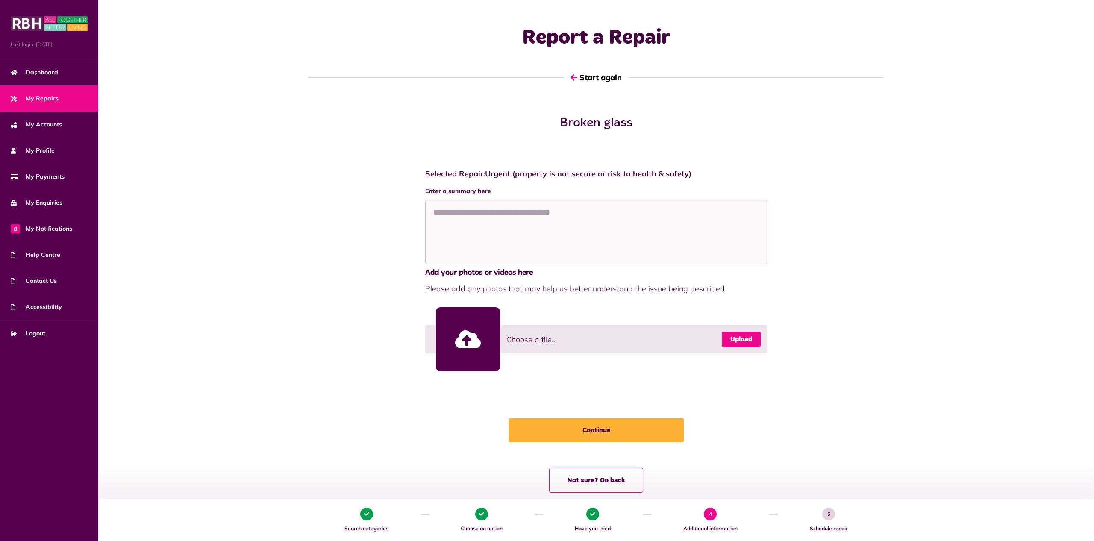
click at [739, 332] on link "Upload" at bounding box center [741, 339] width 39 height 15
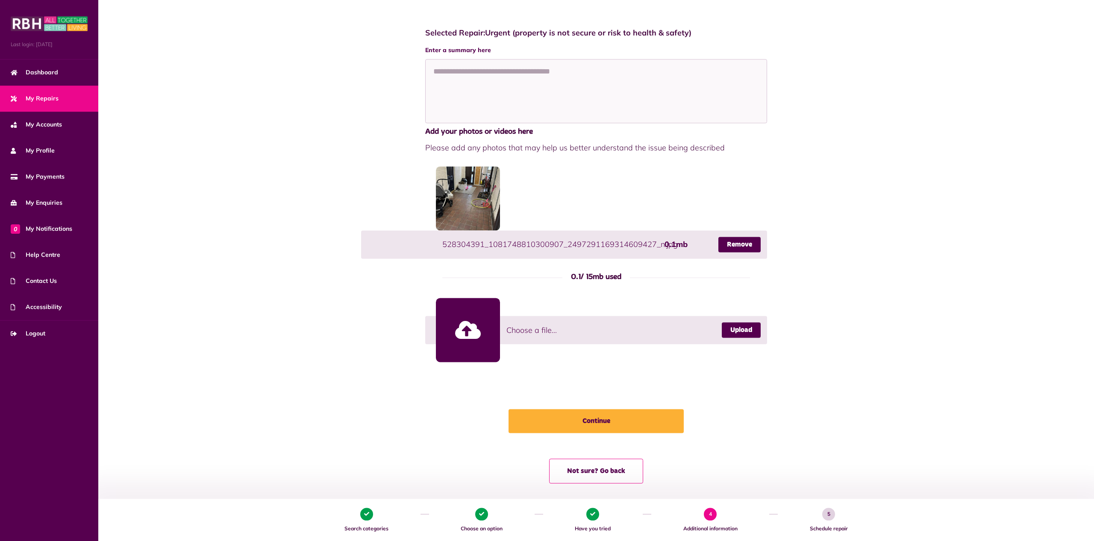
scroll to position [145, 0]
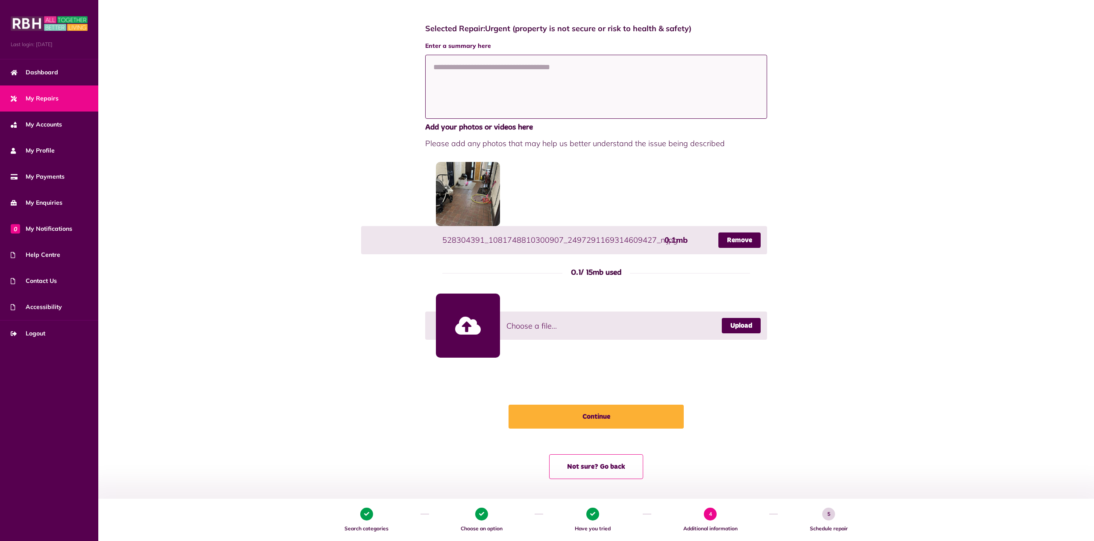
click at [494, 69] on textarea at bounding box center [596, 87] width 342 height 64
click at [507, 68] on textarea at bounding box center [596, 87] width 342 height 64
paste textarea "**********"
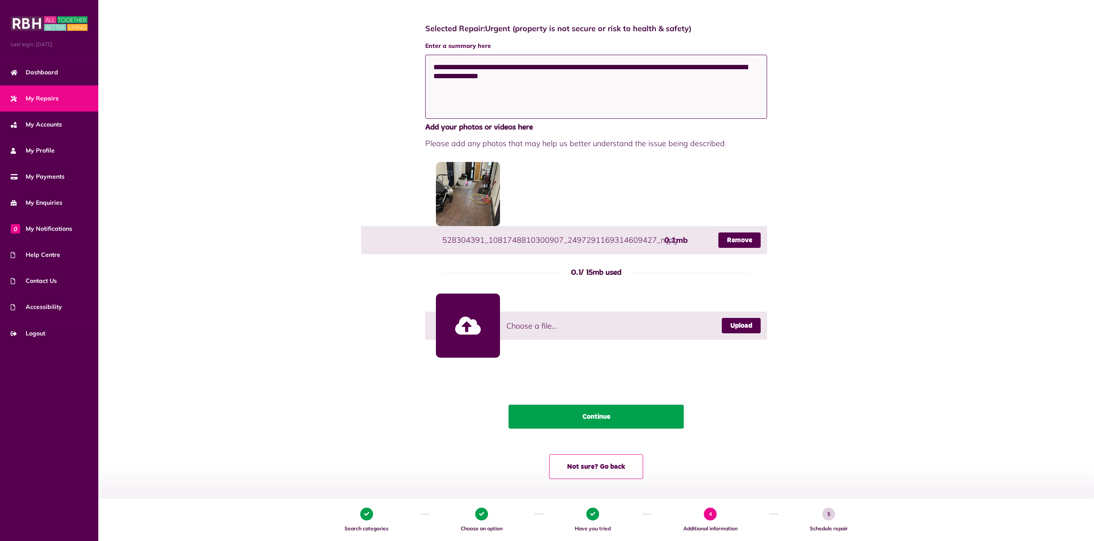
type textarea "**********"
click at [592, 415] on button "Continue" at bounding box center [596, 417] width 175 height 24
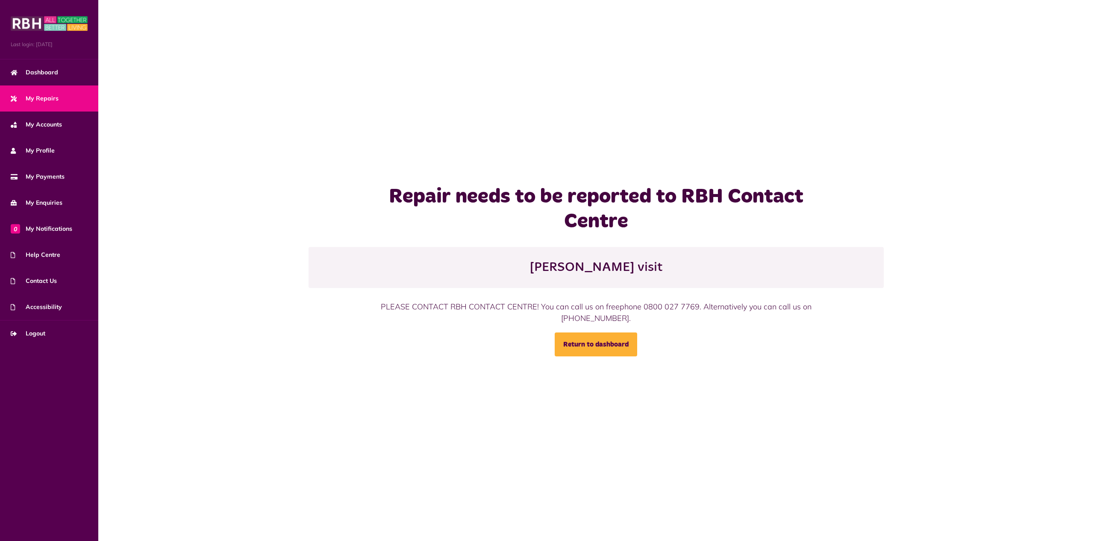
click at [53, 96] on span "My Repairs" at bounding box center [35, 98] width 48 height 9
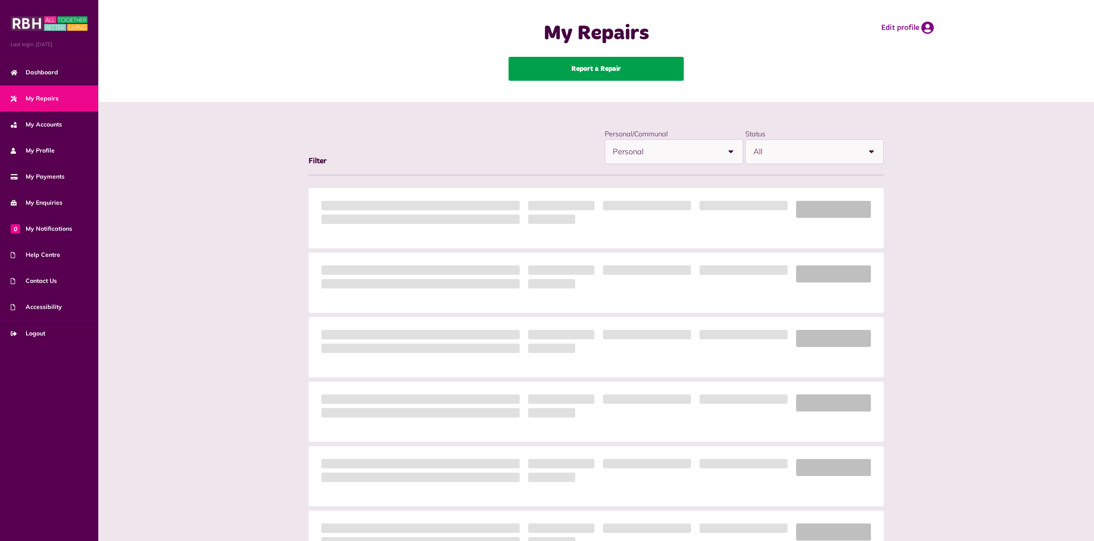
click at [601, 60] on link "Report a Repair" at bounding box center [596, 69] width 175 height 24
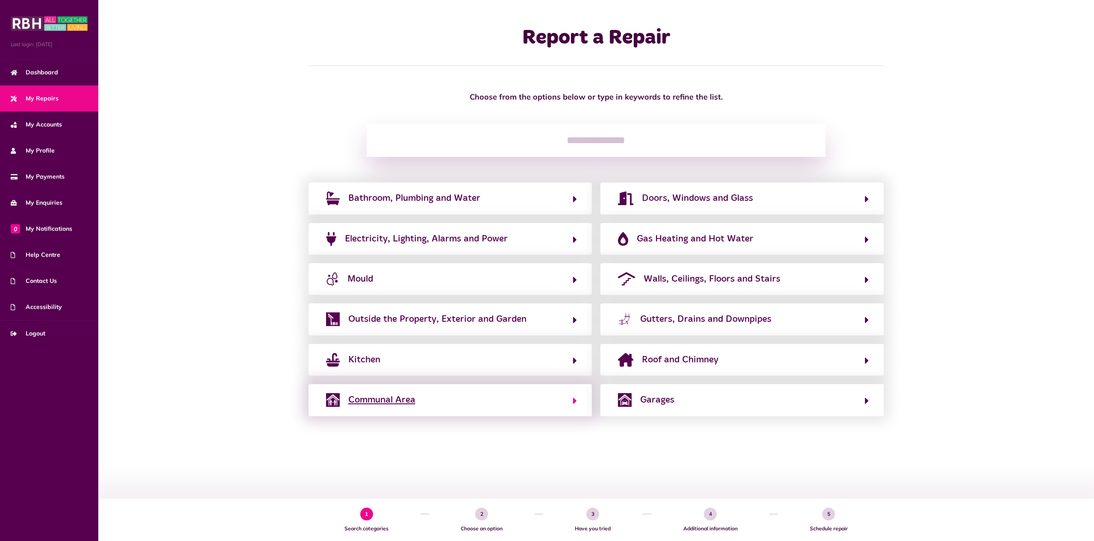
click at [390, 404] on span "Communal Area" at bounding box center [381, 400] width 67 height 14
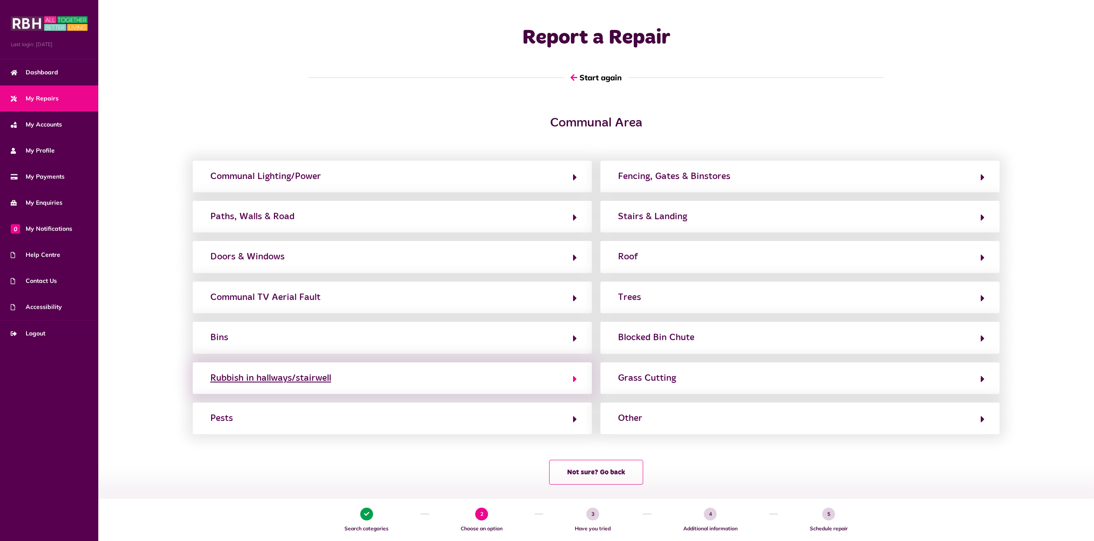
click at [309, 382] on div "Rubbish in hallways/stairwell" at bounding box center [270, 378] width 121 height 14
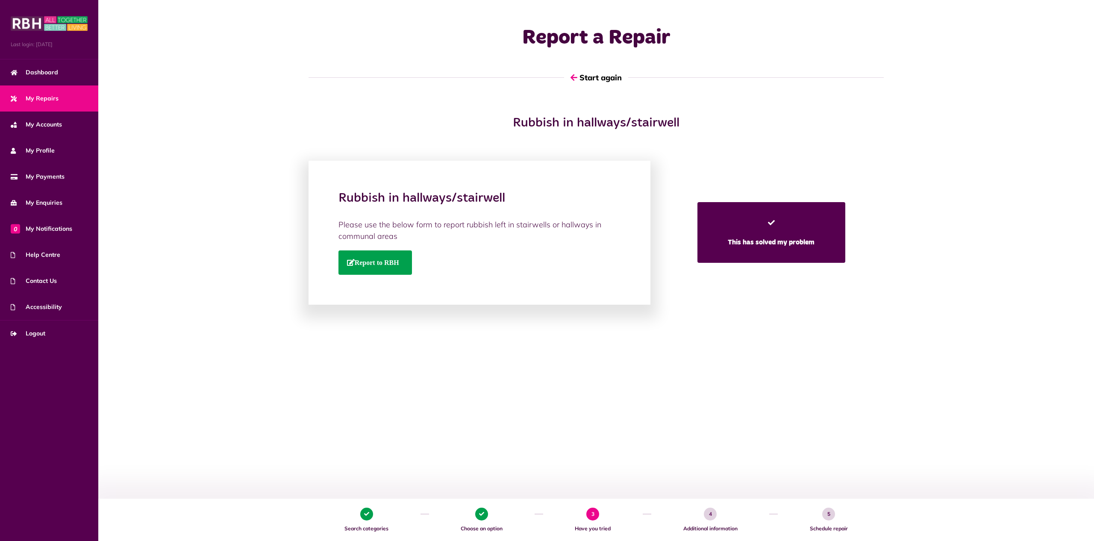
click at [397, 265] on span "Report to RBH" at bounding box center [373, 262] width 52 height 7
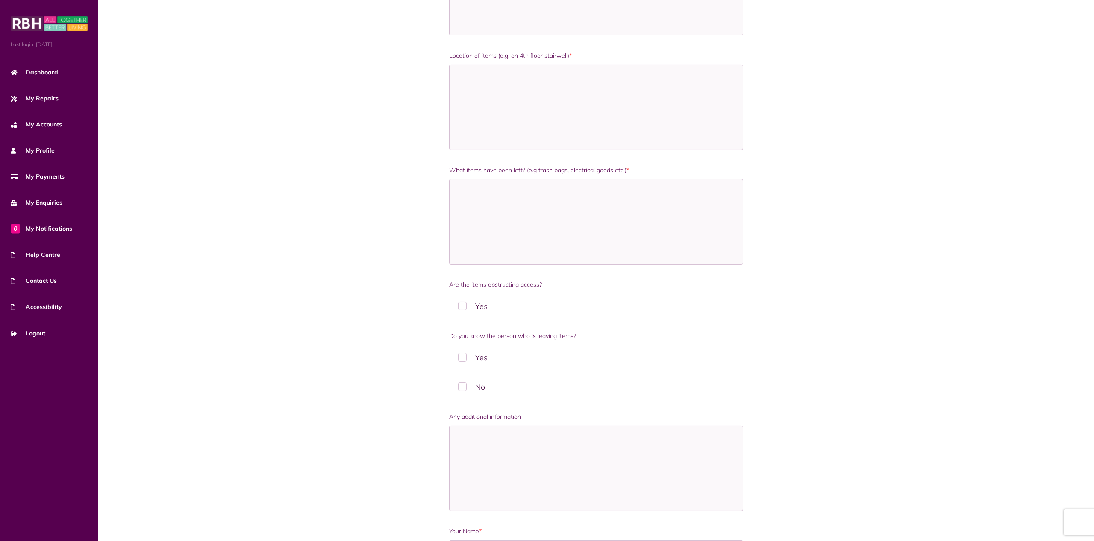
scroll to position [218, 0]
click at [463, 303] on label "Yes" at bounding box center [596, 311] width 295 height 25
click at [463, 256] on label "Yes" at bounding box center [596, 260] width 295 height 25
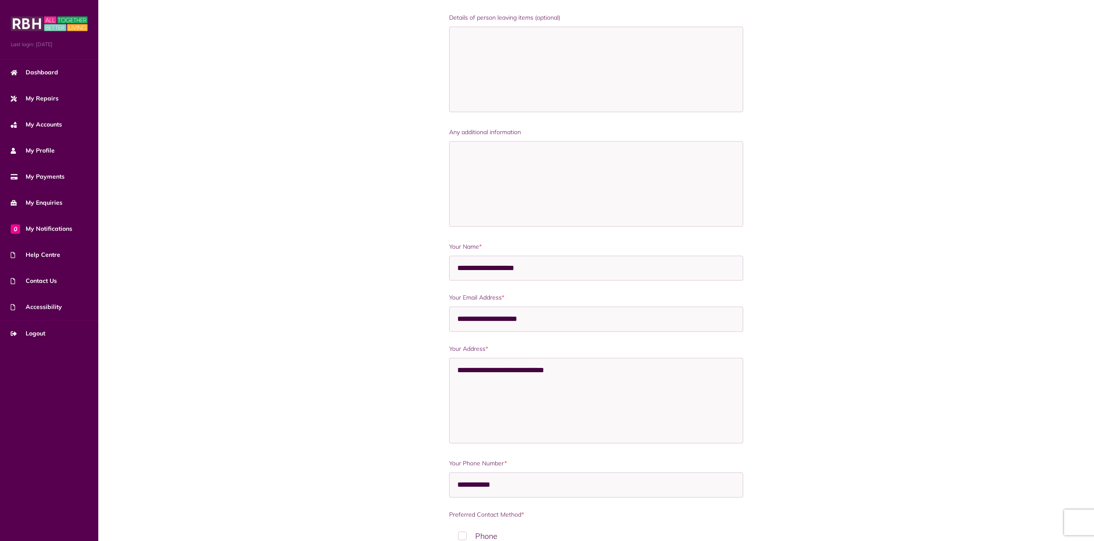
scroll to position [654, 0]
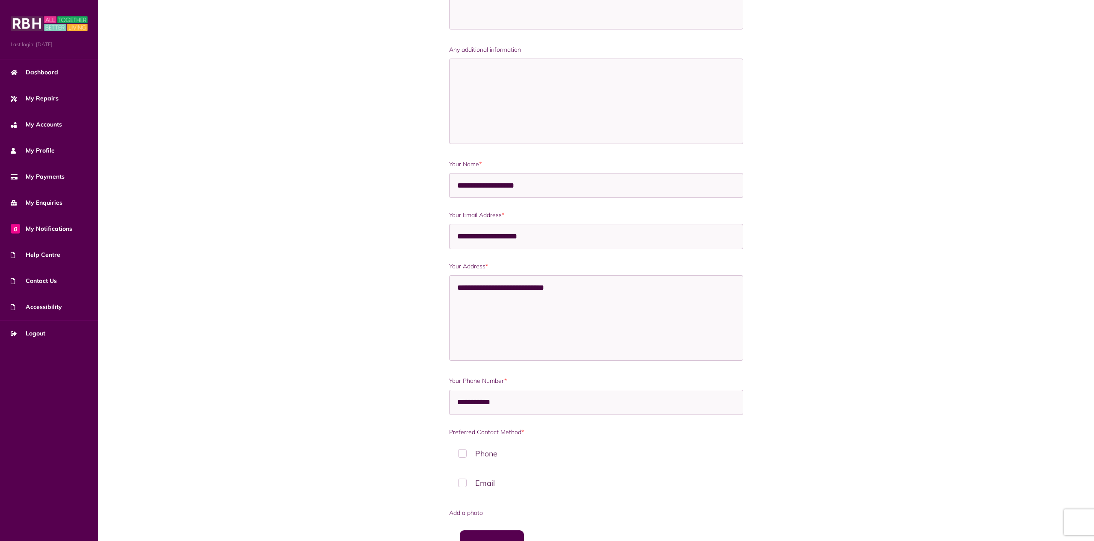
click at [464, 474] on label "Email" at bounding box center [596, 483] width 295 height 25
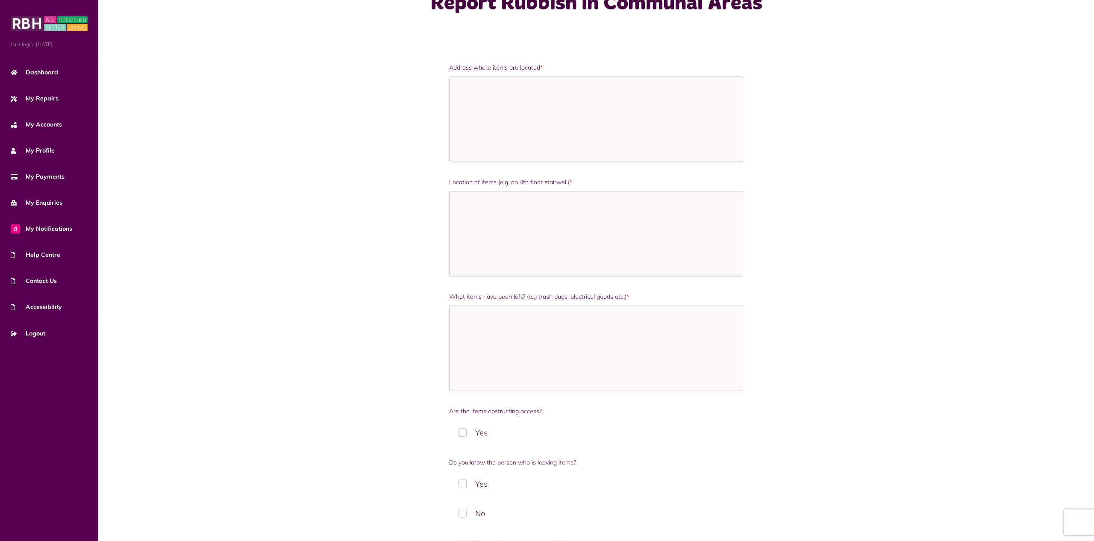
scroll to position [44, 0]
click at [487, 113] on textarea "Address where items are located *" at bounding box center [596, 121] width 295 height 85
click at [457, 93] on textarea "**********" at bounding box center [596, 121] width 295 height 85
type textarea "**********"
click at [473, 227] on textarea "Location of items (e.g. on 4th floor stairwell) *" at bounding box center [596, 235] width 295 height 85
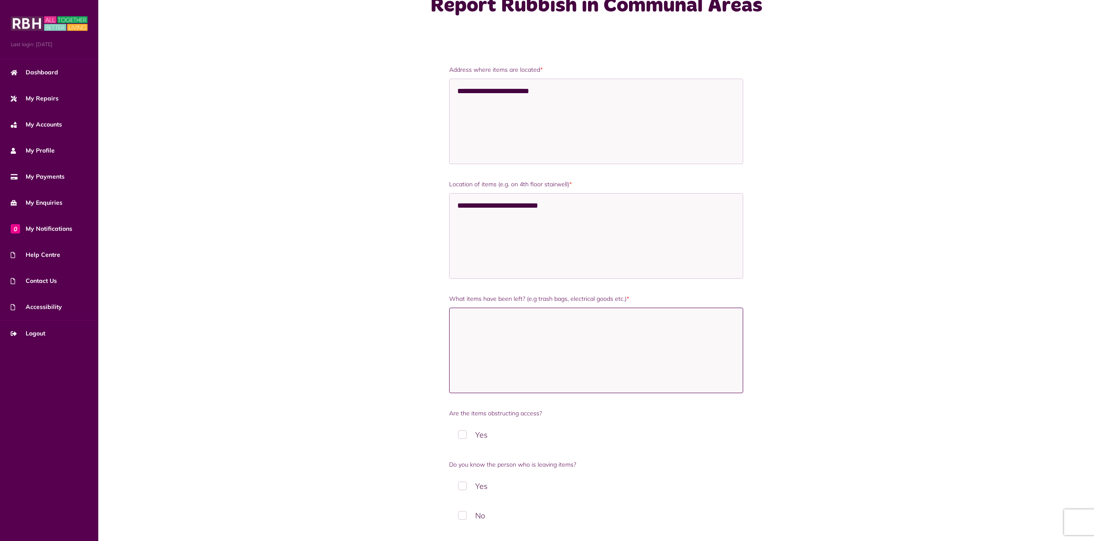
click at [465, 328] on textarea "What items have been left? (e.g trash bags, electrical goods etc.) *" at bounding box center [596, 350] width 295 height 85
drag, startPoint x: 486, startPoint y: 205, endPoint x: 433, endPoint y: 205, distance: 53.4
click at [449, 205] on textarea "**********" at bounding box center [596, 235] width 295 height 85
paste textarea "**********"
type textarea "**********"
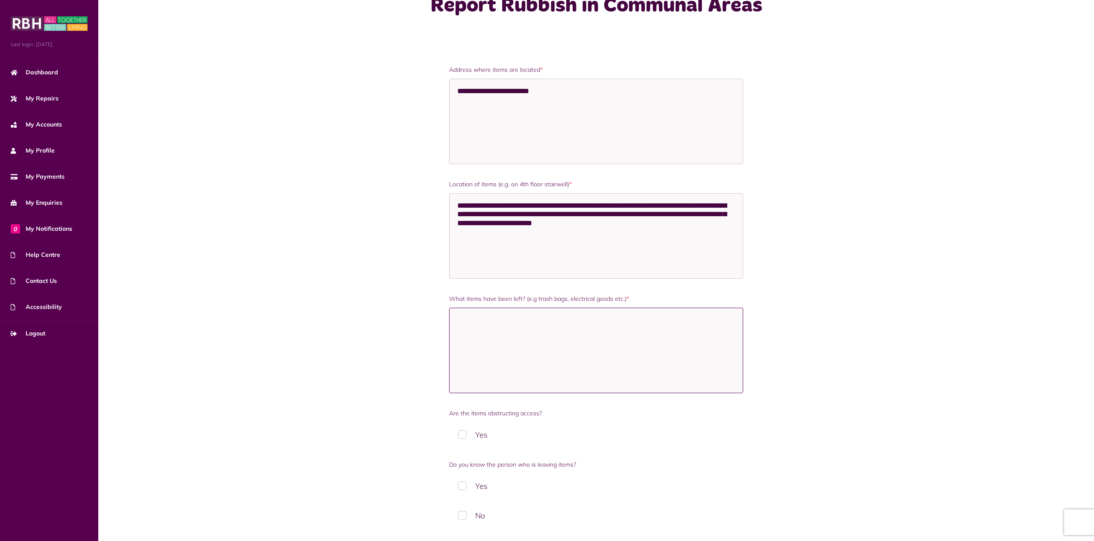
click at [539, 317] on textarea "What items have been left? (e.g trash bags, electrical goods etc.) *" at bounding box center [596, 350] width 295 height 85
paste textarea "**********"
click at [620, 318] on textarea "**********" at bounding box center [596, 350] width 295 height 85
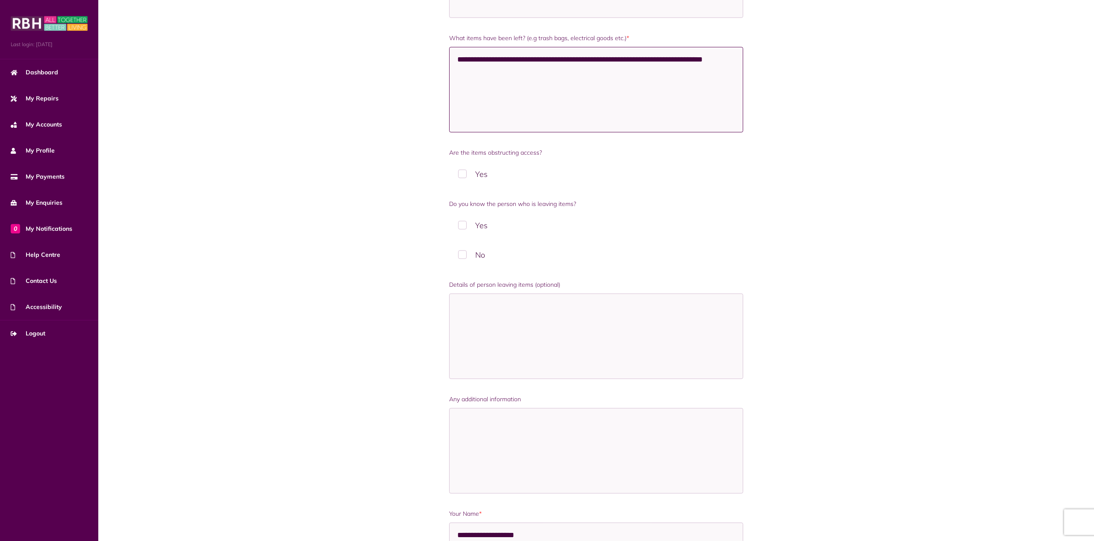
scroll to position [305, 0]
type textarea "**********"
click at [592, 322] on textarea "Details of person leaving items (optional)" at bounding box center [596, 335] width 295 height 85
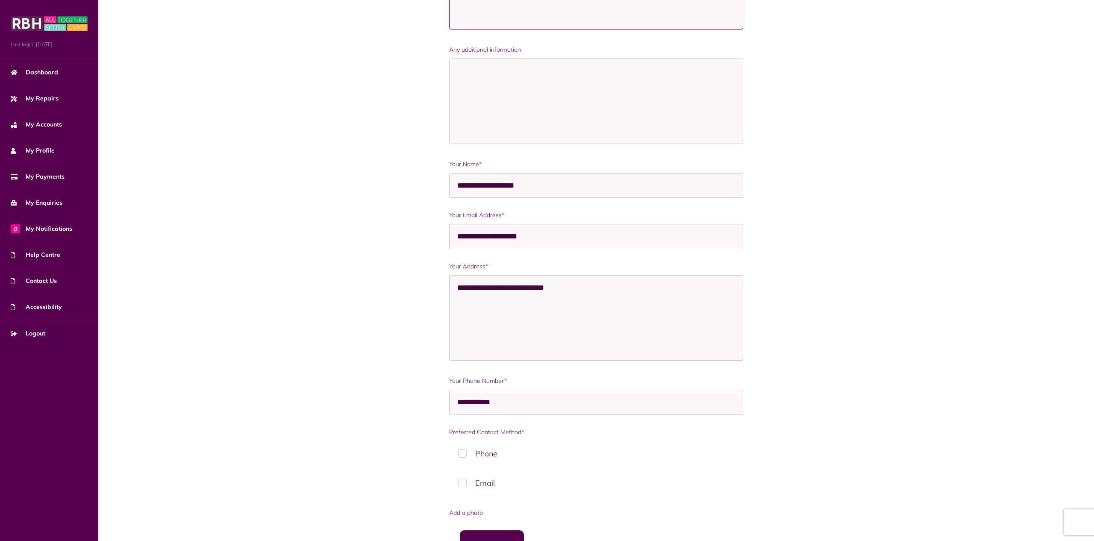
scroll to position [854, 0]
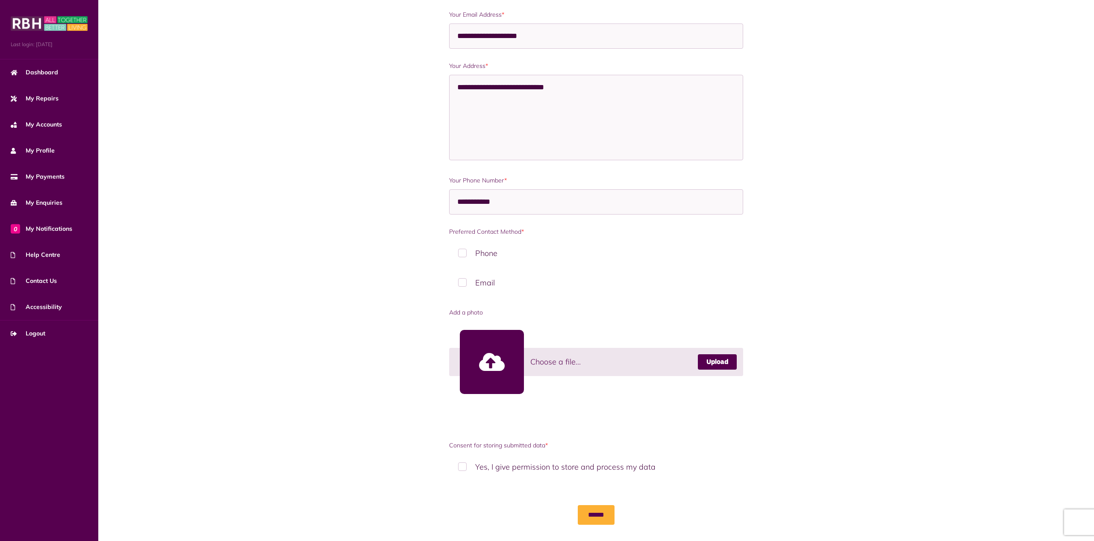
click at [503, 351] on link at bounding box center [492, 362] width 64 height 64
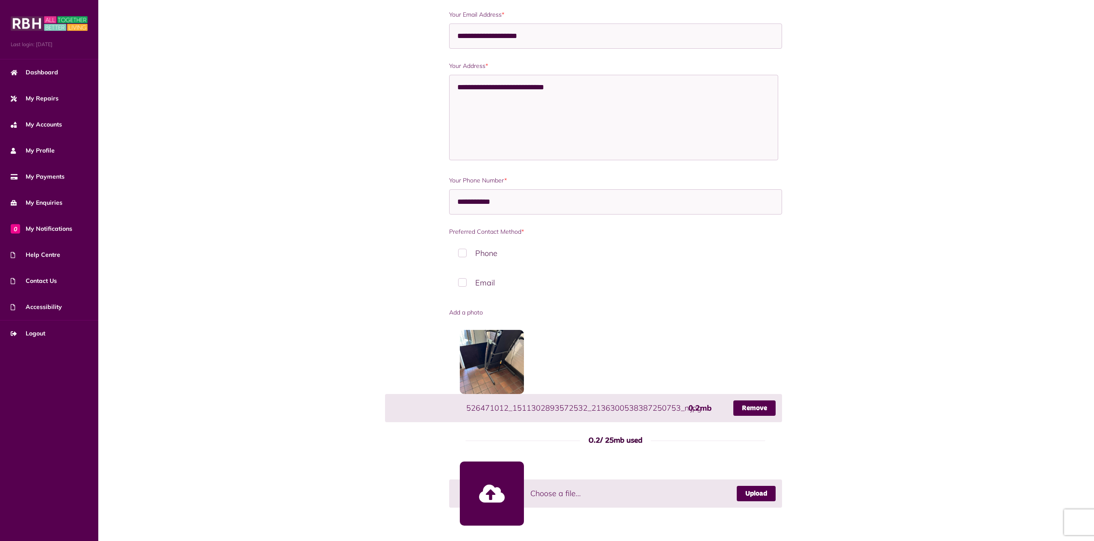
click at [493, 488] on link at bounding box center [492, 494] width 64 height 64
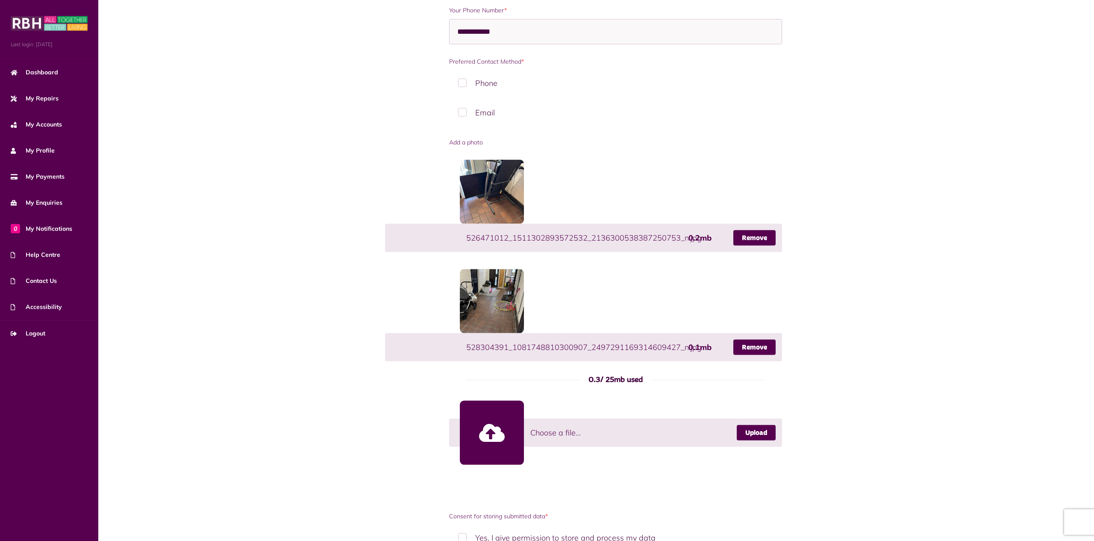
scroll to position [1072, 0]
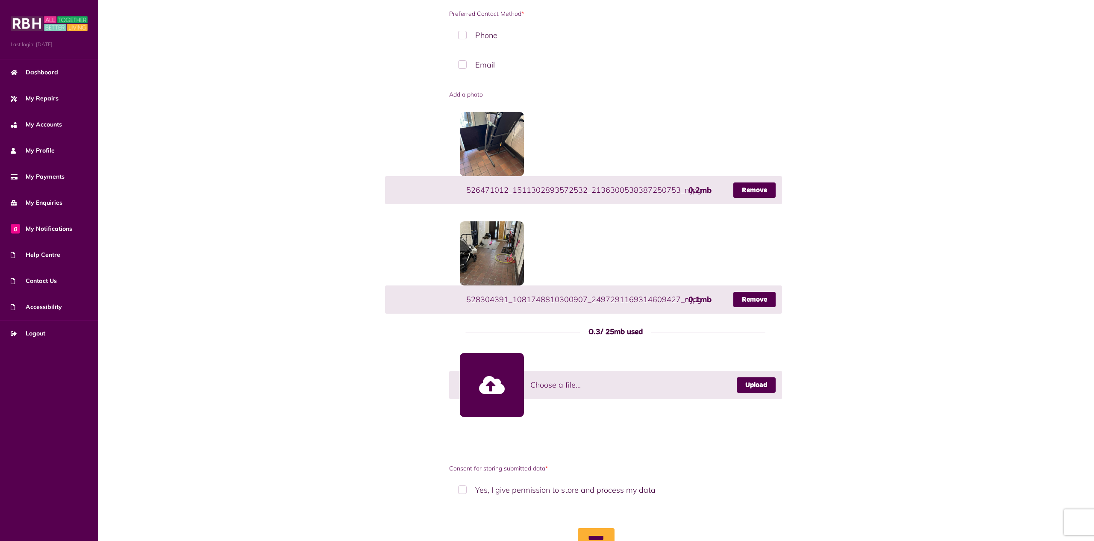
click at [474, 380] on div at bounding box center [492, 385] width 64 height 64
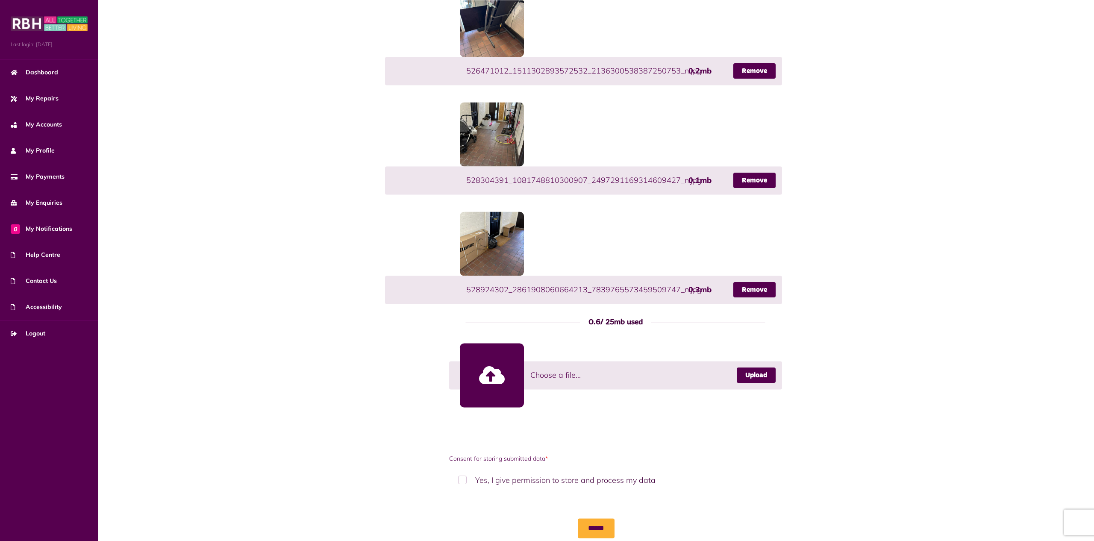
scroll to position [1203, 0]
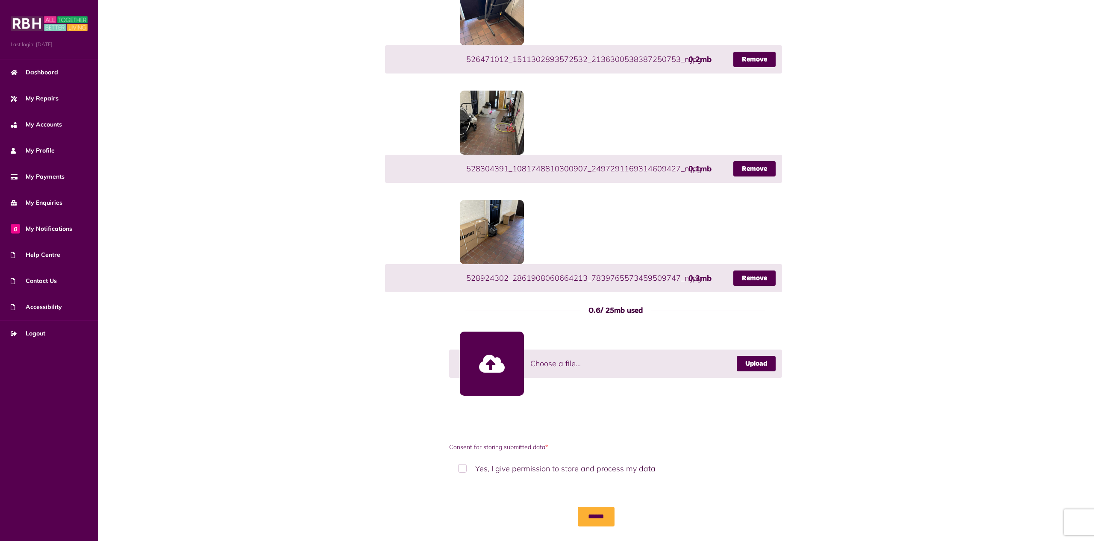
click at [509, 360] on div at bounding box center [492, 364] width 64 height 64
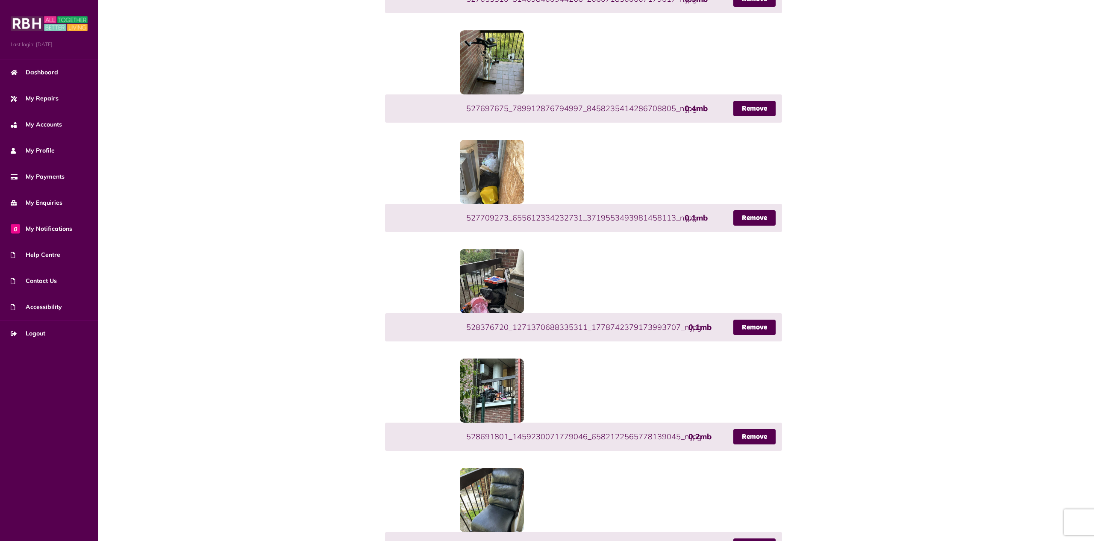
scroll to position [1417, 0]
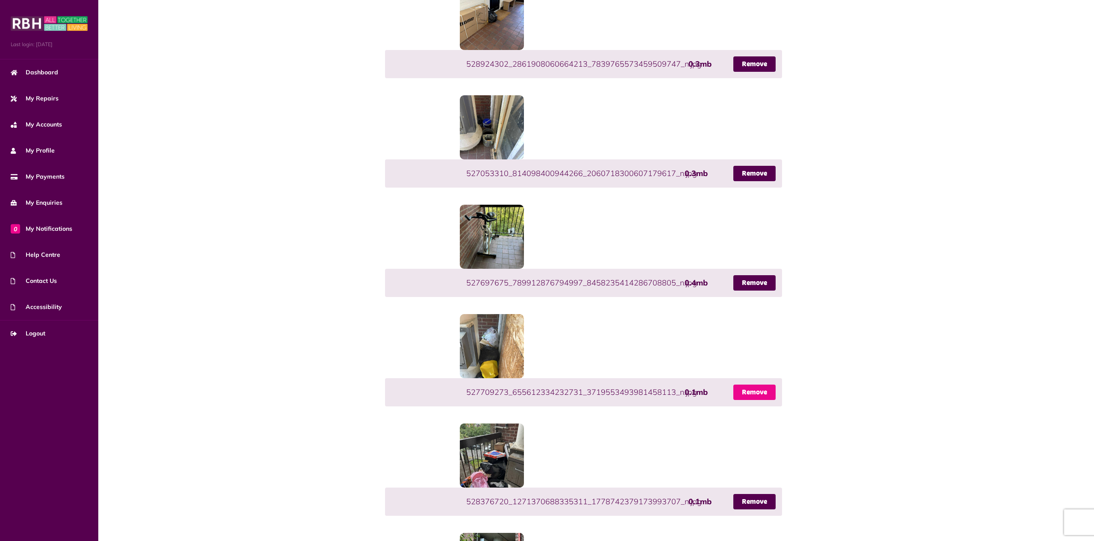
click at [748, 385] on link "Remove" at bounding box center [755, 392] width 42 height 15
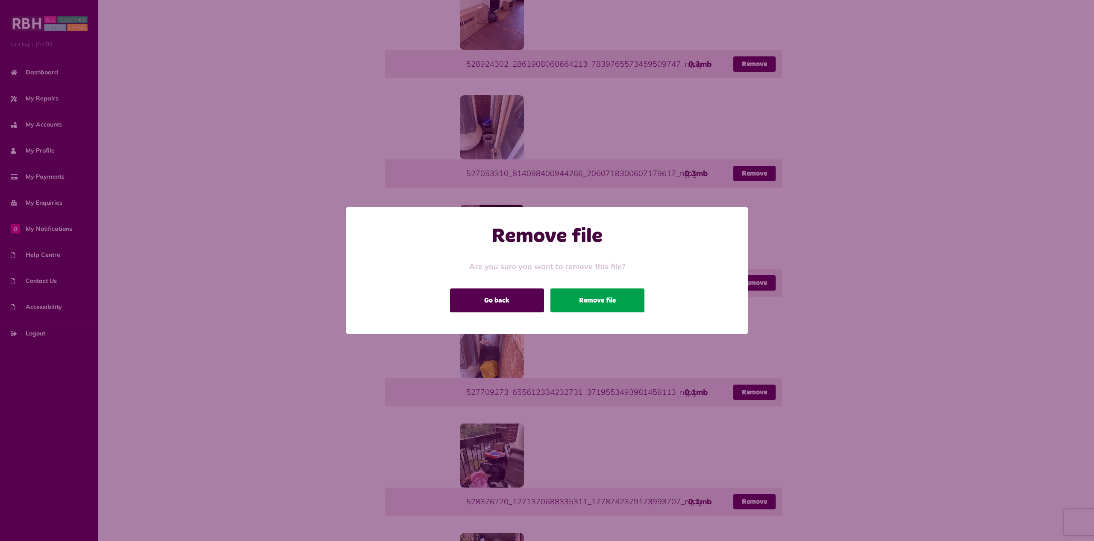
click at [604, 303] on button "Remove file" at bounding box center [598, 301] width 94 height 24
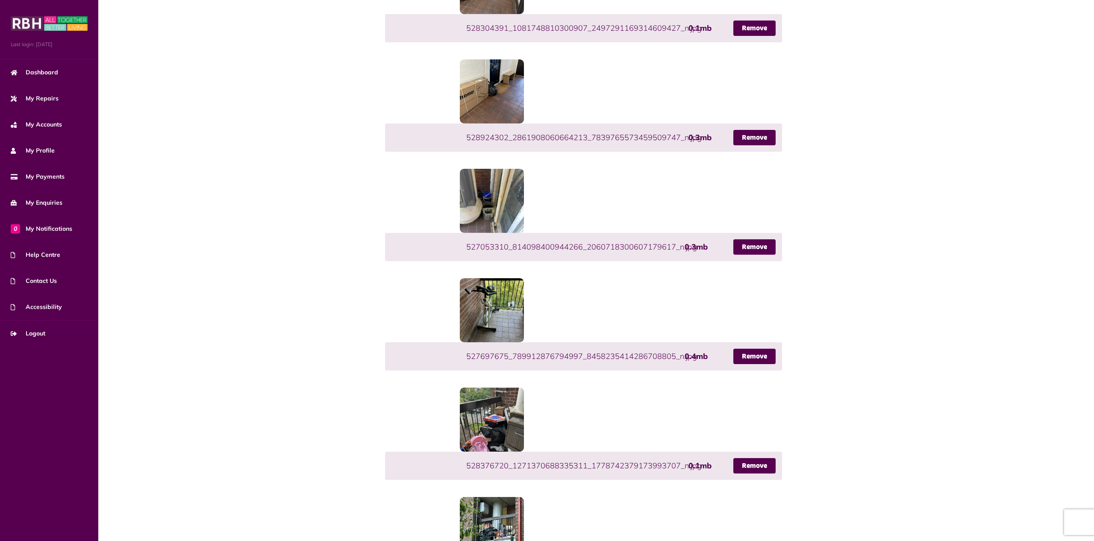
scroll to position [1330, 0]
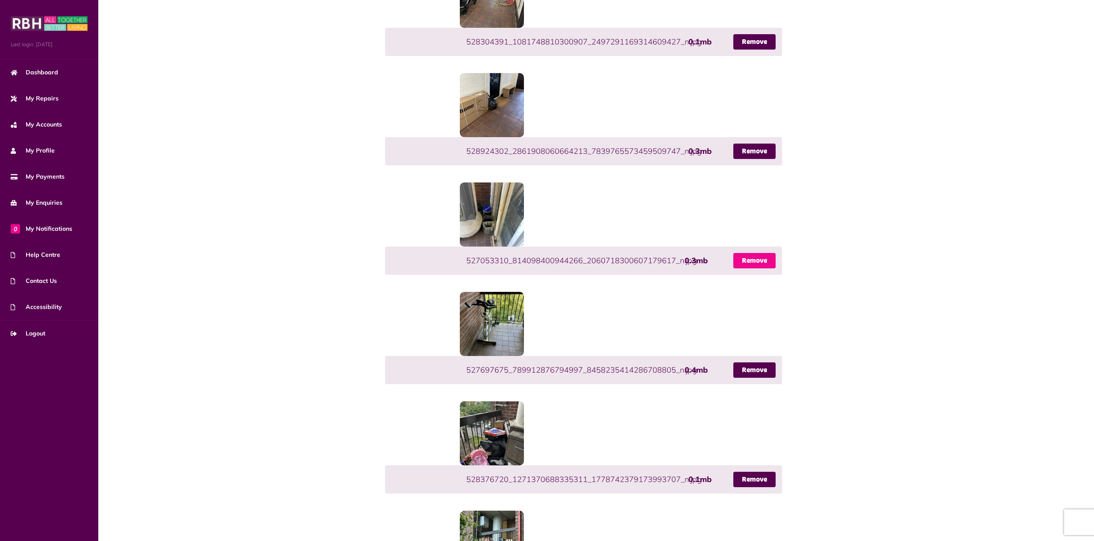
click at [755, 254] on link "Remove" at bounding box center [755, 260] width 42 height 15
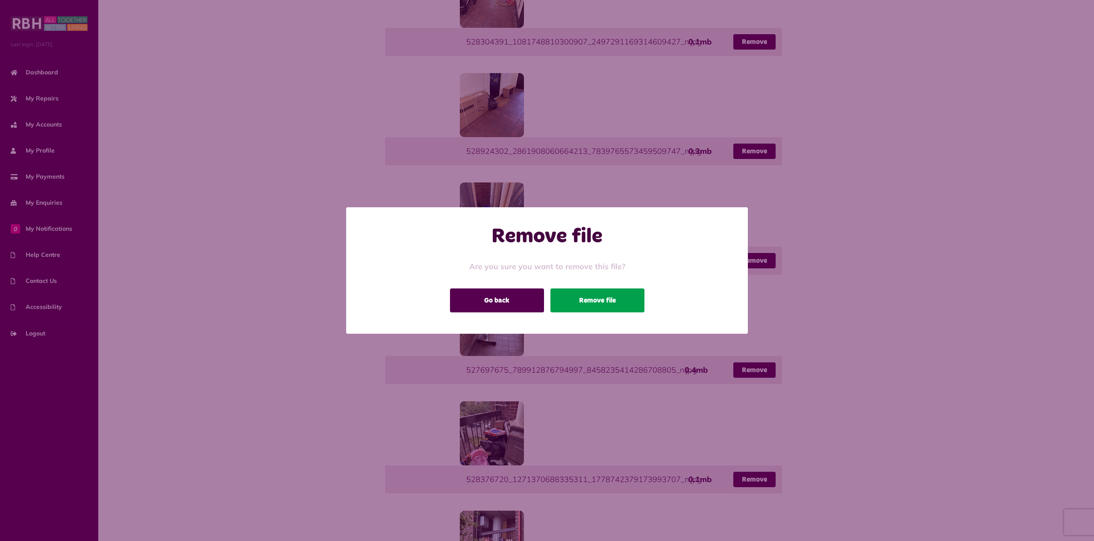
click at [605, 305] on button "Remove file" at bounding box center [598, 301] width 94 height 24
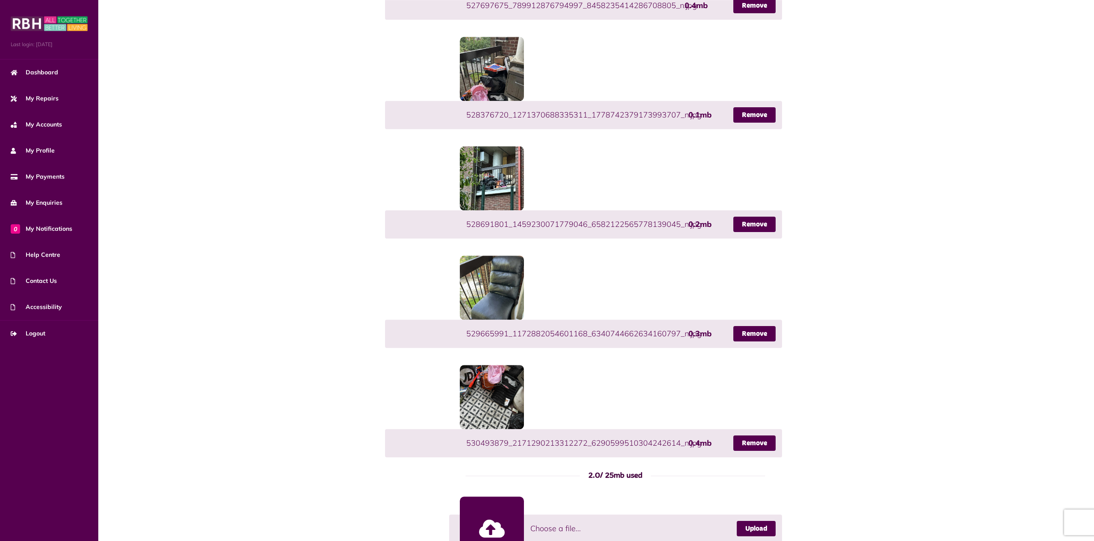
scroll to position [1592, 0]
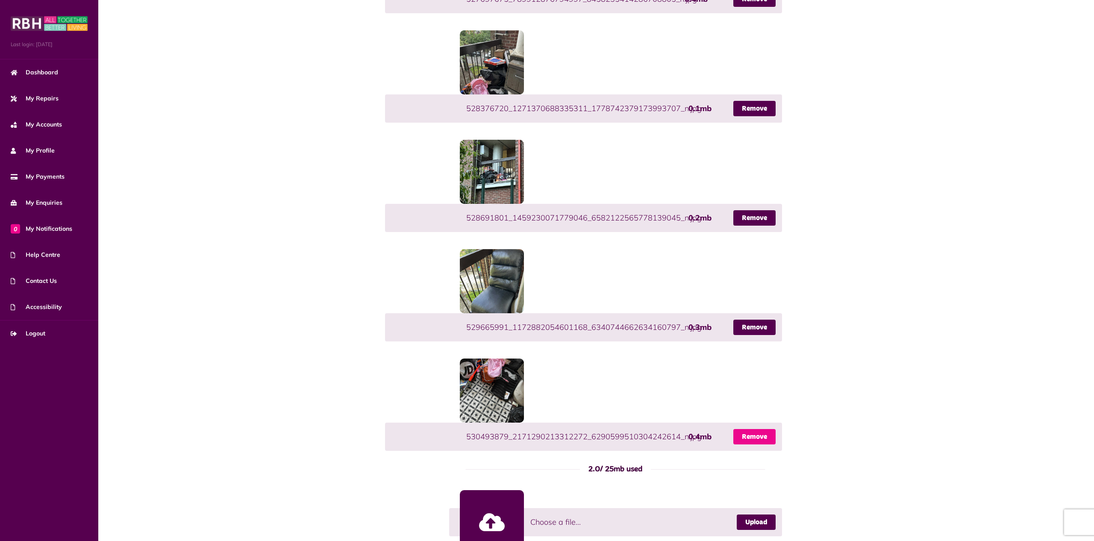
click at [760, 430] on link "Remove" at bounding box center [755, 436] width 42 height 15
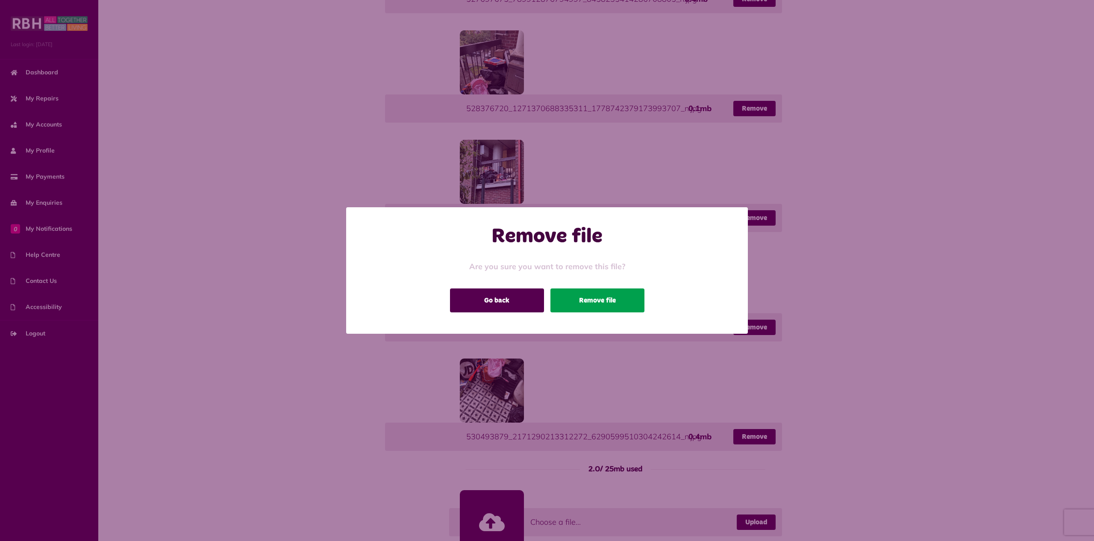
click at [597, 301] on button "Remove file" at bounding box center [598, 301] width 94 height 24
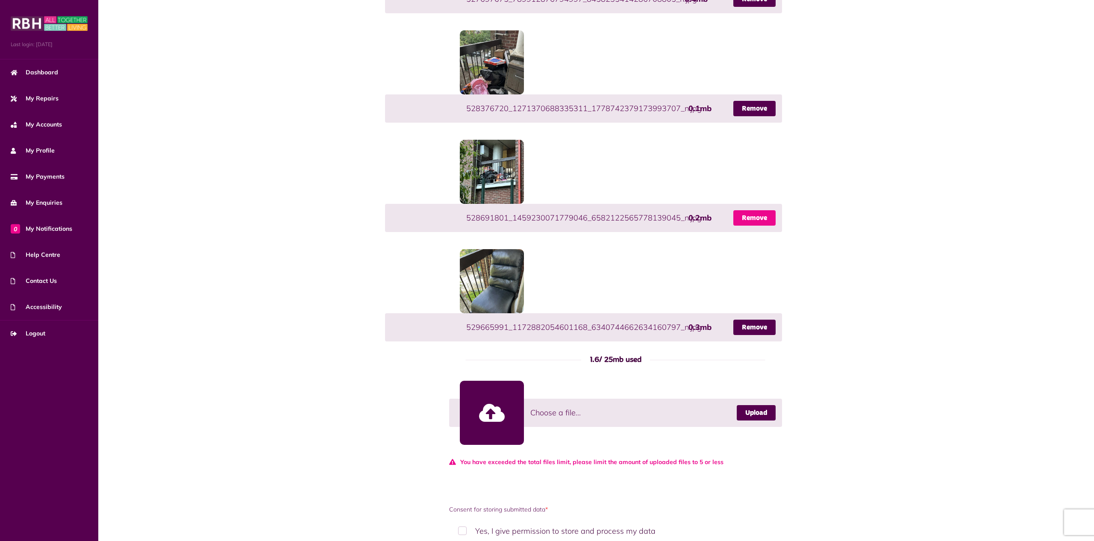
click at [752, 211] on link "Remove" at bounding box center [755, 217] width 42 height 15
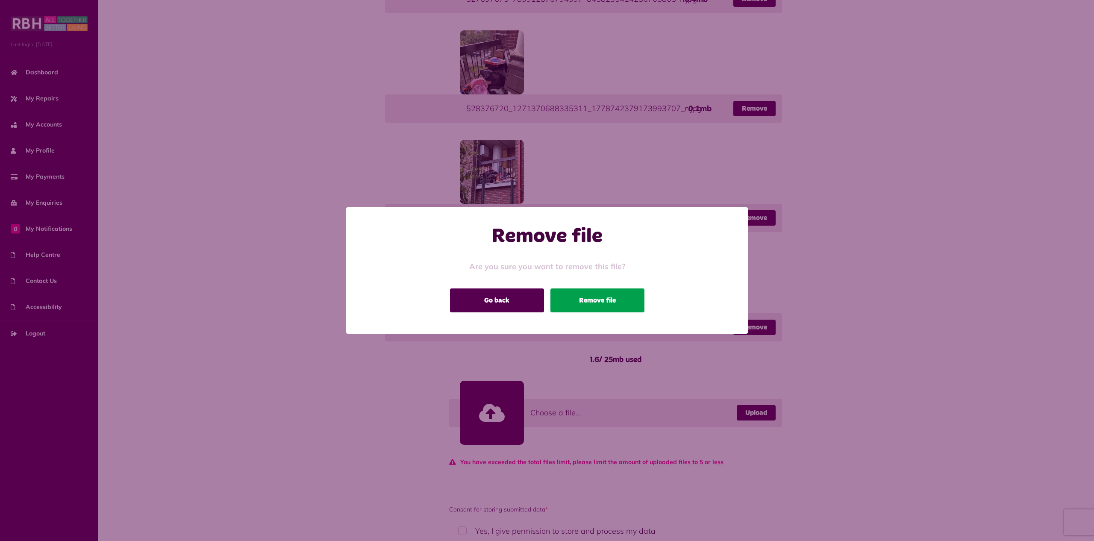
click at [595, 295] on button "Remove file" at bounding box center [598, 301] width 94 height 24
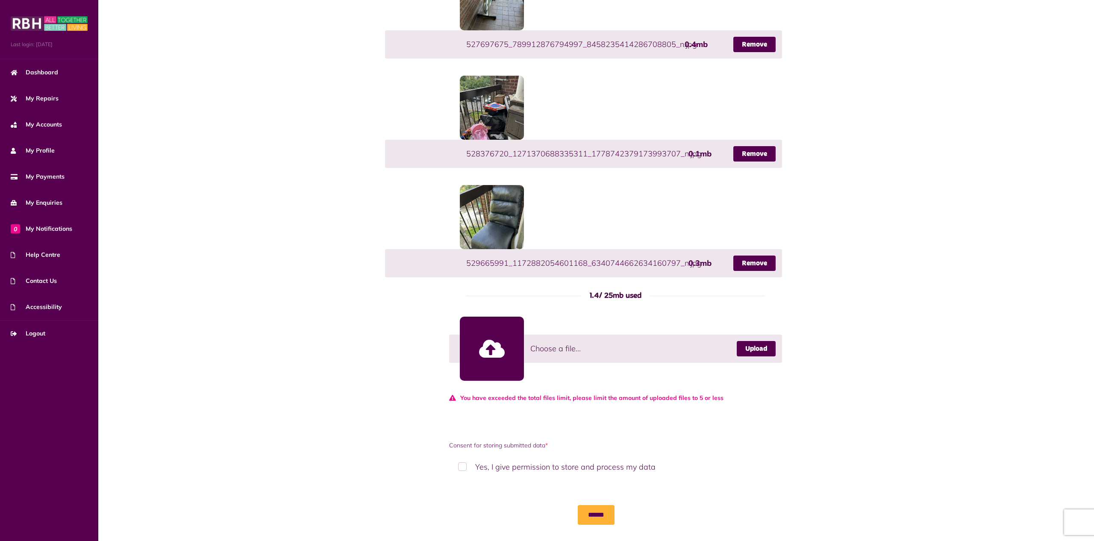
scroll to position [1459, 0]
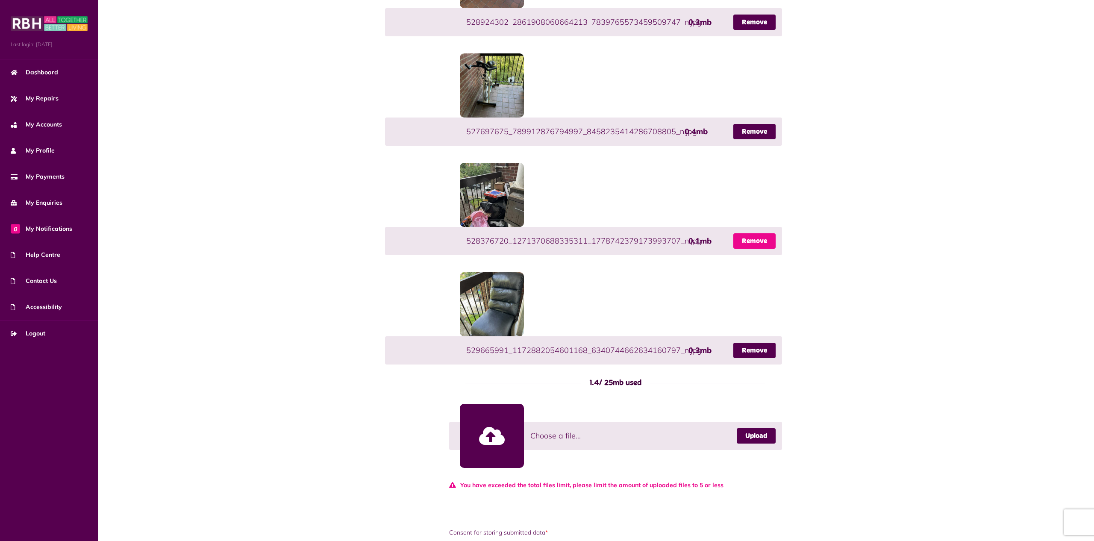
click at [748, 233] on link "Remove" at bounding box center [755, 240] width 42 height 15
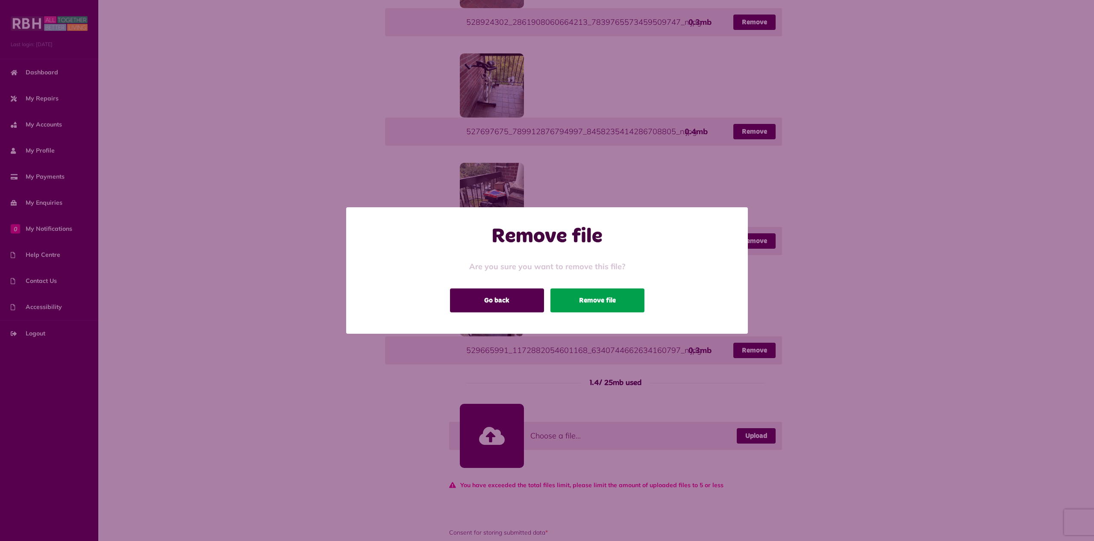
click at [583, 306] on button "Remove file" at bounding box center [598, 301] width 94 height 24
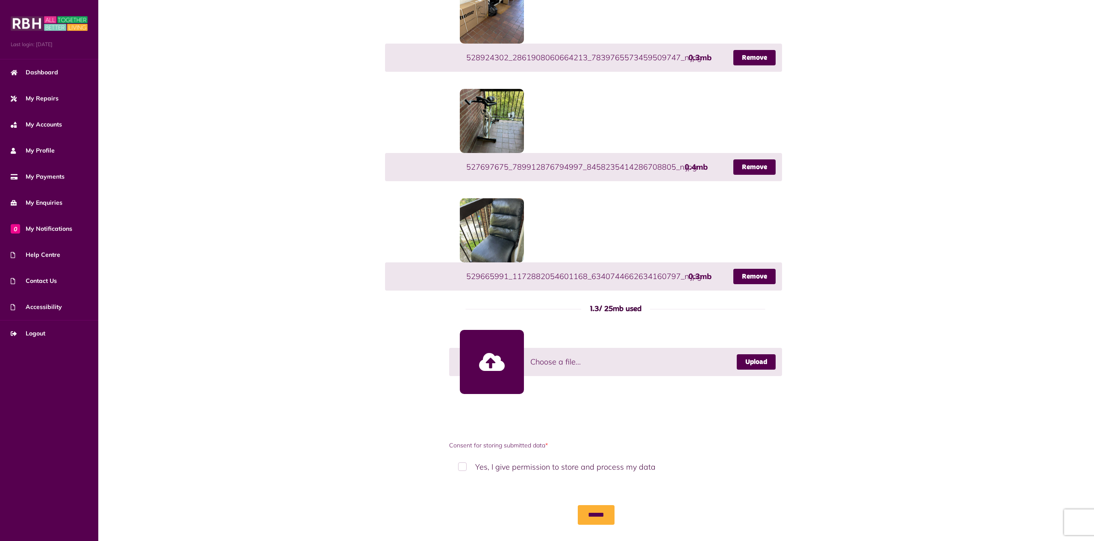
click at [462, 459] on label "Yes, I give permission to store and process my data" at bounding box center [615, 466] width 333 height 25
click at [599, 505] on input "******" at bounding box center [596, 515] width 37 height 20
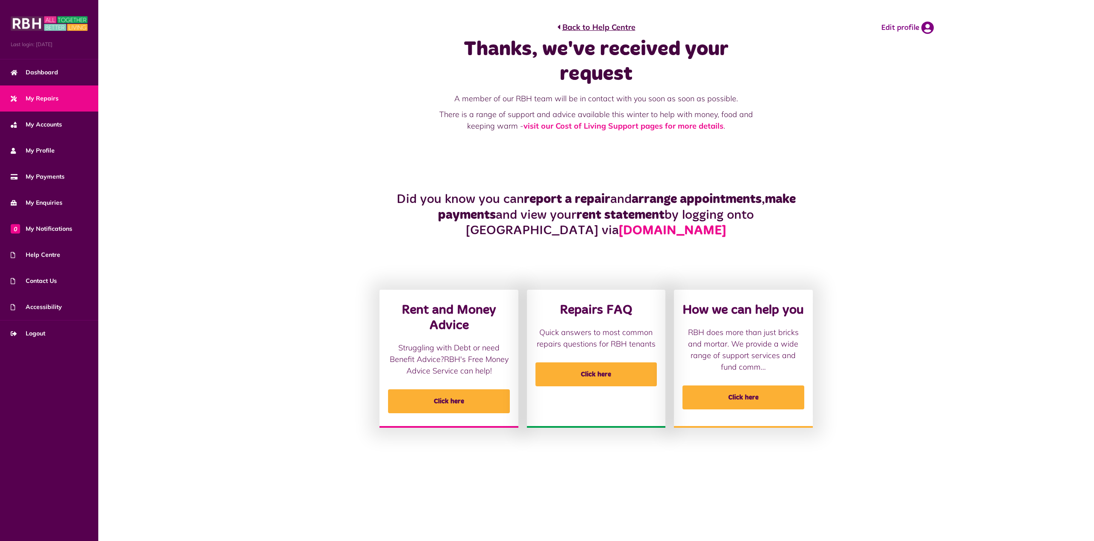
click at [34, 96] on span "My Repairs" at bounding box center [35, 98] width 48 height 9
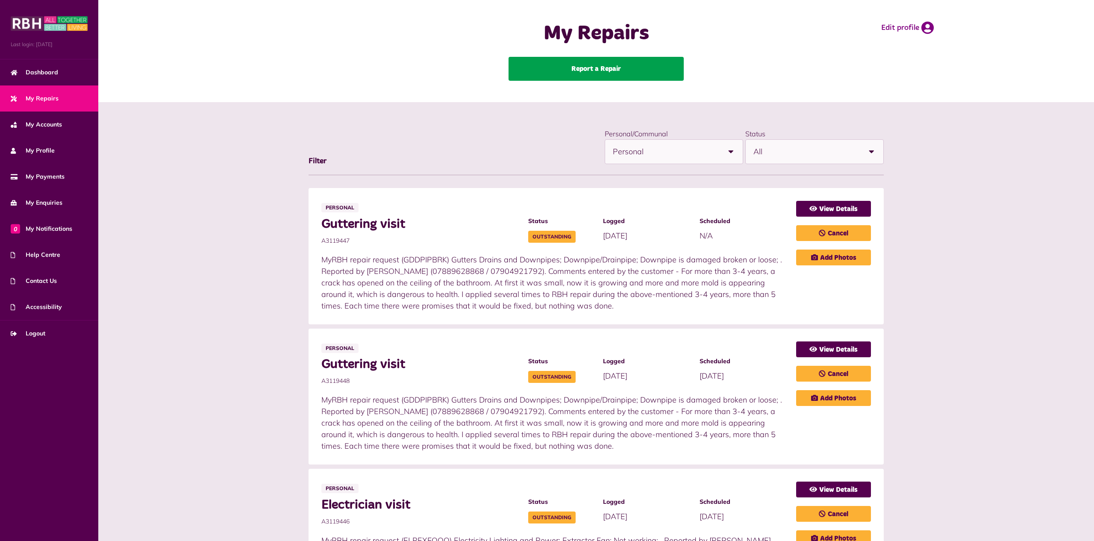
click at [569, 60] on link "Report a Repair" at bounding box center [596, 69] width 175 height 24
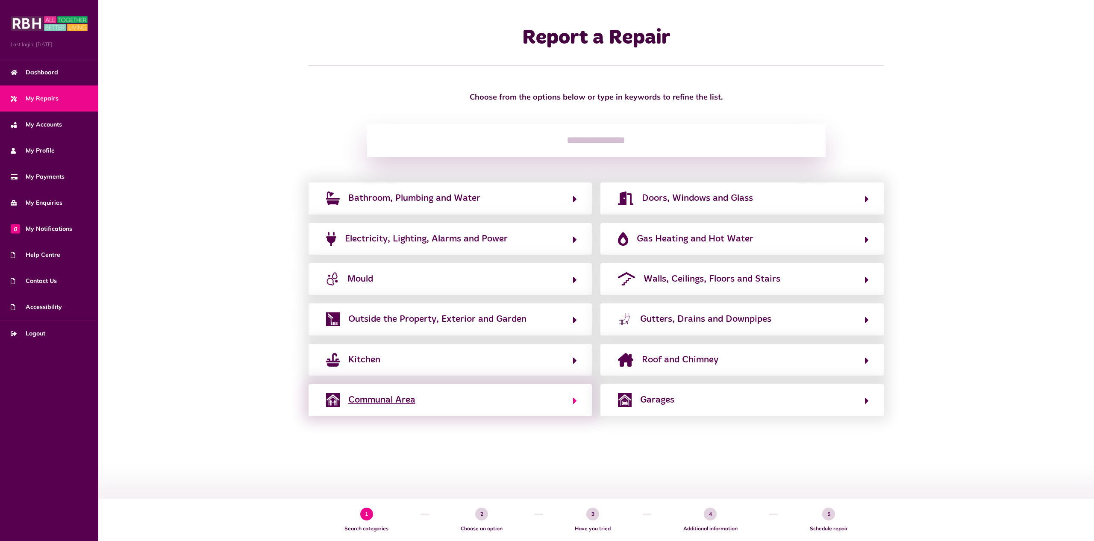
click at [518, 405] on button "Communal Area" at bounding box center [450, 400] width 253 height 15
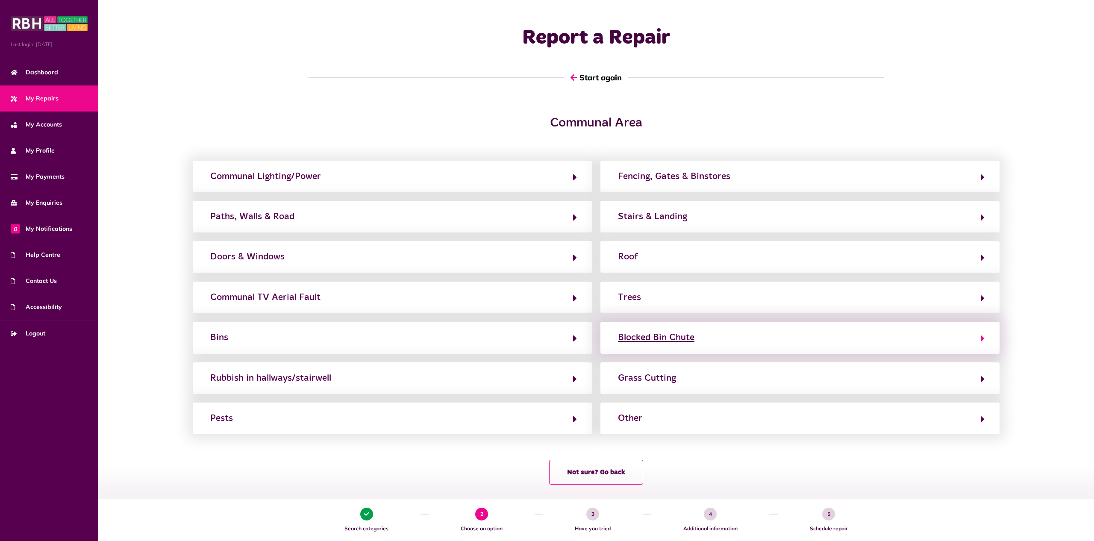
click at [752, 335] on button "Blocked Bin Chute" at bounding box center [800, 337] width 369 height 15
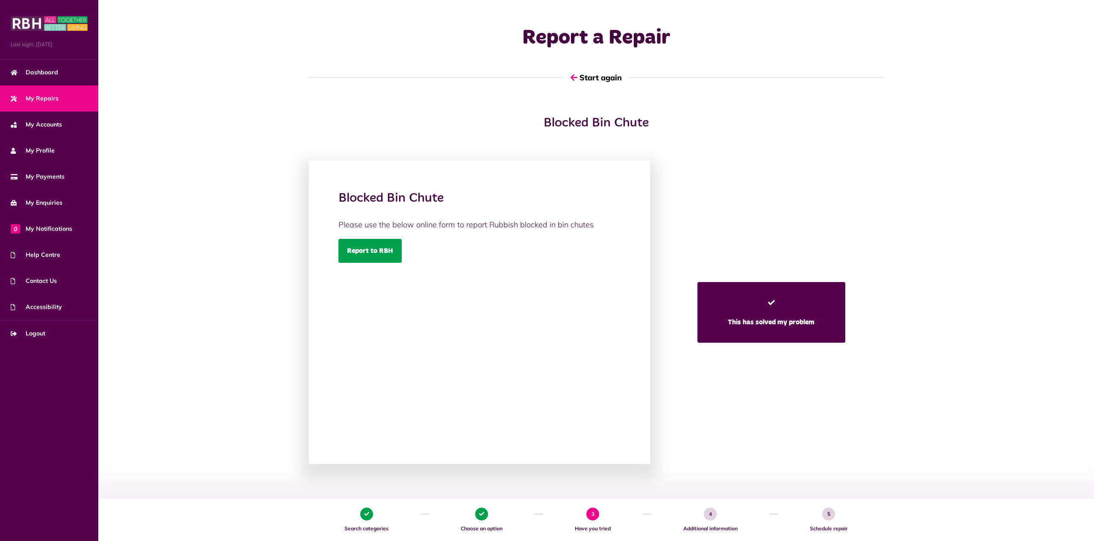
click at [377, 245] on link "Report to RBH" at bounding box center [370, 251] width 63 height 24
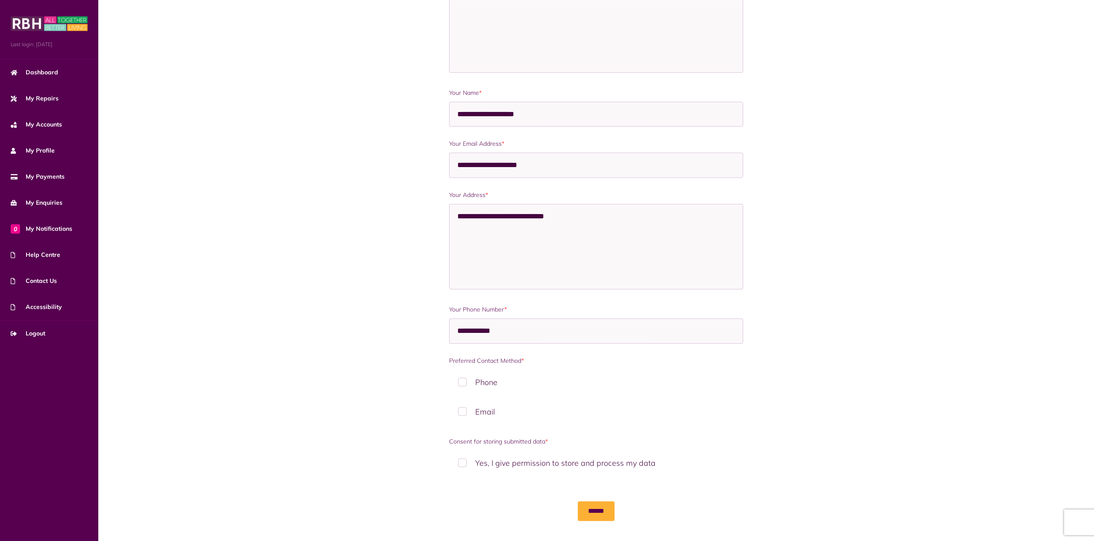
scroll to position [189, 0]
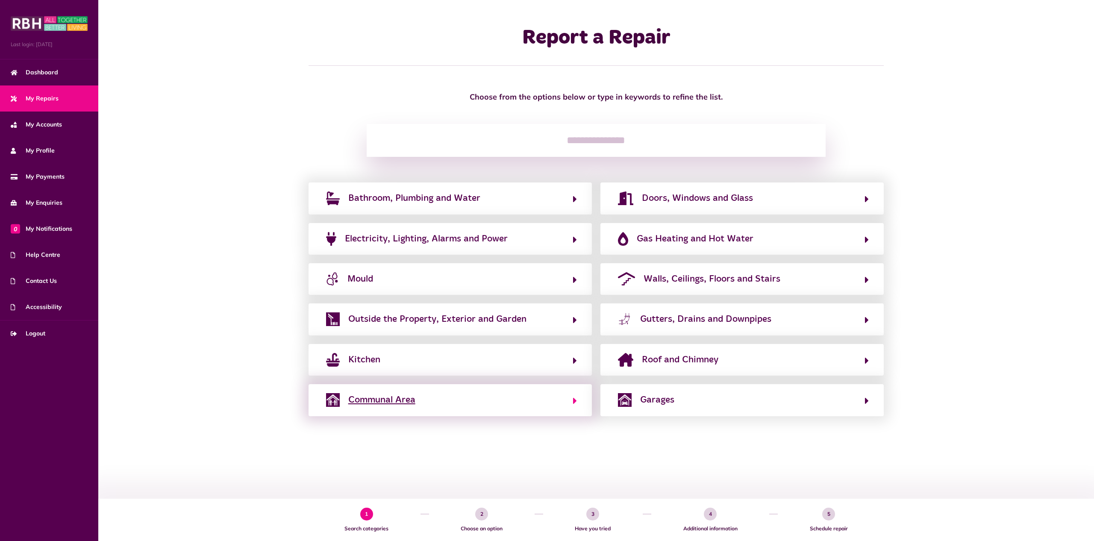
click at [413, 402] on span "Communal Area" at bounding box center [381, 400] width 67 height 14
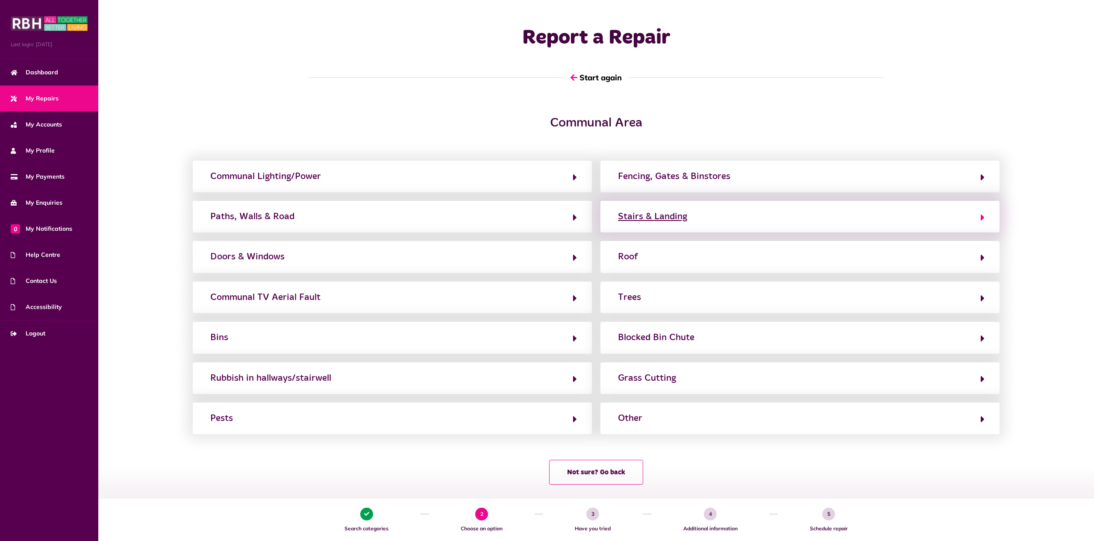
click at [702, 211] on button "Stairs & Landing" at bounding box center [800, 216] width 369 height 15
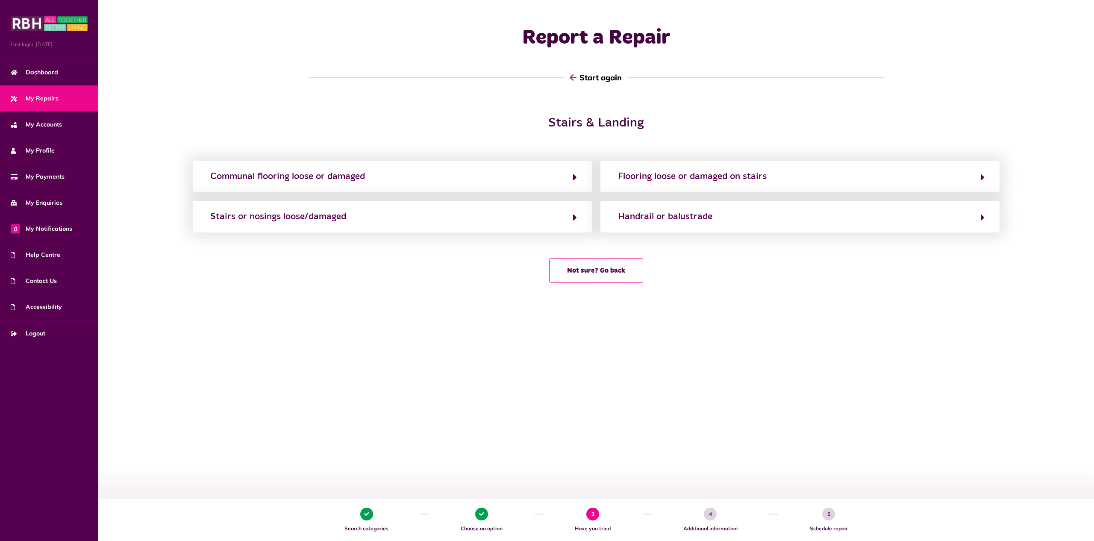
click at [570, 78] on icon "button" at bounding box center [573, 78] width 7 height 8
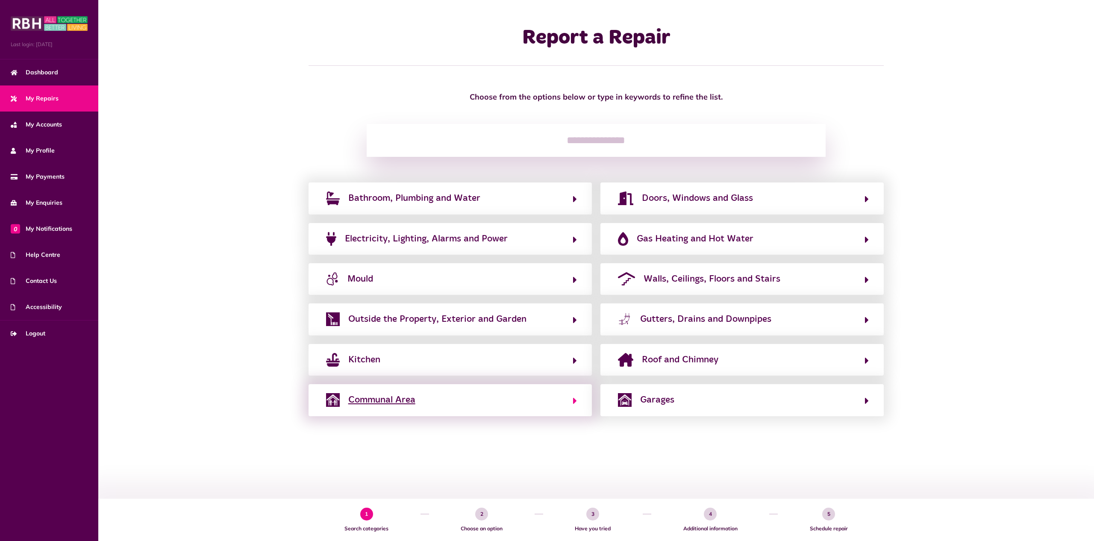
click at [420, 398] on button "Communal Area" at bounding box center [450, 400] width 253 height 15
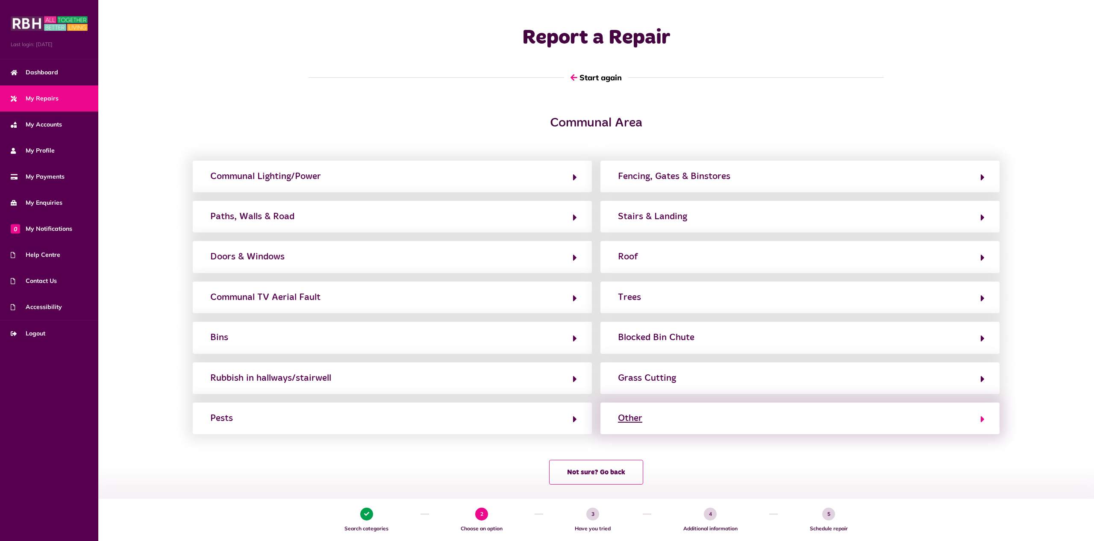
click at [745, 415] on button "Other" at bounding box center [800, 418] width 369 height 15
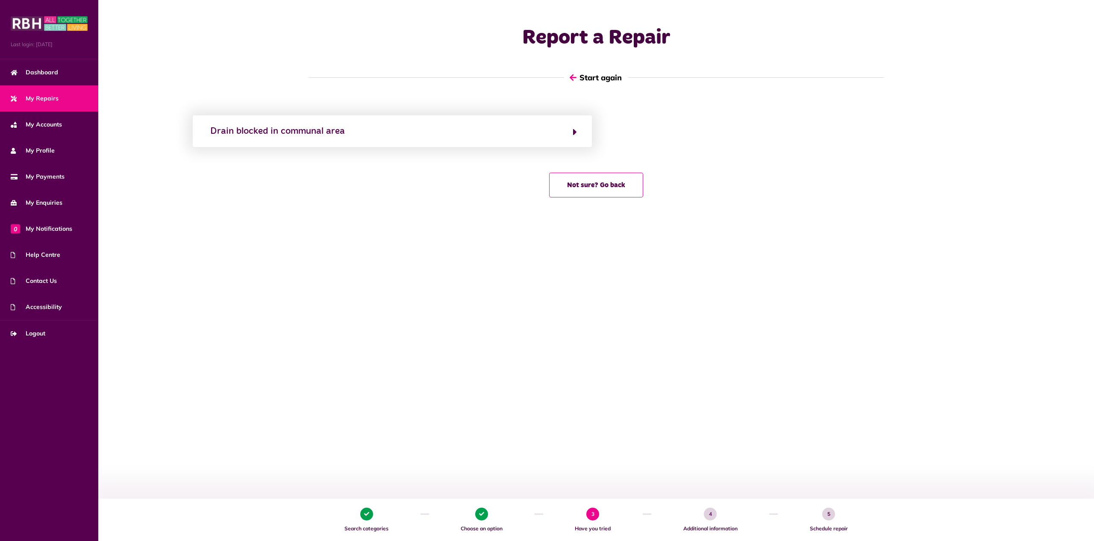
click at [572, 77] on icon "button" at bounding box center [573, 78] width 7 height 8
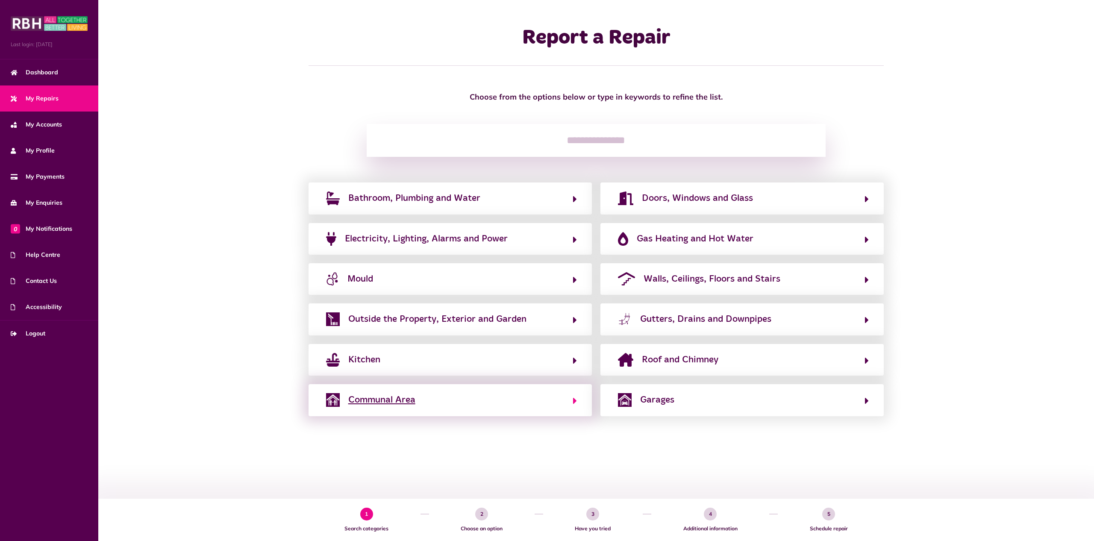
click at [516, 402] on button "Communal Area" at bounding box center [450, 400] width 253 height 15
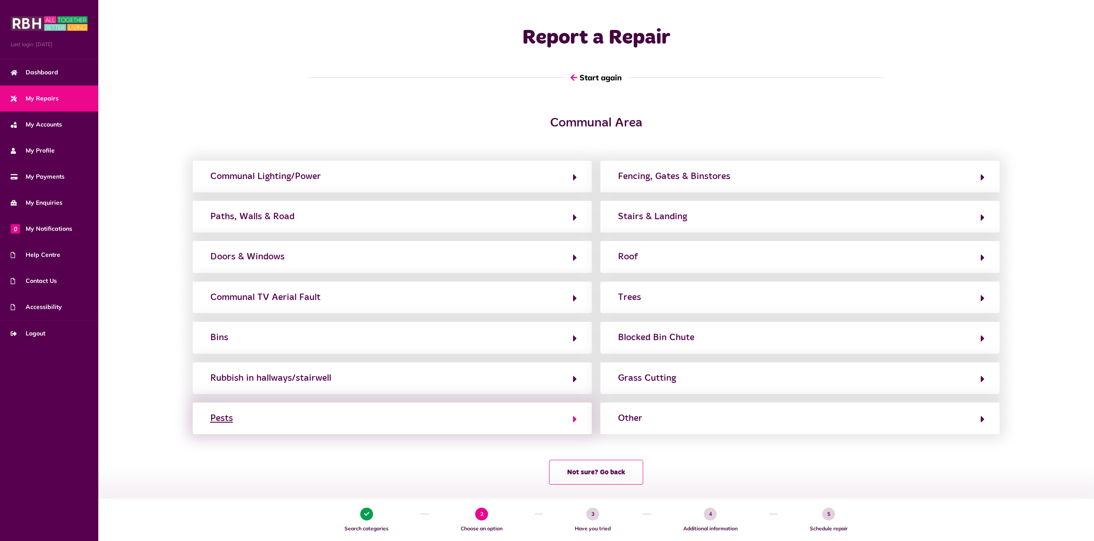
click at [514, 418] on button "Pests" at bounding box center [392, 418] width 369 height 15
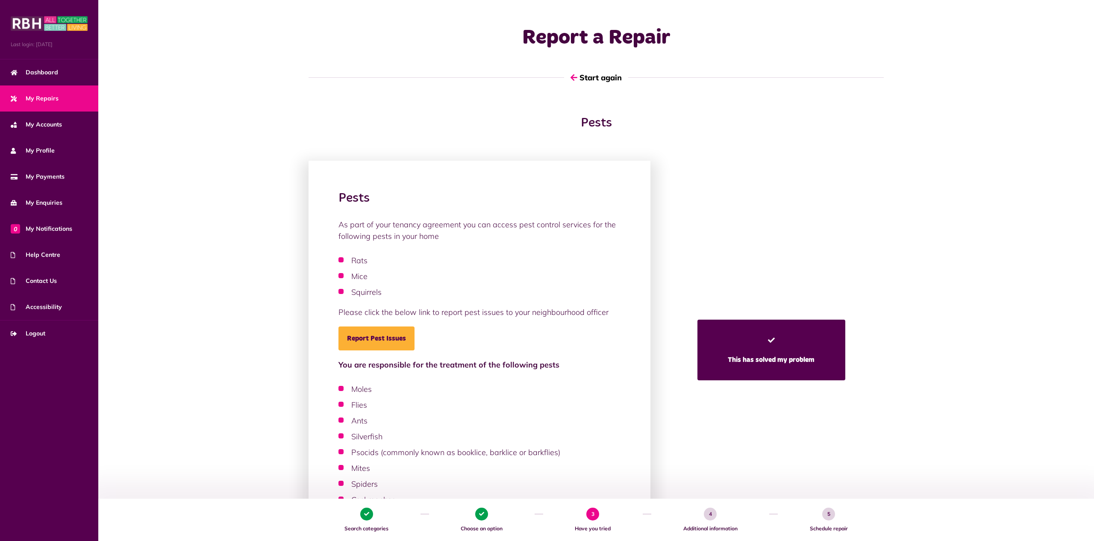
scroll to position [63, 0]
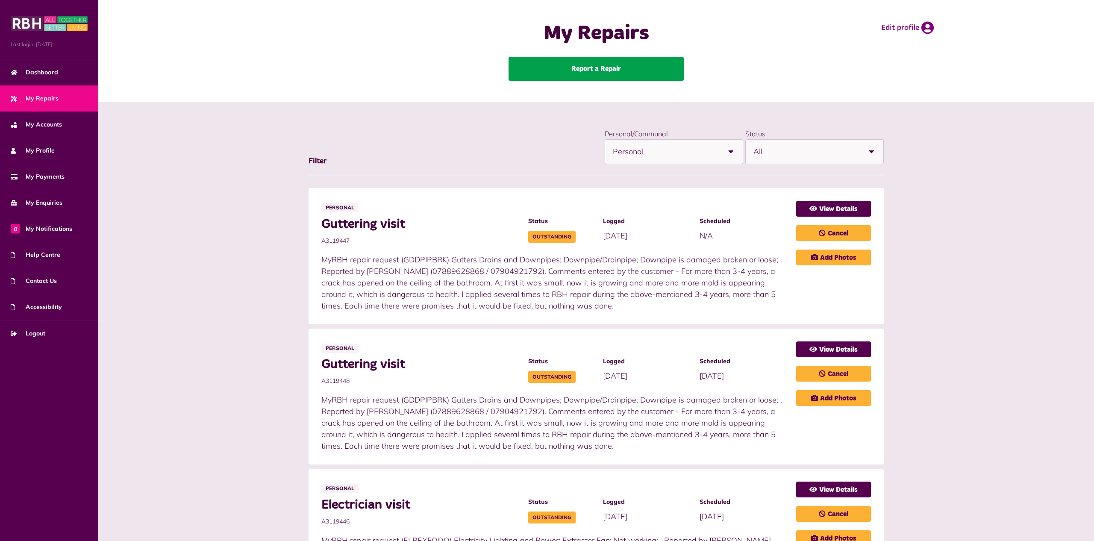
click at [610, 71] on link "Report a Repair" at bounding box center [596, 69] width 175 height 24
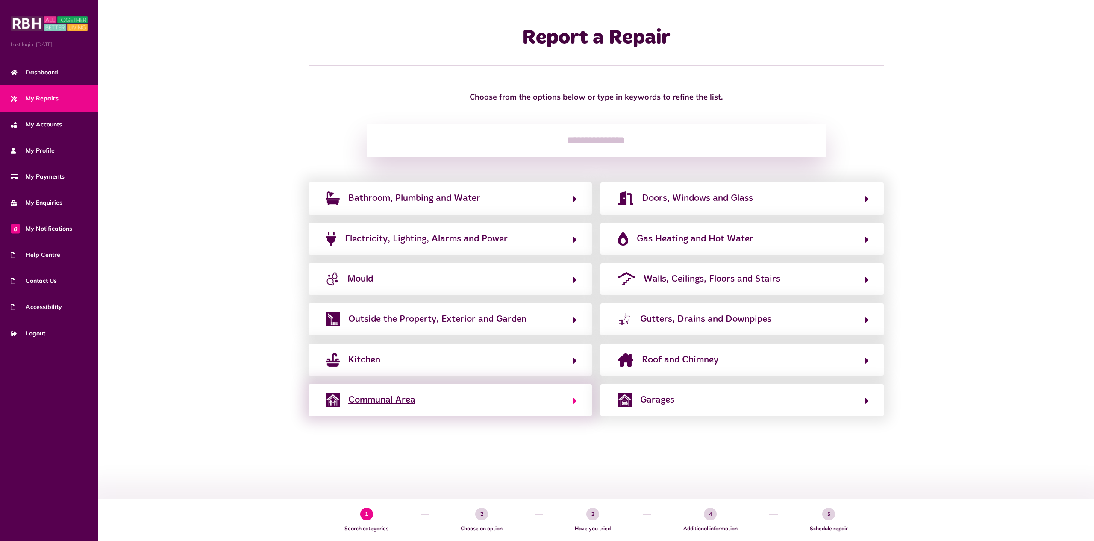
click at [404, 398] on span "Communal Area" at bounding box center [381, 400] width 67 height 14
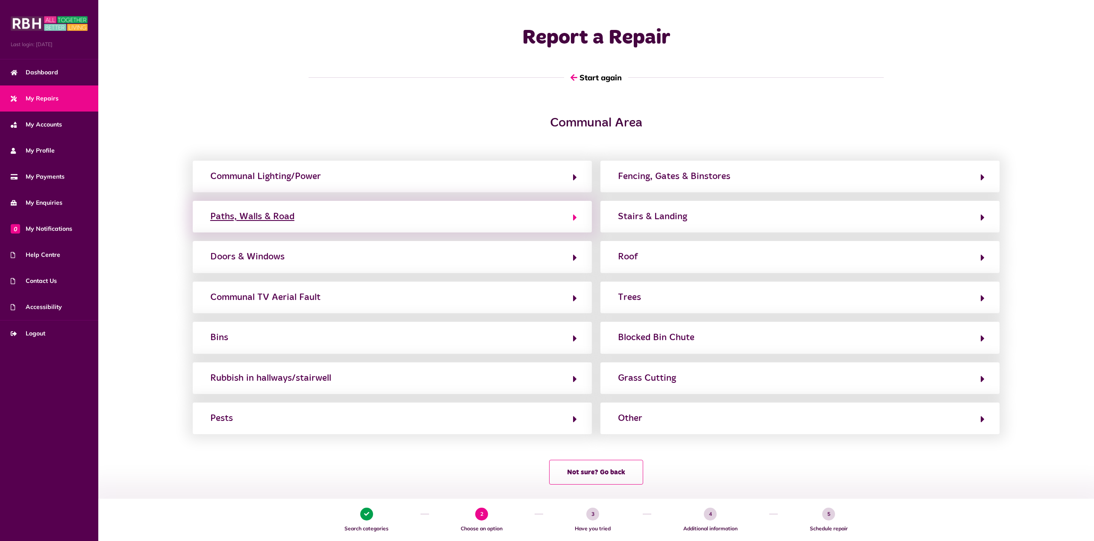
click at [281, 218] on div "Paths, Walls & Road" at bounding box center [252, 217] width 84 height 14
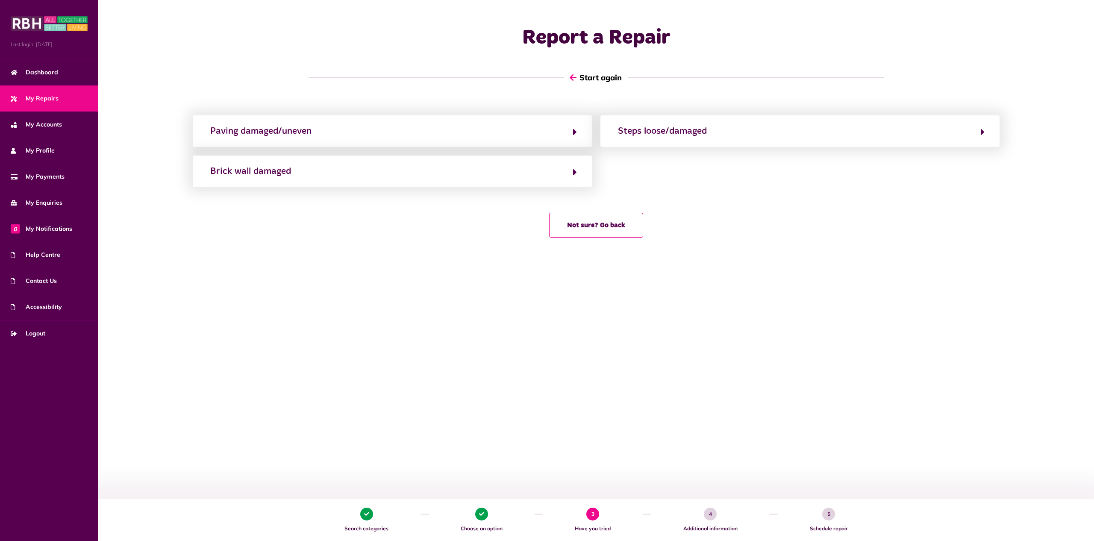
click at [571, 79] on icon "button" at bounding box center [573, 78] width 7 height 8
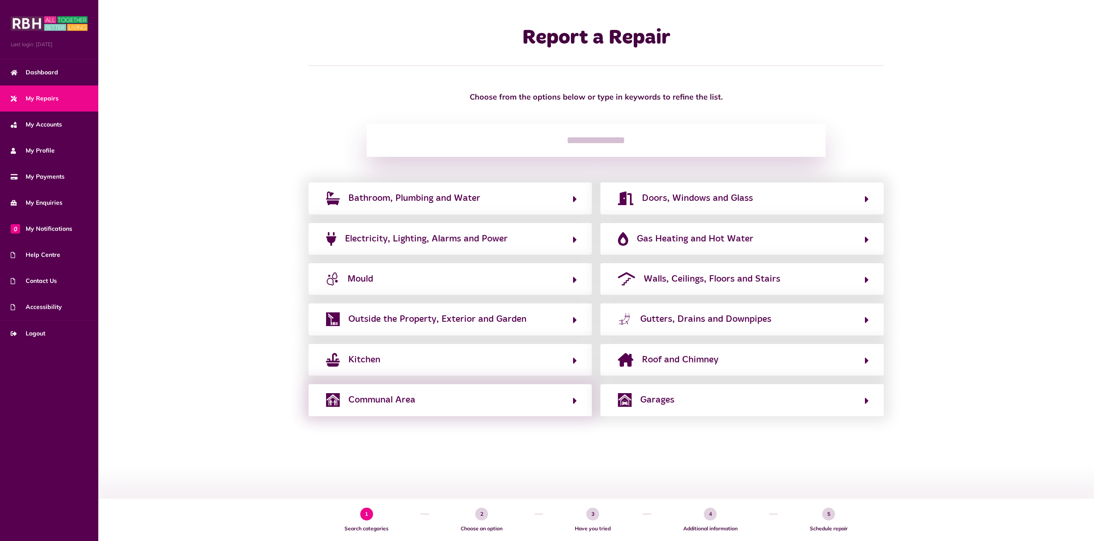
click at [465, 409] on div "Communal Area" at bounding box center [450, 400] width 283 height 32
click at [574, 400] on icon "button" at bounding box center [575, 401] width 4 height 10
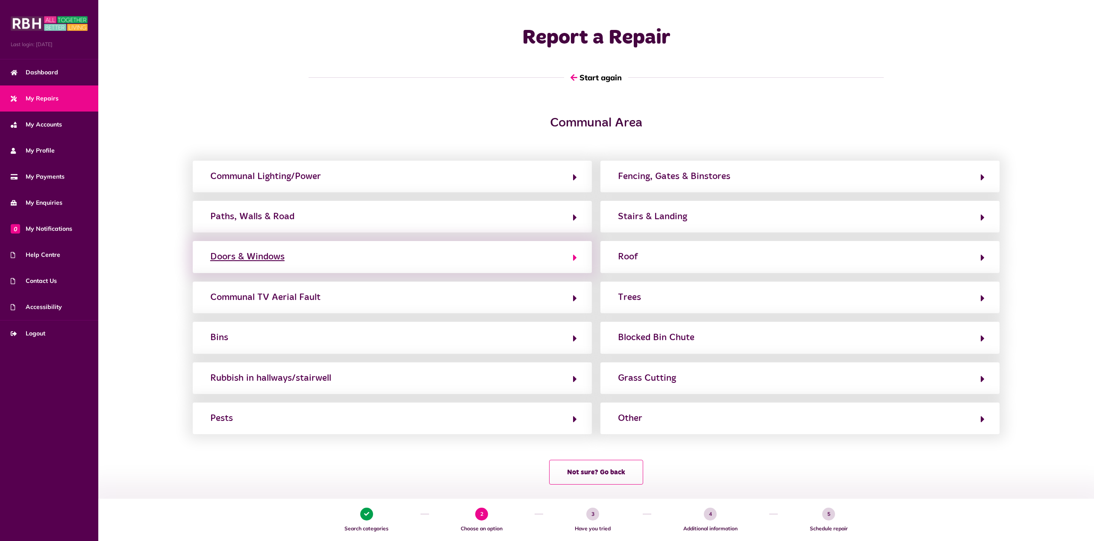
click at [516, 257] on button "Doors & Windows" at bounding box center [392, 257] width 369 height 15
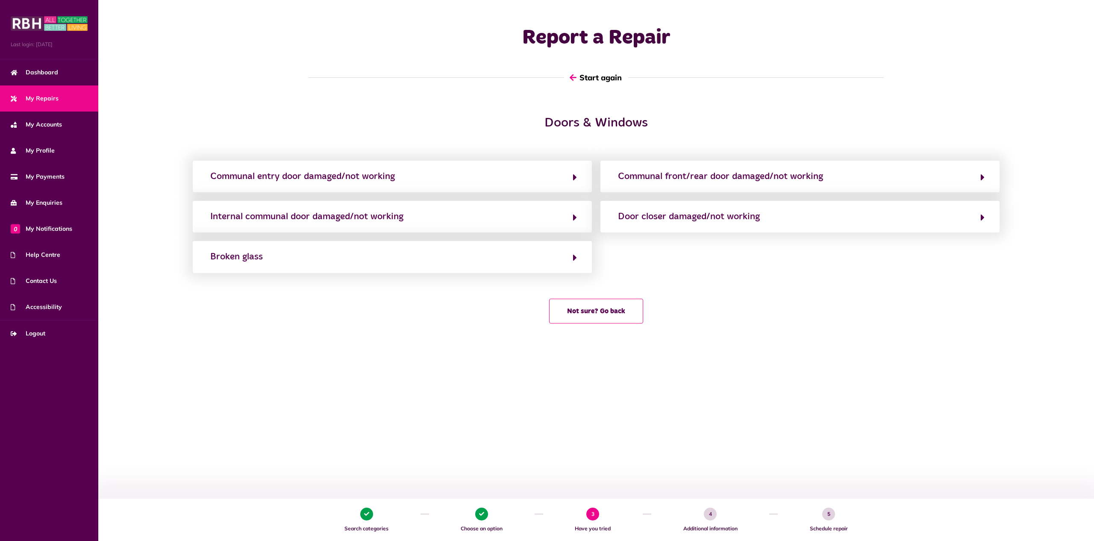
click at [574, 79] on icon "button" at bounding box center [573, 78] width 7 height 8
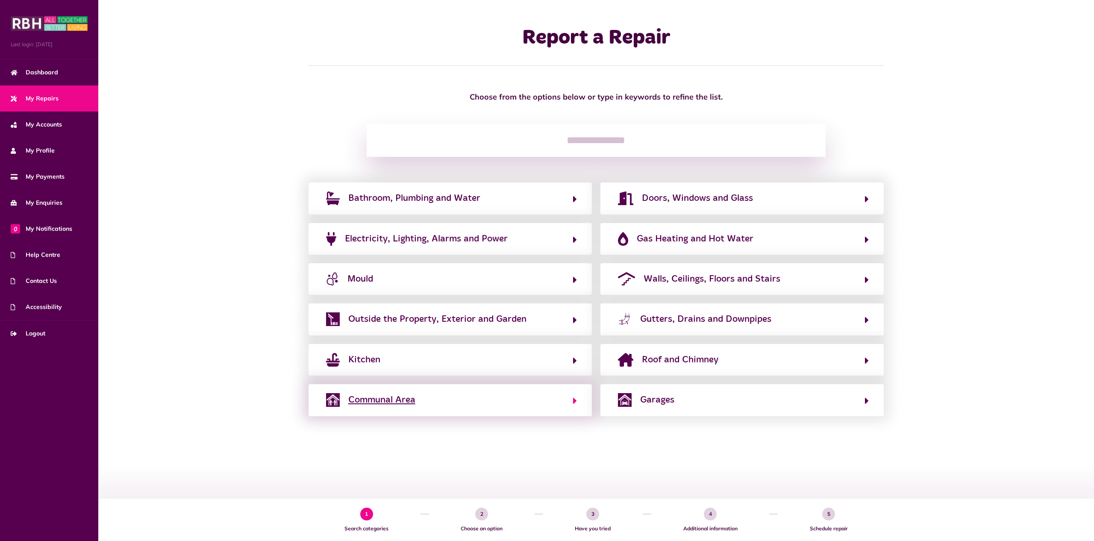
click at [371, 407] on span "Communal Area" at bounding box center [381, 400] width 67 height 14
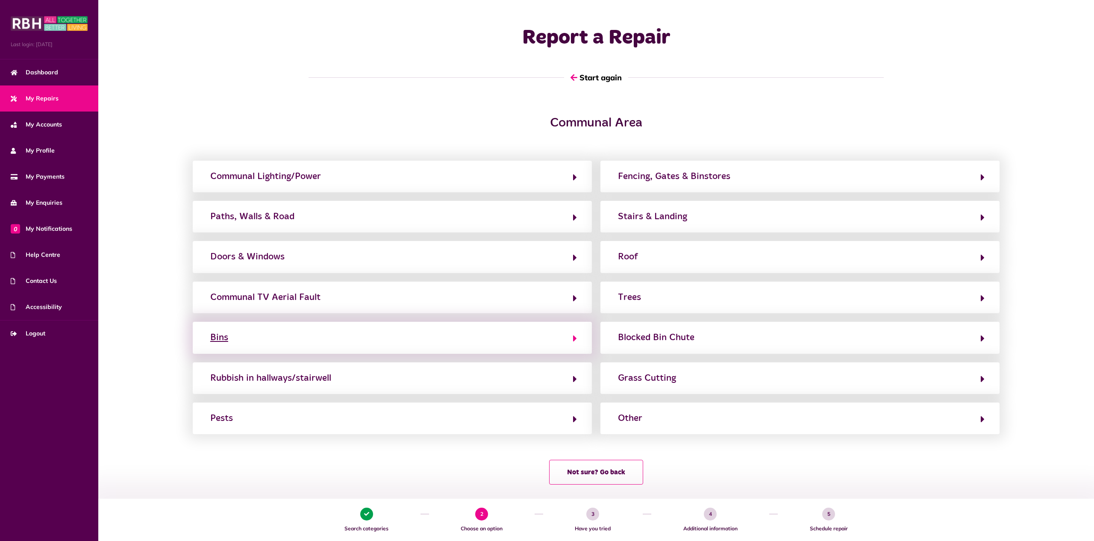
click at [300, 340] on button "Bins" at bounding box center [392, 337] width 369 height 15
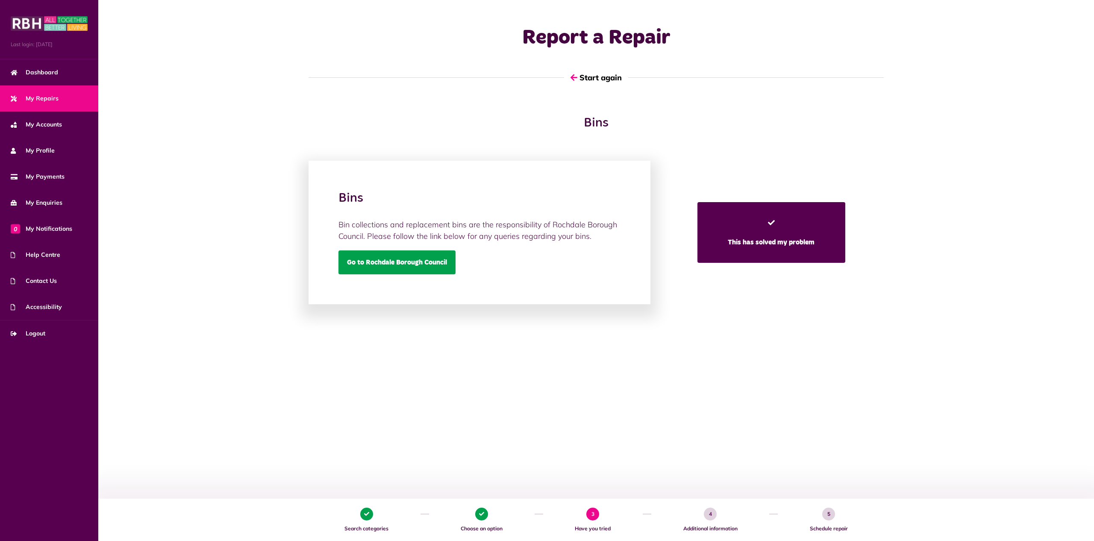
click at [388, 264] on link "Go to Rochdale Borough Council" at bounding box center [397, 262] width 117 height 24
click at [580, 77] on button "Start again" at bounding box center [596, 77] width 64 height 24
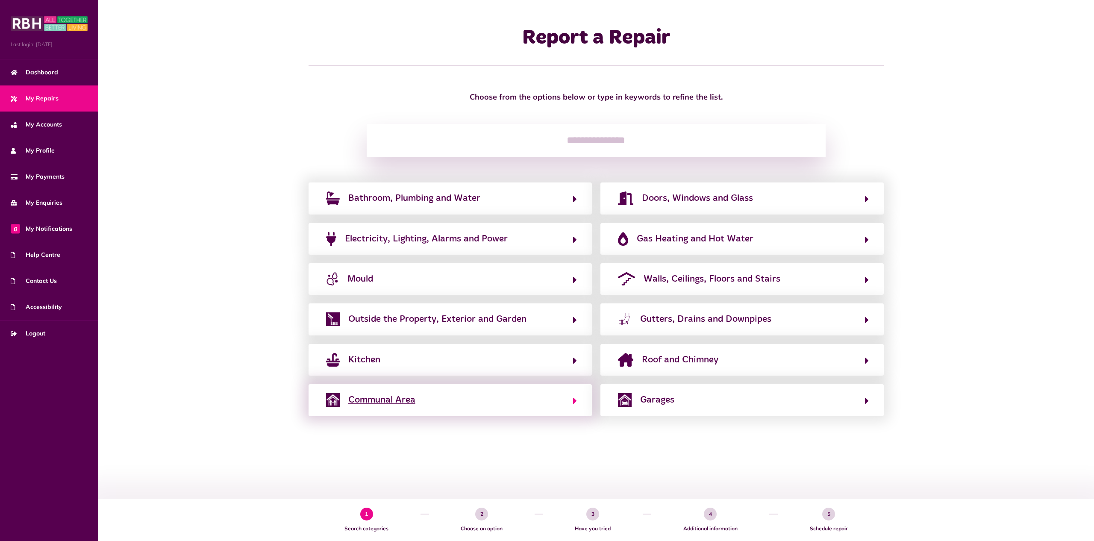
click at [552, 402] on button "Communal Area" at bounding box center [450, 400] width 253 height 15
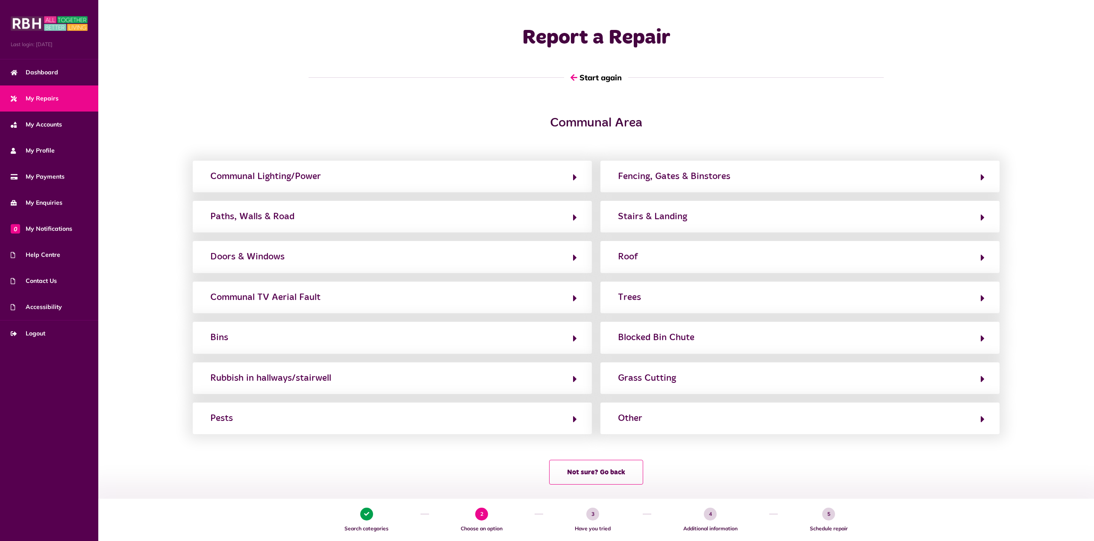
click at [33, 98] on span "My Repairs" at bounding box center [35, 98] width 48 height 9
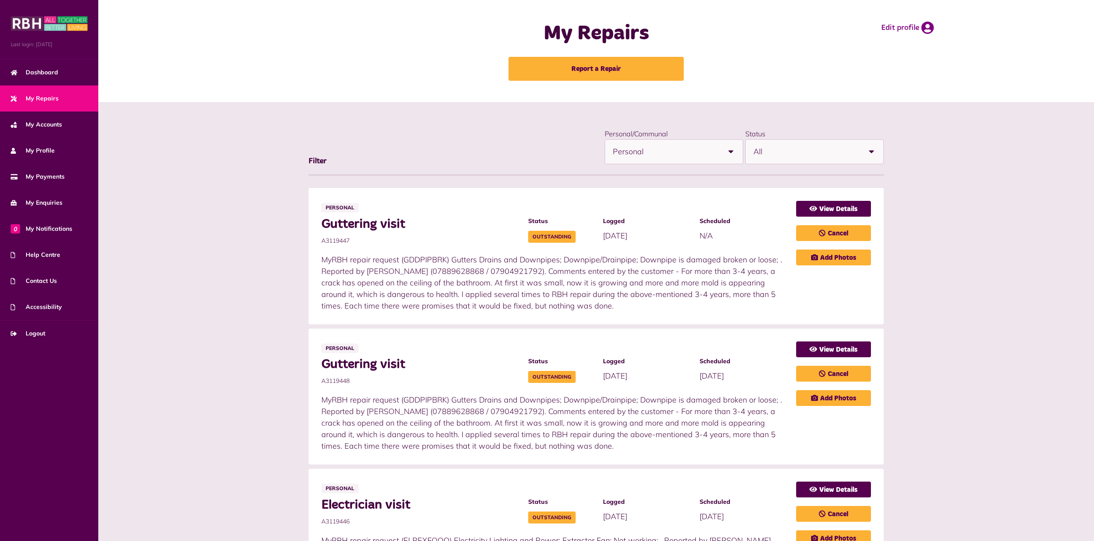
click at [710, 153] on span "Personal" at bounding box center [666, 152] width 106 height 24
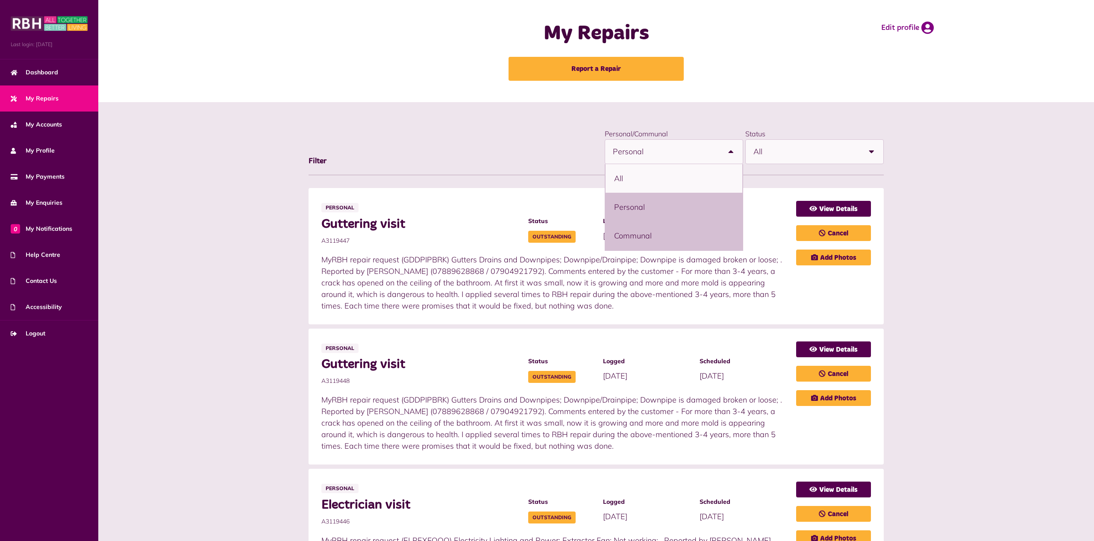
click at [651, 233] on li "Communal" at bounding box center [674, 235] width 137 height 29
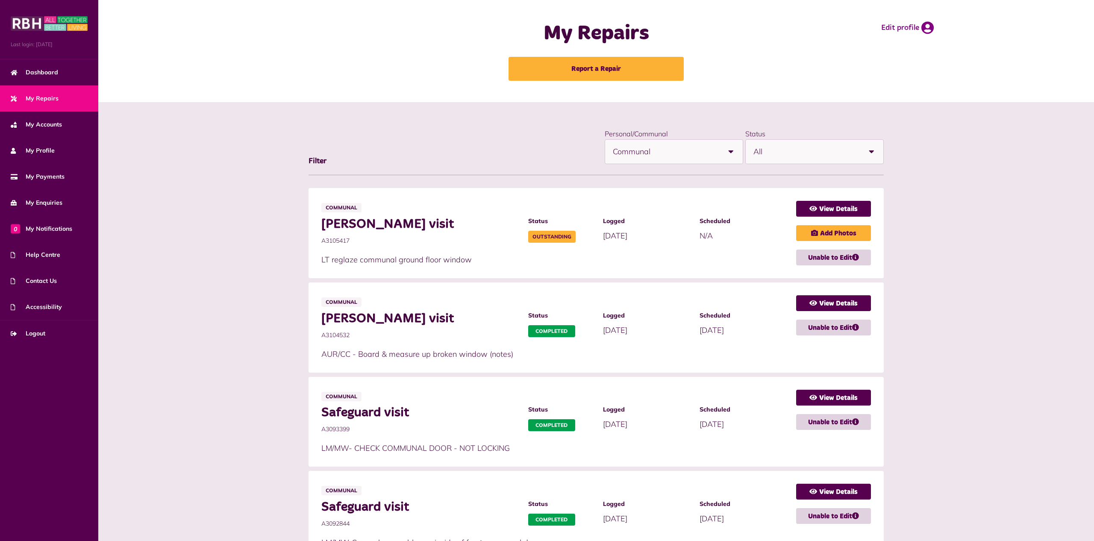
click at [697, 153] on span "Communal" at bounding box center [666, 152] width 106 height 24
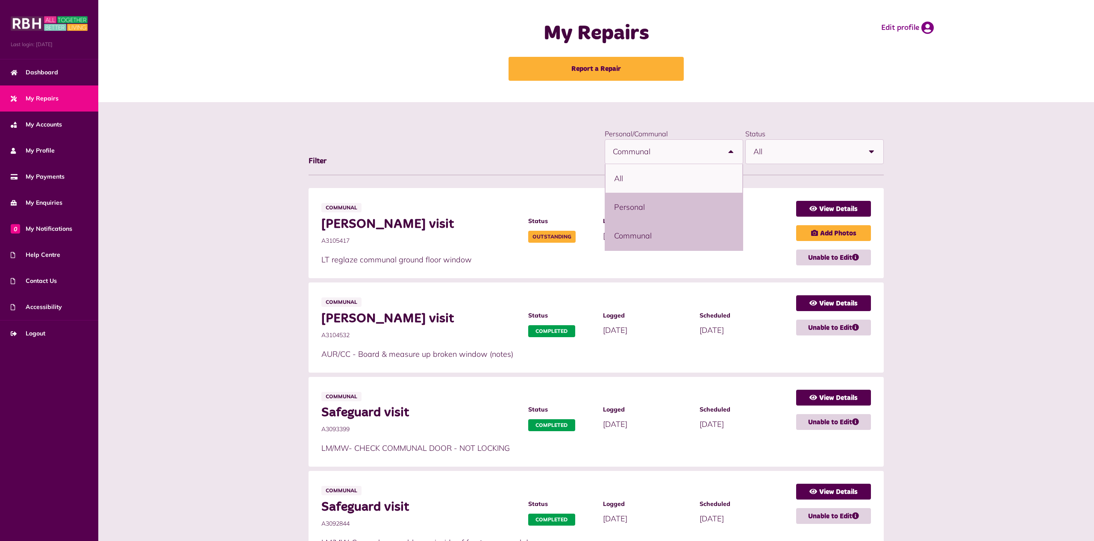
click at [650, 201] on li "Personal" at bounding box center [674, 207] width 137 height 29
select select "********"
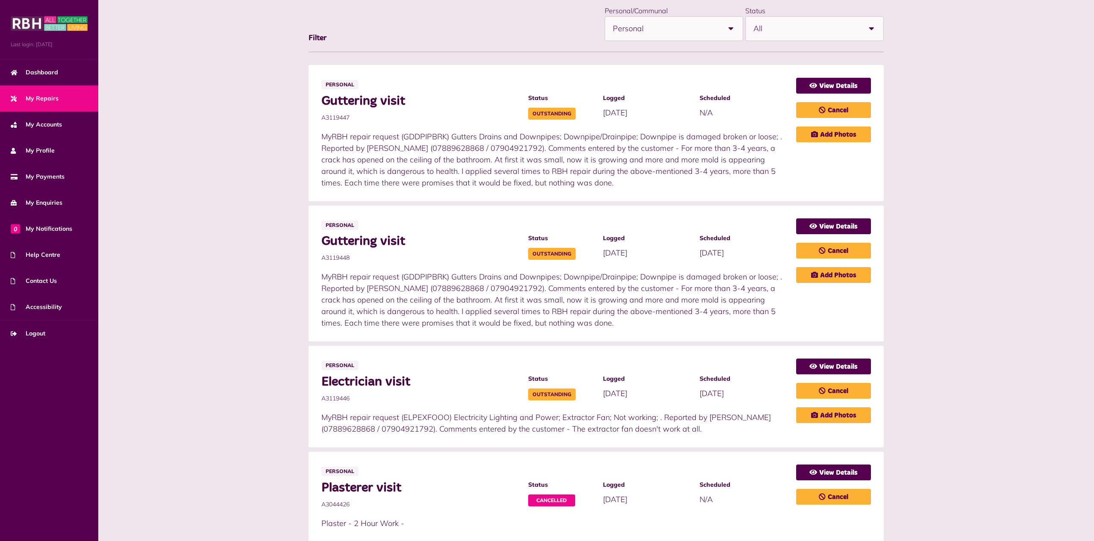
scroll to position [131, 0]
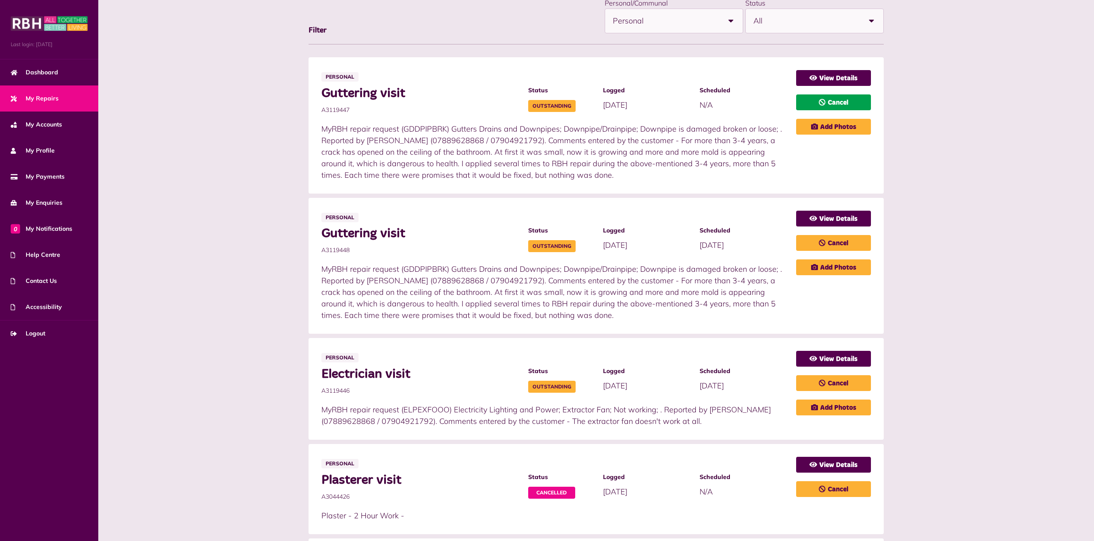
click at [848, 103] on link "Cancel" at bounding box center [833, 102] width 75 height 16
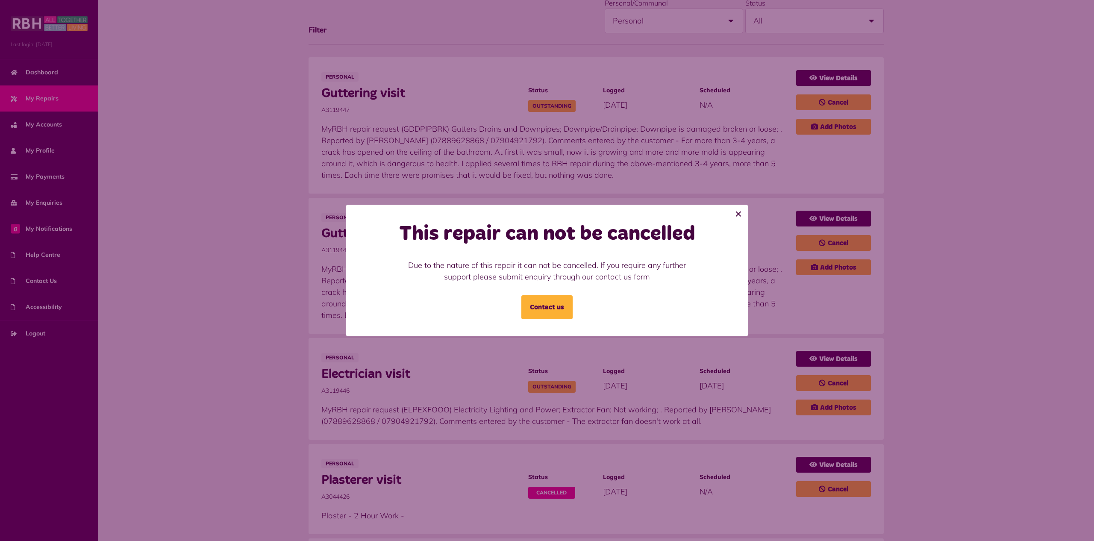
click at [736, 215] on button "×" at bounding box center [738, 214] width 19 height 19
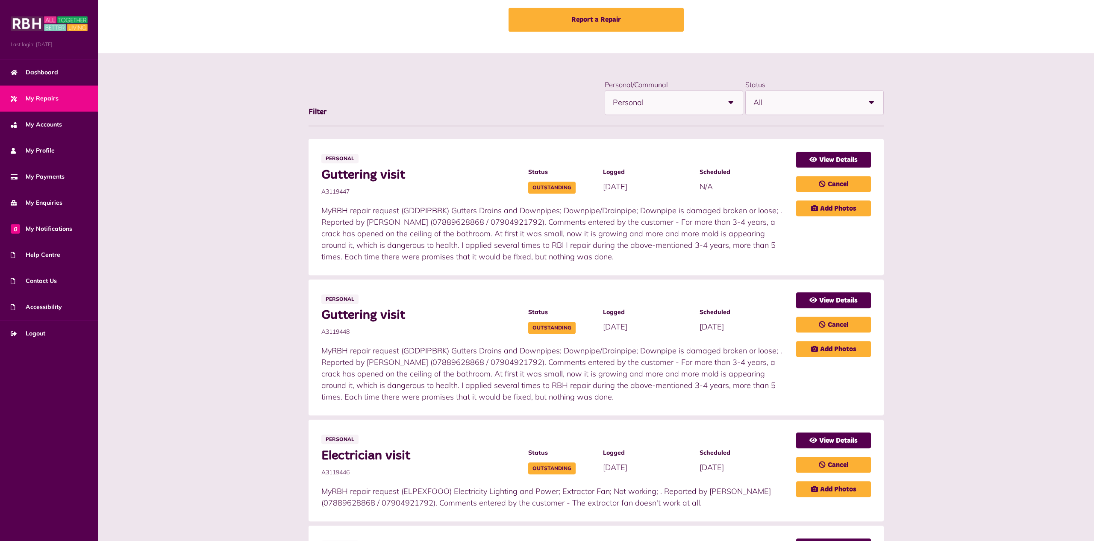
scroll to position [0, 0]
